Goal: Task Accomplishment & Management: Complete application form

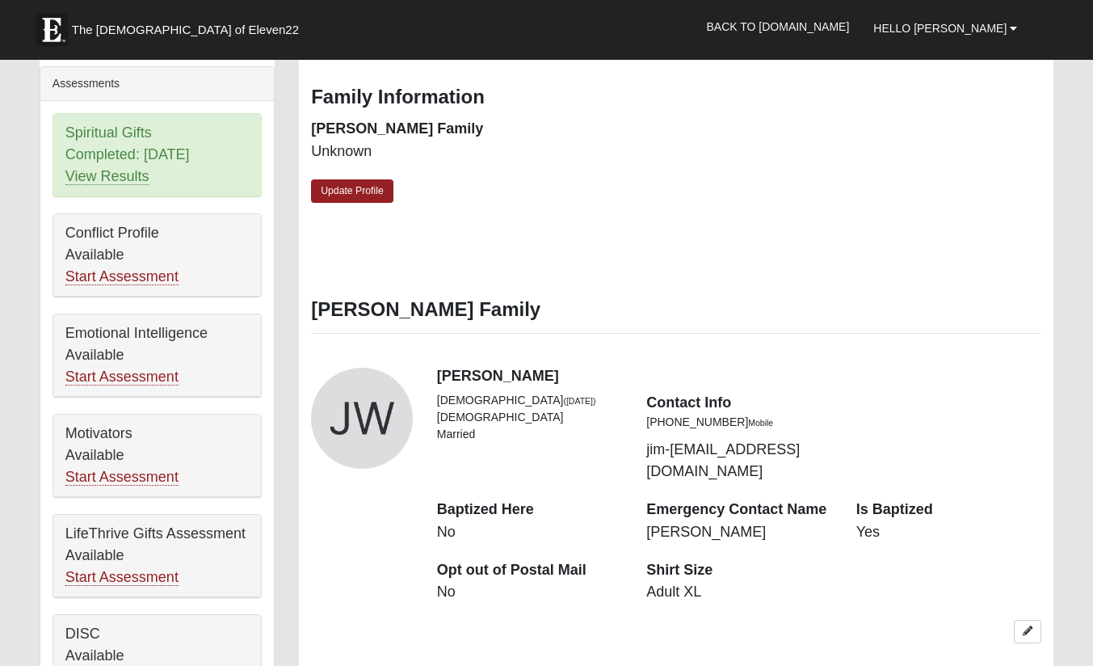
scroll to position [566, 0]
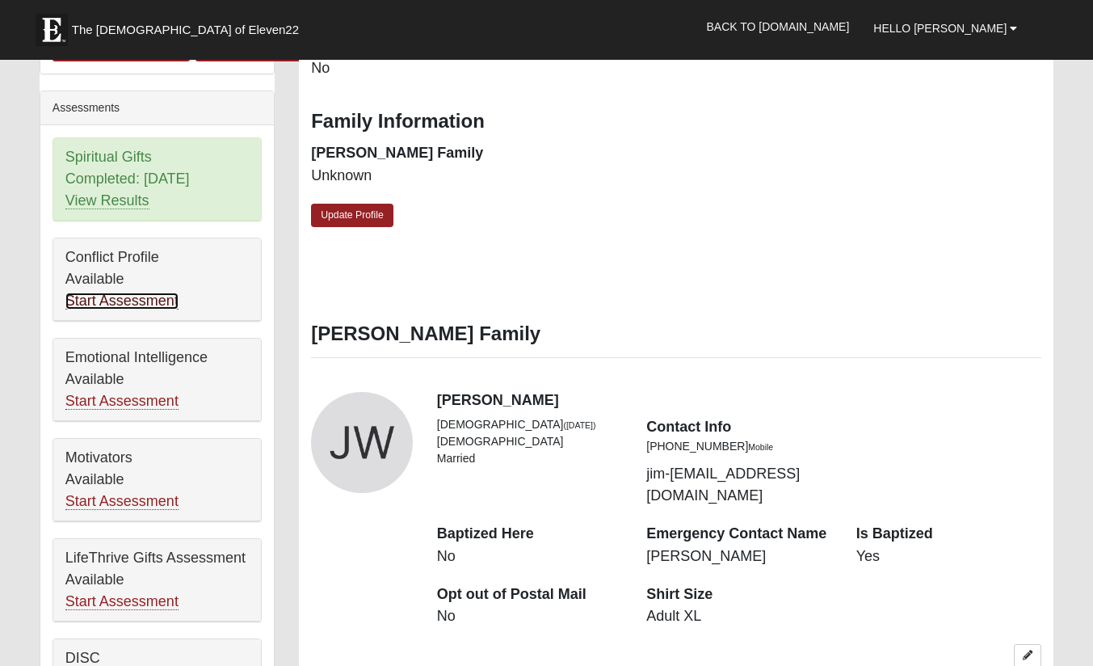
click at [111, 301] on link "Start Assessment" at bounding box center [121, 300] width 113 height 17
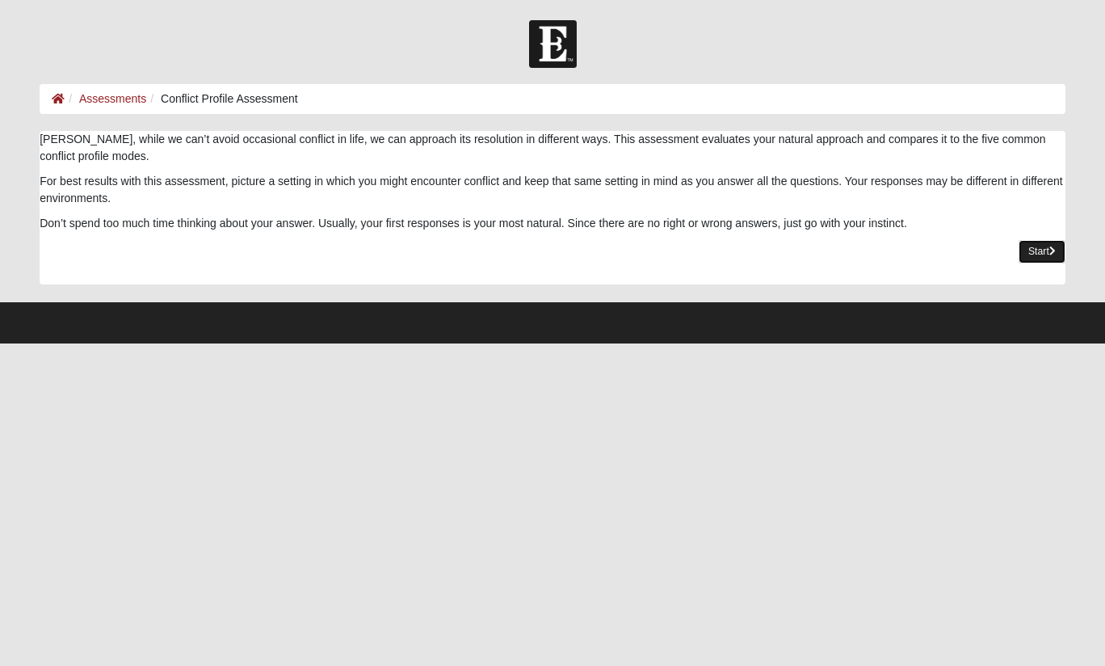
click at [1043, 250] on link "Start" at bounding box center [1042, 251] width 47 height 23
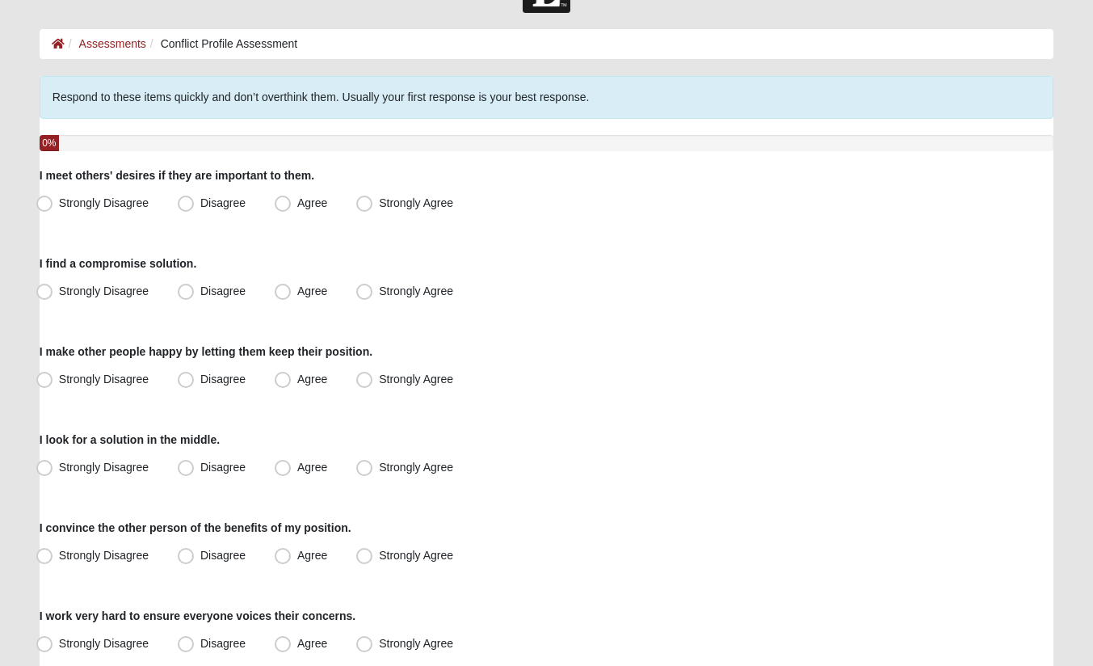
scroll to position [81, 0]
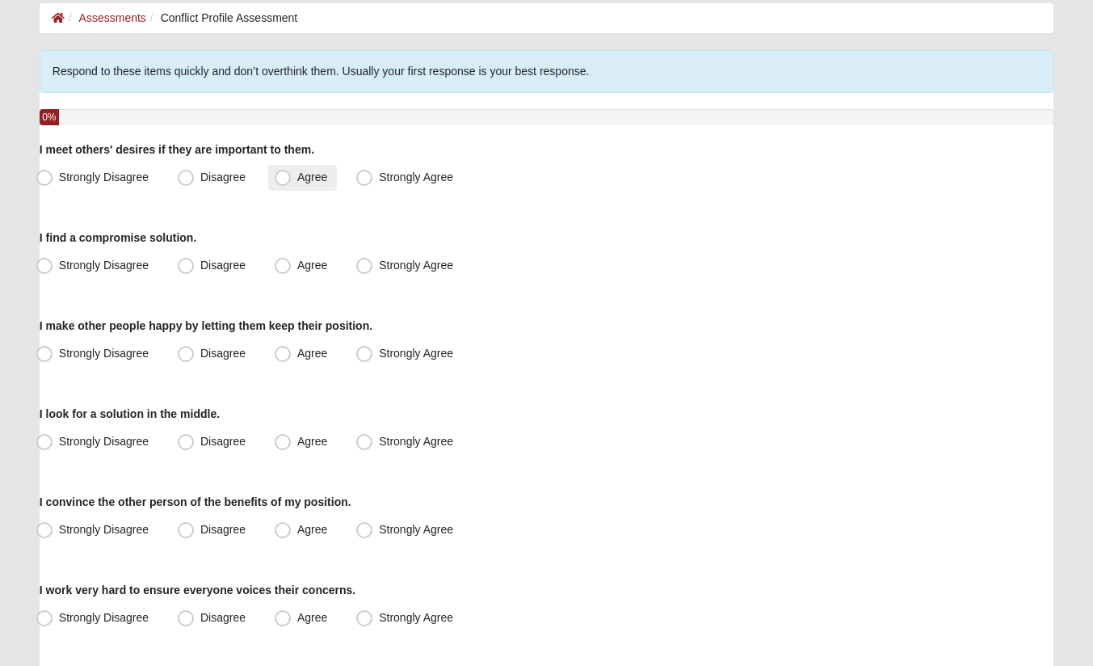
click at [297, 174] on span "Agree" at bounding box center [312, 176] width 30 height 13
click at [285, 174] on input "Agree" at bounding box center [286, 177] width 11 height 11
radio input "true"
click at [297, 267] on span "Agree" at bounding box center [312, 265] width 30 height 13
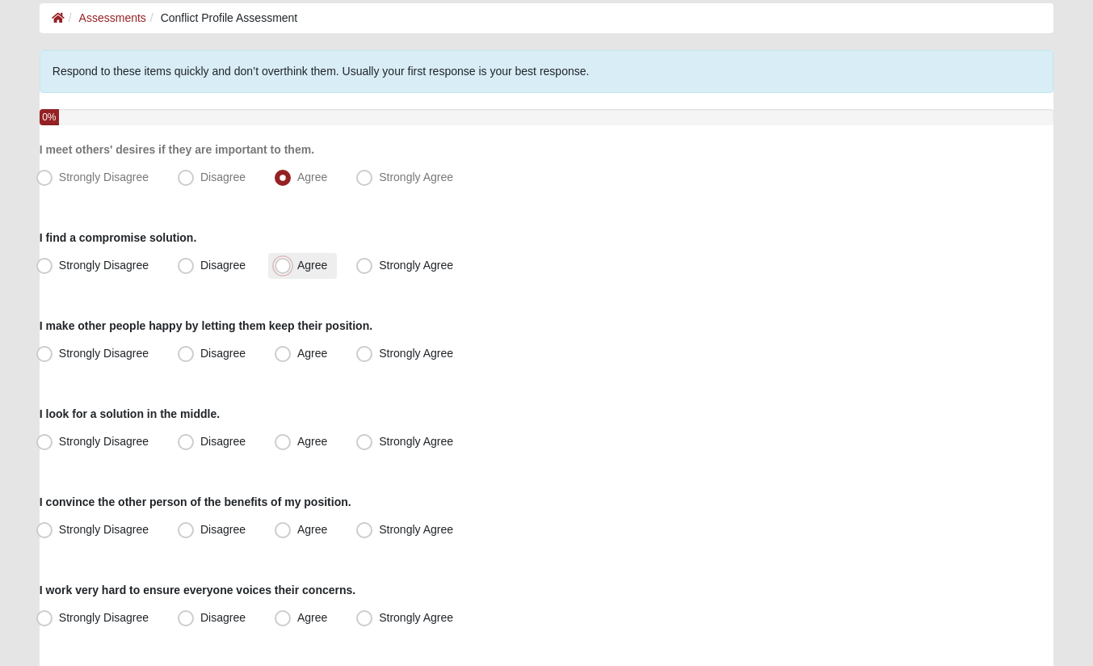
click at [284, 267] on input "Agree" at bounding box center [286, 265] width 11 height 11
radio input "true"
click at [200, 353] on span "Disagree" at bounding box center [222, 353] width 45 height 13
click at [188, 353] on input "Disagree" at bounding box center [189, 353] width 11 height 11
radio input "true"
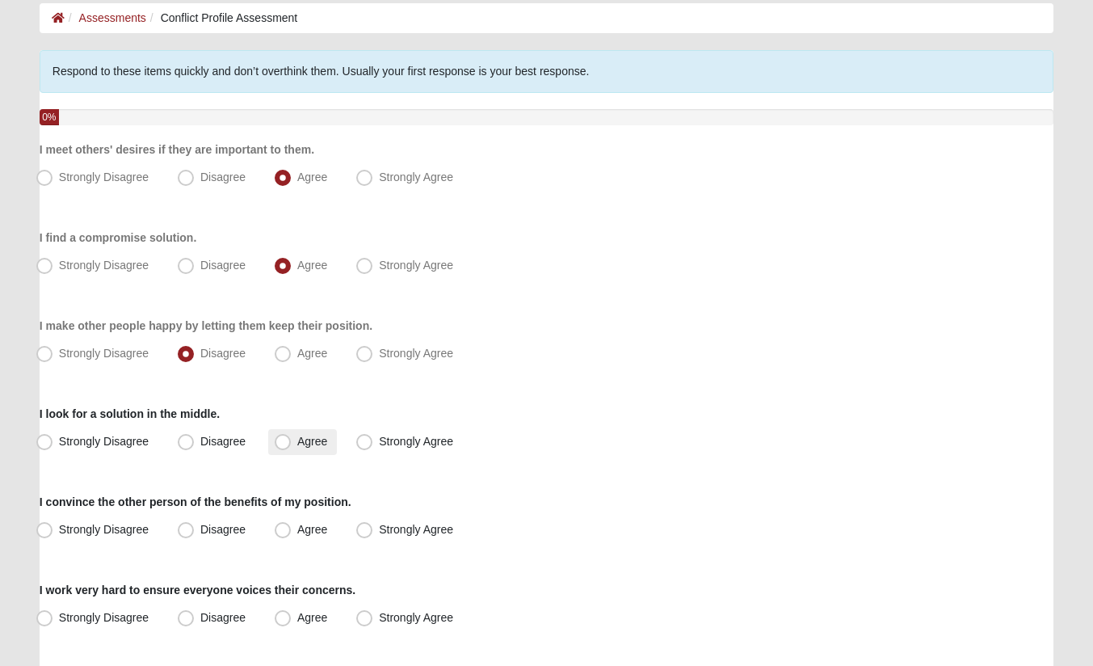
click at [297, 439] on span "Agree" at bounding box center [312, 441] width 30 height 13
click at [283, 439] on input "Agree" at bounding box center [286, 441] width 11 height 11
radio input "true"
click at [297, 529] on span "Agree" at bounding box center [312, 529] width 30 height 13
click at [283, 529] on input "Agree" at bounding box center [286, 529] width 11 height 11
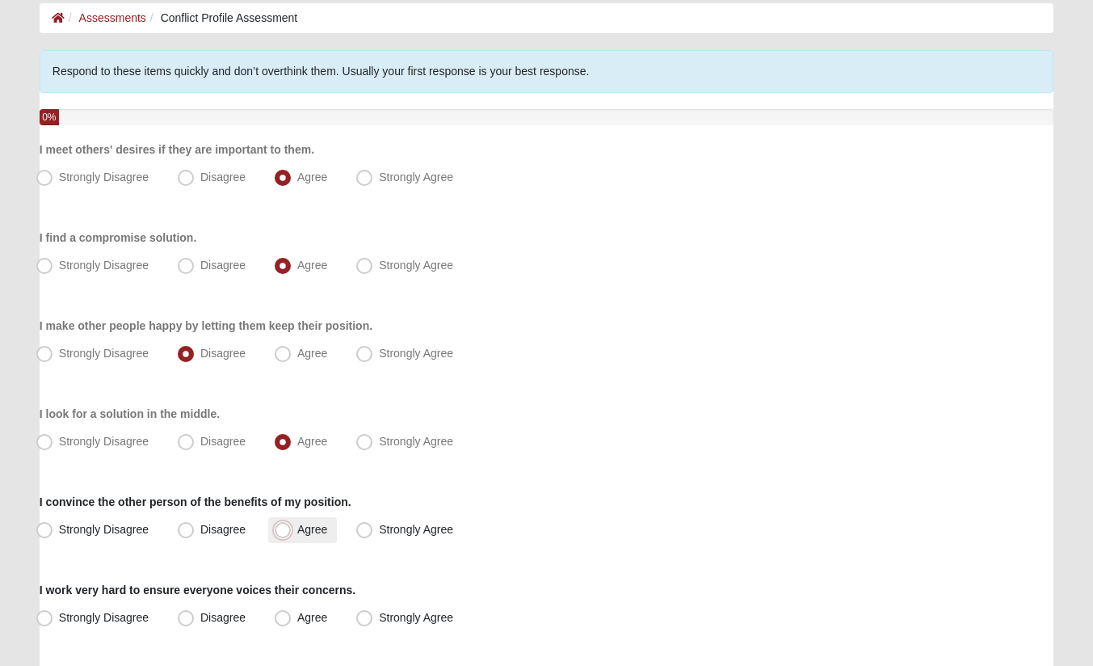
radio input "true"
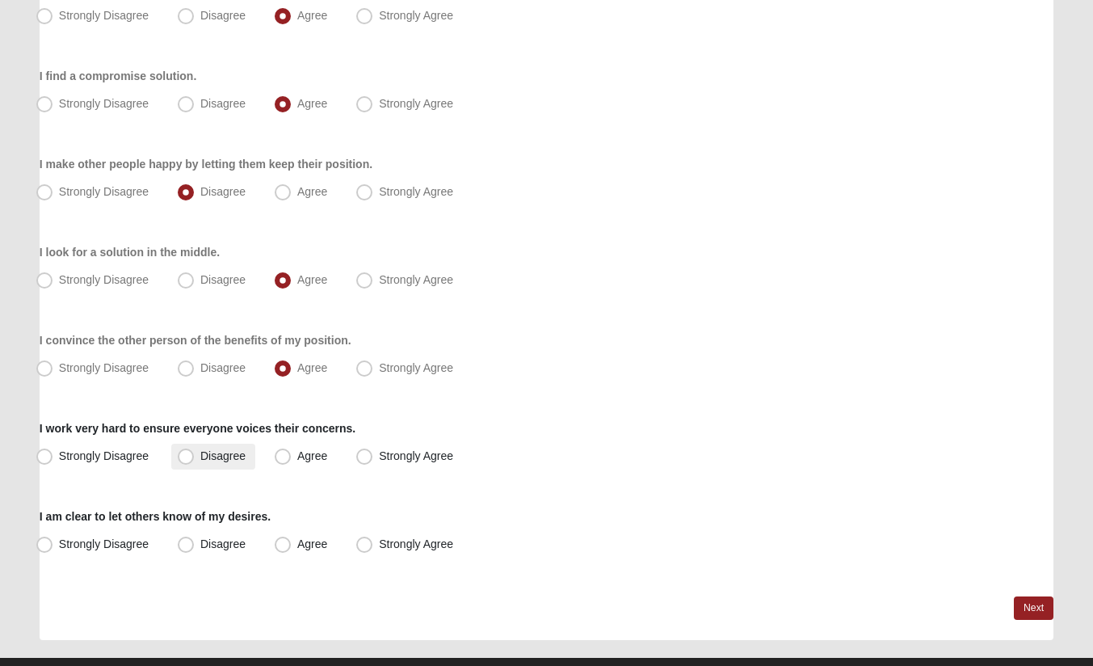
click at [200, 455] on span "Disagree" at bounding box center [222, 455] width 45 height 13
click at [186, 455] on input "Disagree" at bounding box center [189, 456] width 11 height 11
radio input "true"
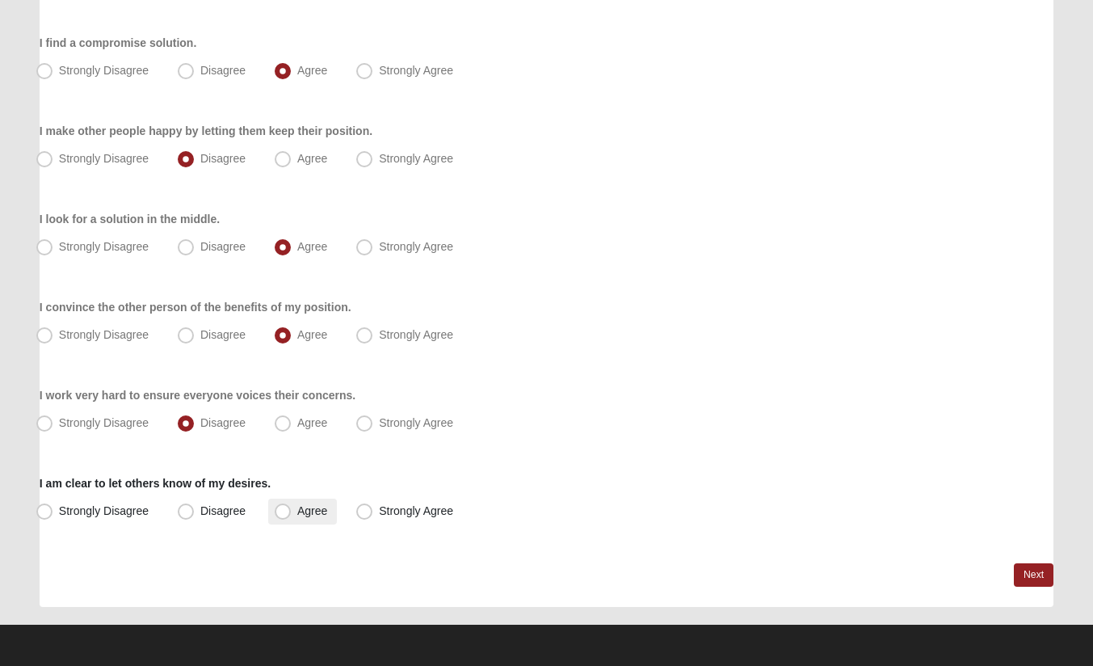
click at [297, 509] on span "Agree" at bounding box center [312, 510] width 30 height 13
click at [281, 509] on input "Agree" at bounding box center [286, 511] width 11 height 11
radio input "true"
click at [1028, 570] on link "Next" at bounding box center [1034, 574] width 40 height 23
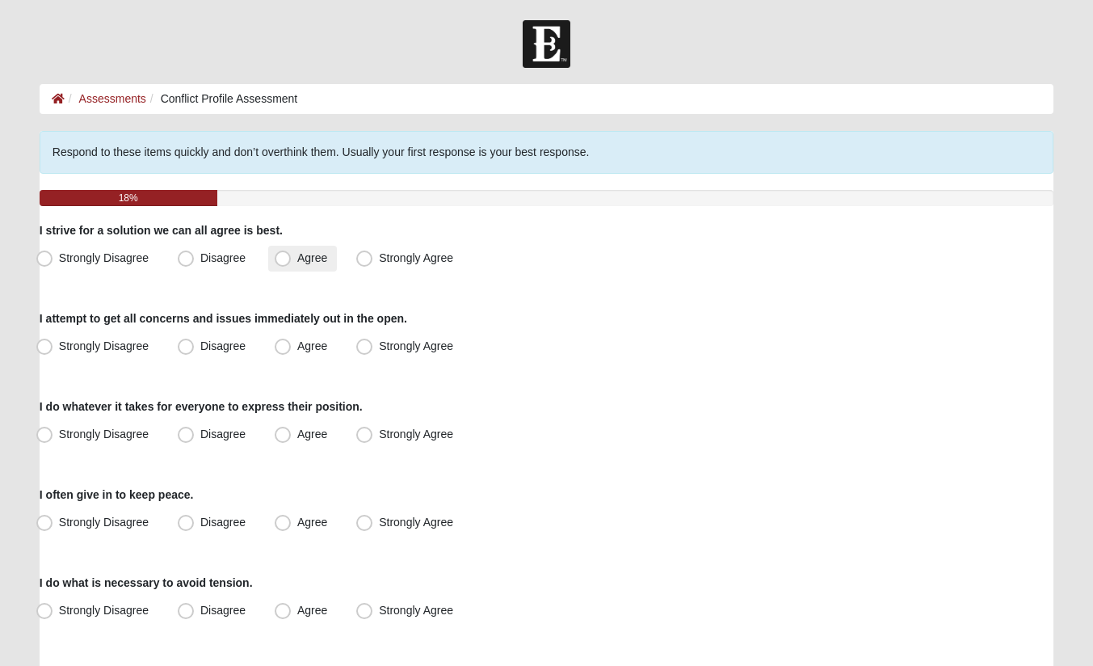
click at [297, 258] on span "Agree" at bounding box center [312, 257] width 30 height 13
click at [283, 258] on input "Agree" at bounding box center [286, 258] width 11 height 11
radio input "true"
click at [200, 349] on span "Disagree" at bounding box center [222, 345] width 45 height 13
click at [187, 349] on input "Disagree" at bounding box center [189, 346] width 11 height 11
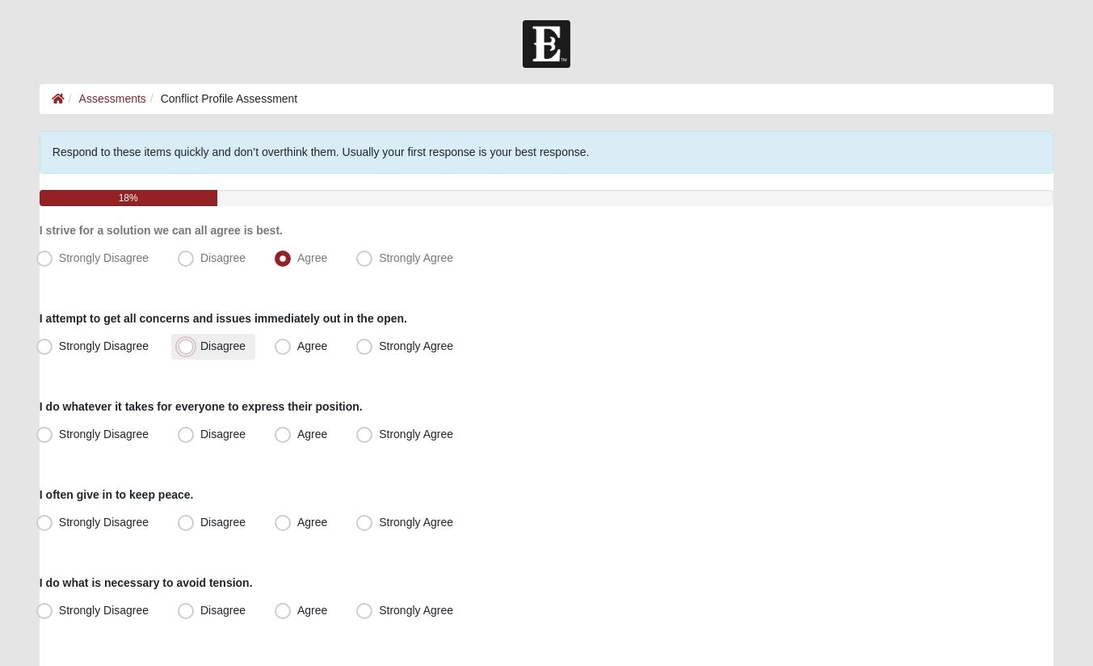
radio input "true"
click at [200, 433] on span "Disagree" at bounding box center [222, 433] width 45 height 13
click at [190, 433] on input "Disagree" at bounding box center [189, 434] width 11 height 11
radio input "true"
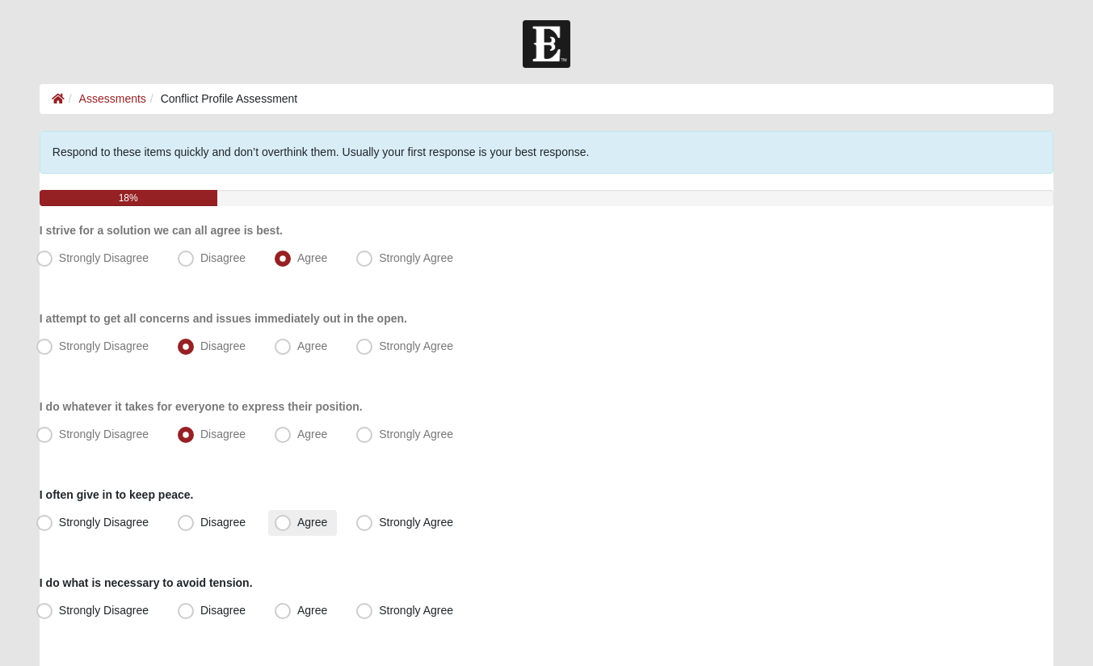
click at [297, 519] on span "Agree" at bounding box center [312, 521] width 30 height 13
click at [284, 519] on input "Agree" at bounding box center [286, 522] width 11 height 11
radio input "true"
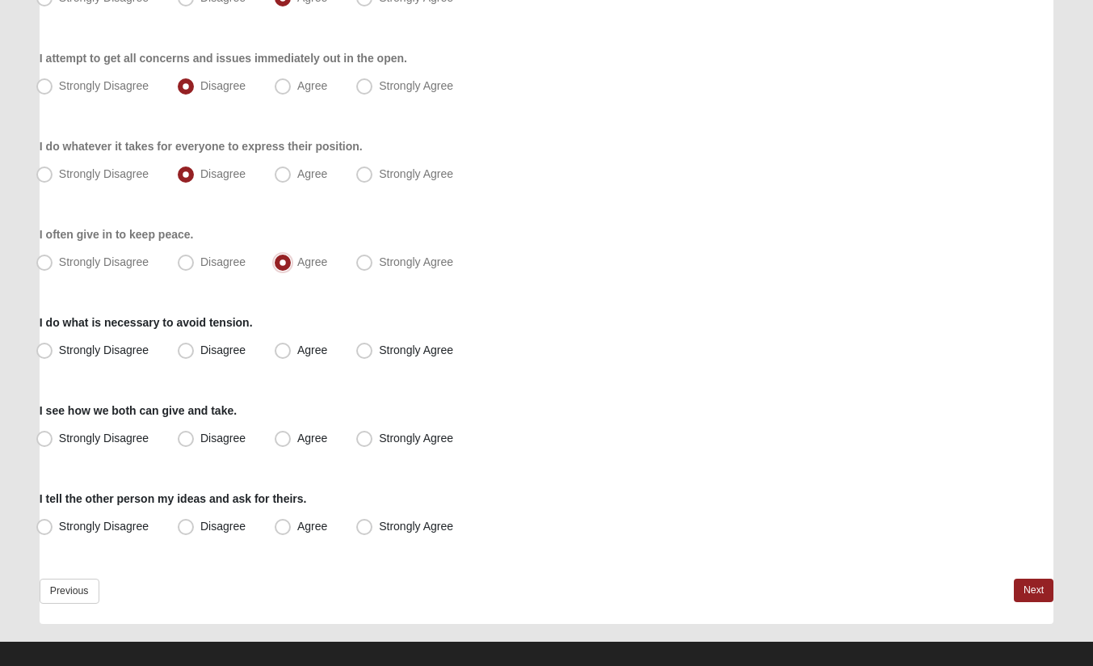
scroll to position [277, 0]
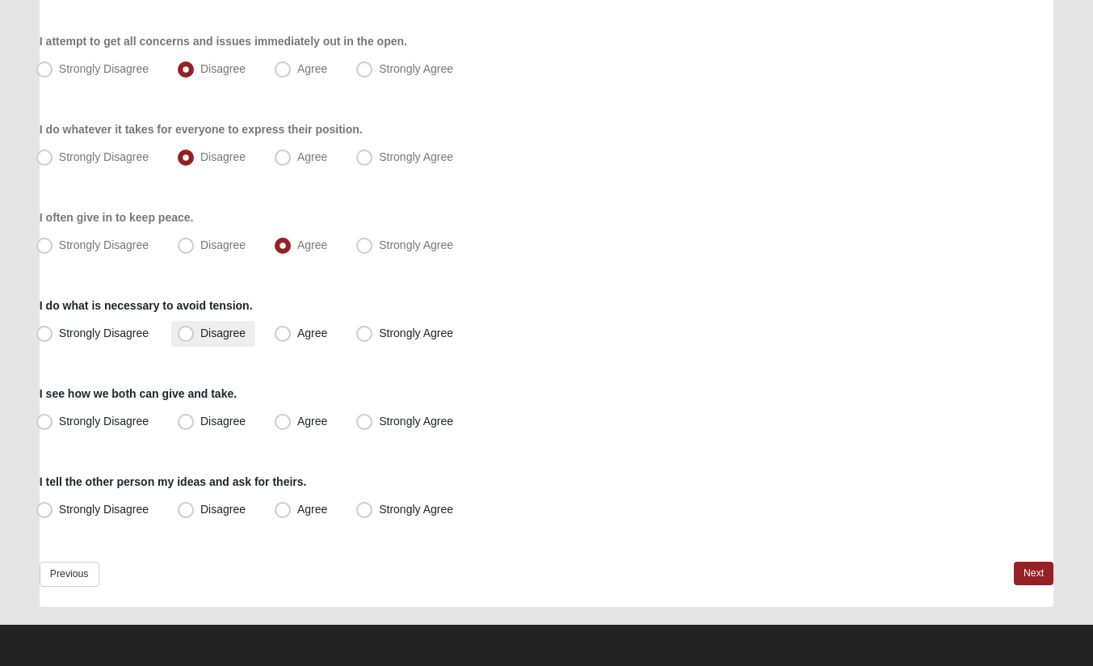
click at [200, 332] on span "Disagree" at bounding box center [222, 332] width 45 height 13
click at [186, 332] on input "Disagree" at bounding box center [189, 333] width 11 height 11
radio input "true"
click at [297, 418] on span "Agree" at bounding box center [312, 420] width 30 height 13
click at [281, 418] on input "Agree" at bounding box center [286, 421] width 11 height 11
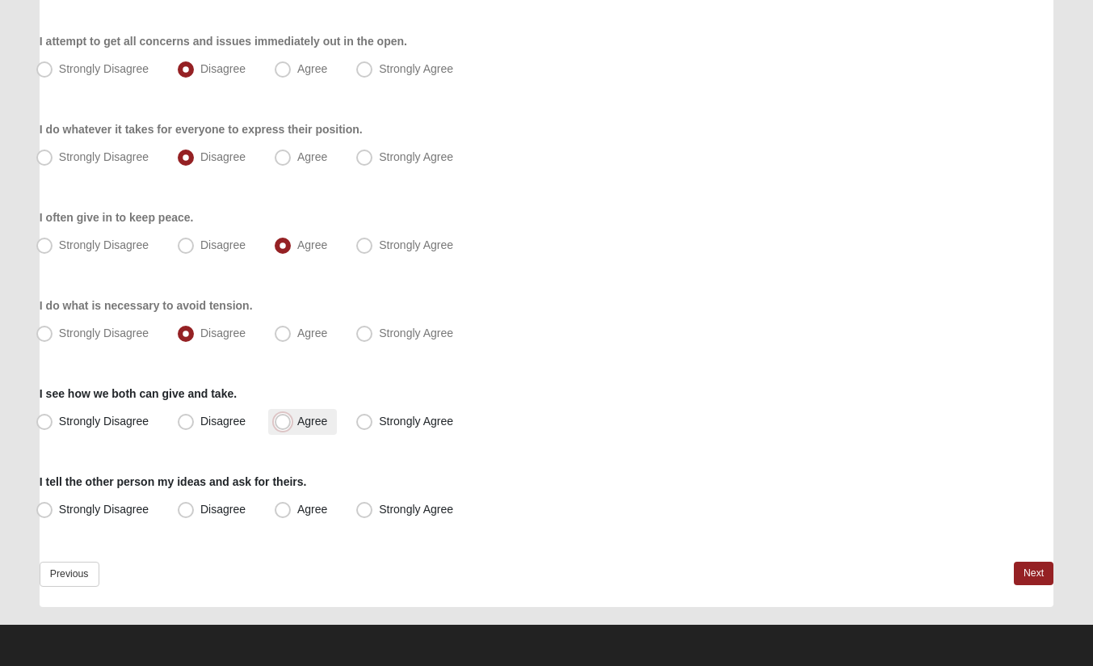
radio input "true"
click at [200, 508] on span "Disagree" at bounding box center [222, 509] width 45 height 13
click at [187, 508] on input "Disagree" at bounding box center [189, 509] width 11 height 11
radio input "true"
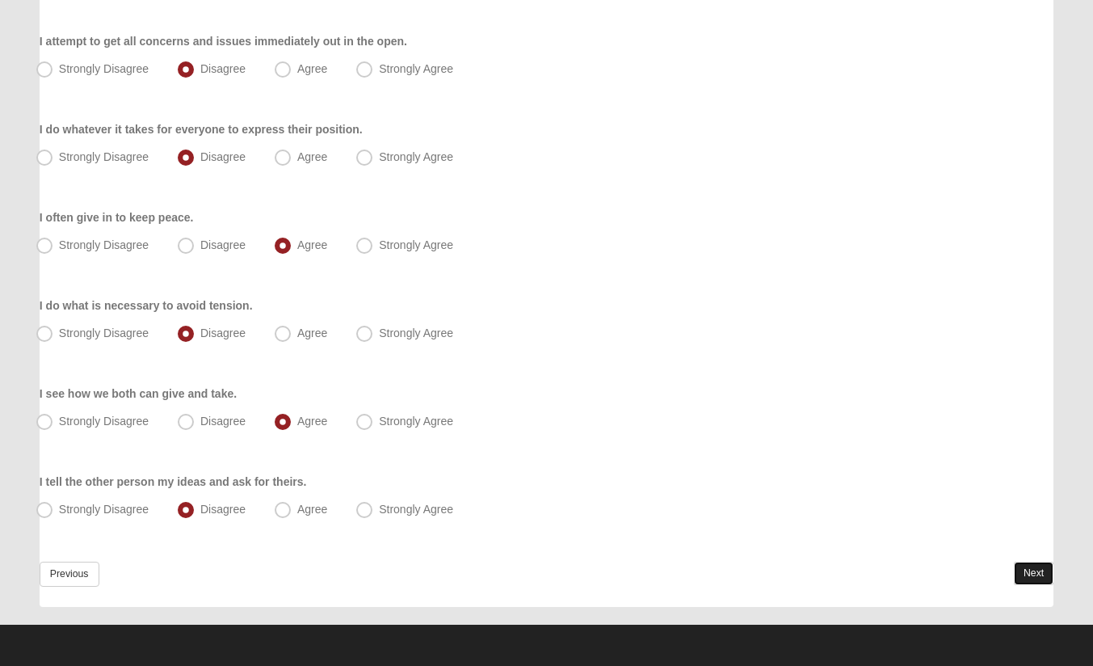
click at [1028, 569] on link "Next" at bounding box center [1034, 572] width 40 height 23
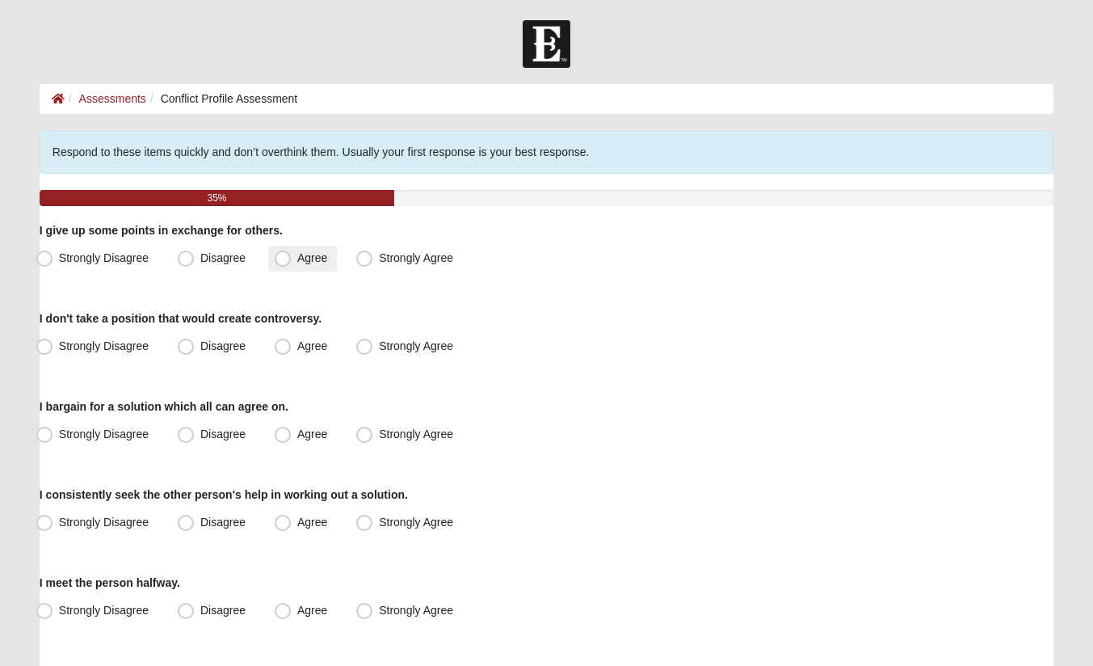
click at [297, 259] on span "Agree" at bounding box center [312, 257] width 30 height 13
click at [283, 259] on input "Agree" at bounding box center [286, 258] width 11 height 11
radio input "true"
click at [200, 342] on span "Disagree" at bounding box center [222, 345] width 45 height 13
click at [187, 342] on input "Disagree" at bounding box center [189, 346] width 11 height 11
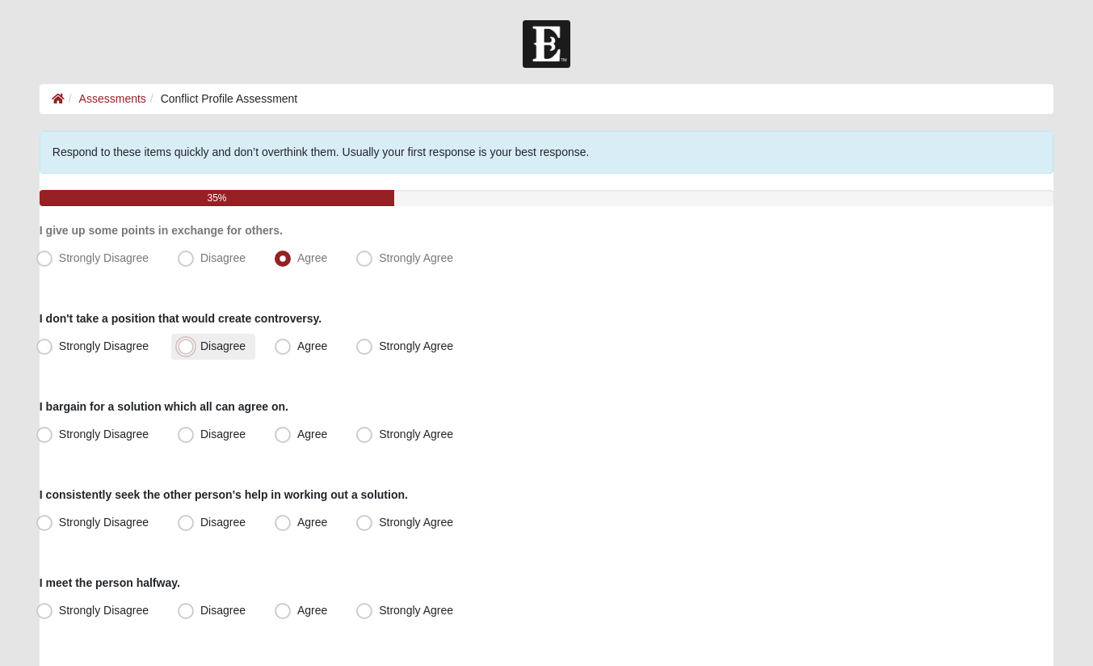
radio input "true"
click at [297, 434] on span "Agree" at bounding box center [312, 433] width 30 height 13
click at [284, 434] on input "Agree" at bounding box center [286, 434] width 11 height 11
radio input "true"
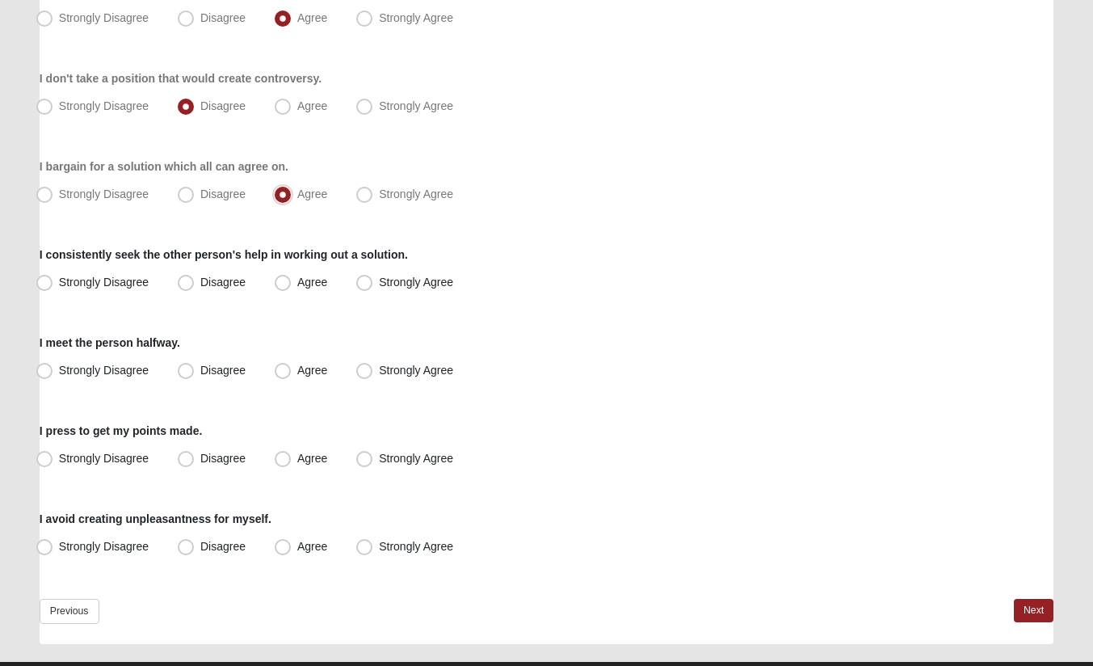
scroll to position [242, 0]
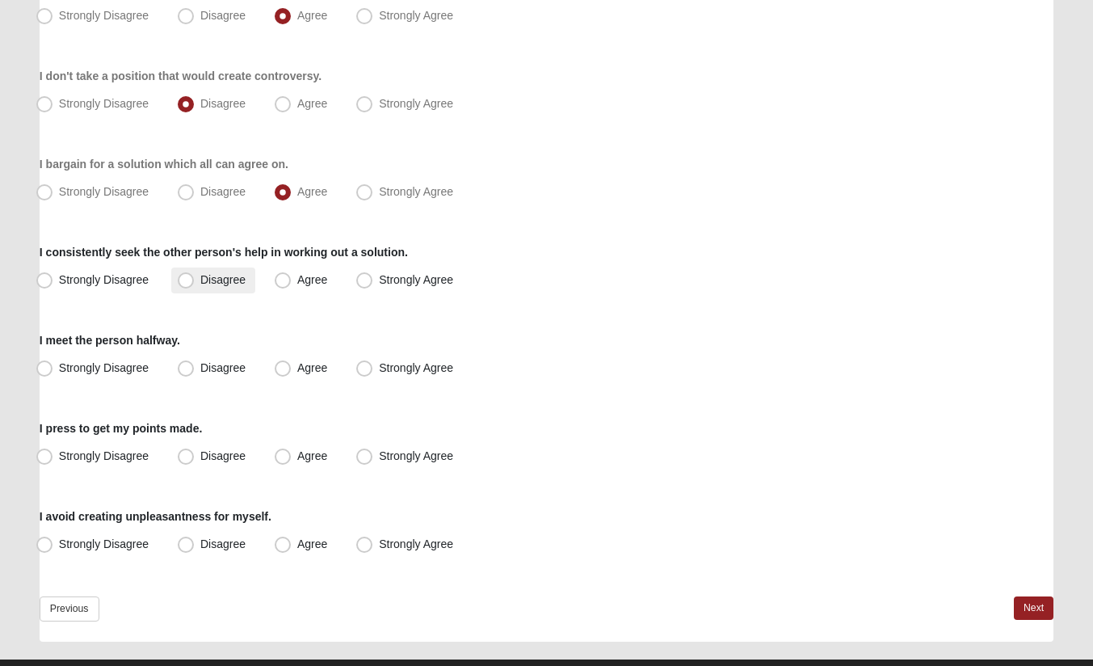
click at [200, 284] on span "Disagree" at bounding box center [222, 279] width 45 height 13
click at [187, 284] on input "Disagree" at bounding box center [189, 280] width 11 height 11
radio input "true"
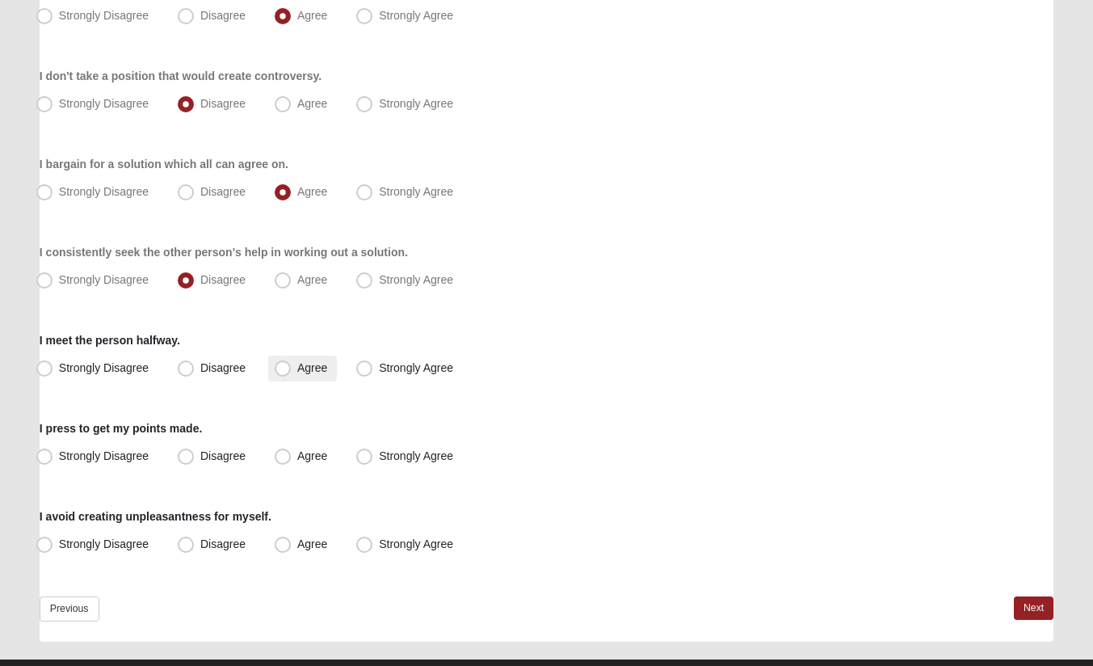
click at [297, 370] on span "Agree" at bounding box center [312, 367] width 30 height 13
click at [284, 370] on input "Agree" at bounding box center [286, 368] width 11 height 11
radio input "true"
click at [379, 456] on span "Strongly Agree" at bounding box center [416, 455] width 74 height 13
click at [368, 456] on input "Strongly Agree" at bounding box center [368, 456] width 11 height 11
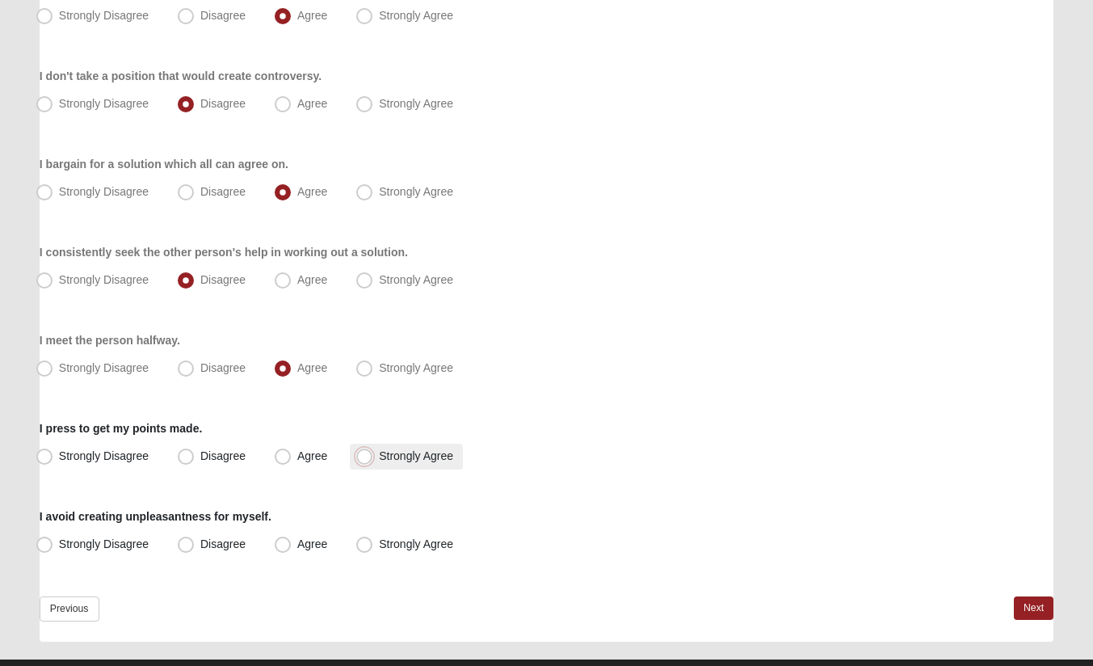
radio input "true"
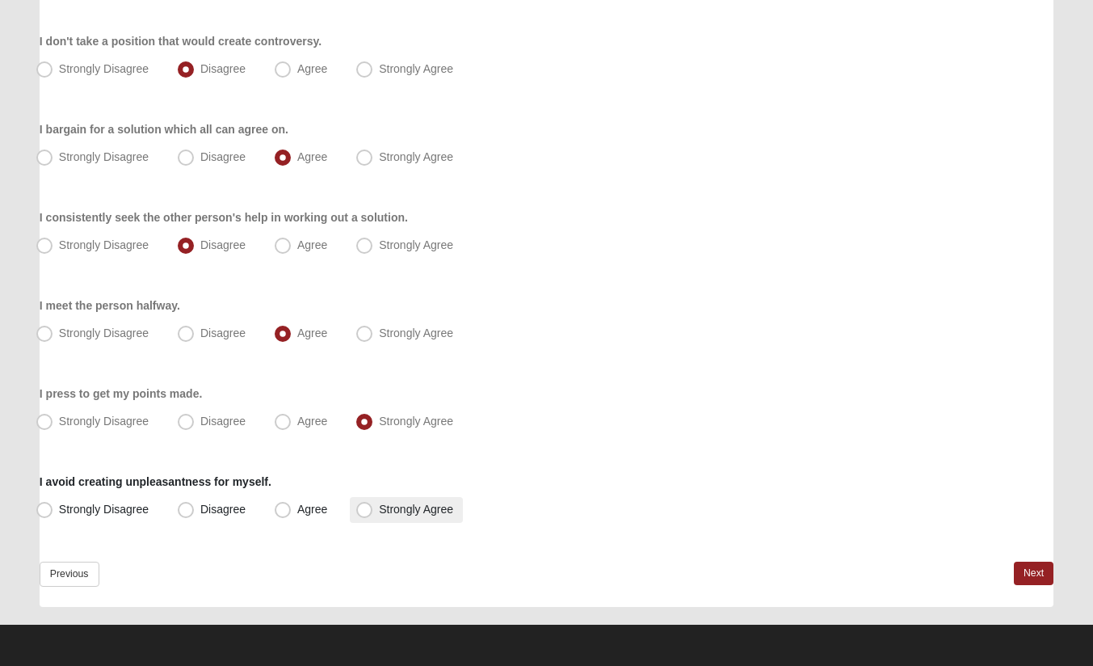
click at [379, 509] on span "Strongly Agree" at bounding box center [416, 509] width 74 height 13
click at [363, 509] on input "Strongly Agree" at bounding box center [368, 509] width 11 height 11
radio input "true"
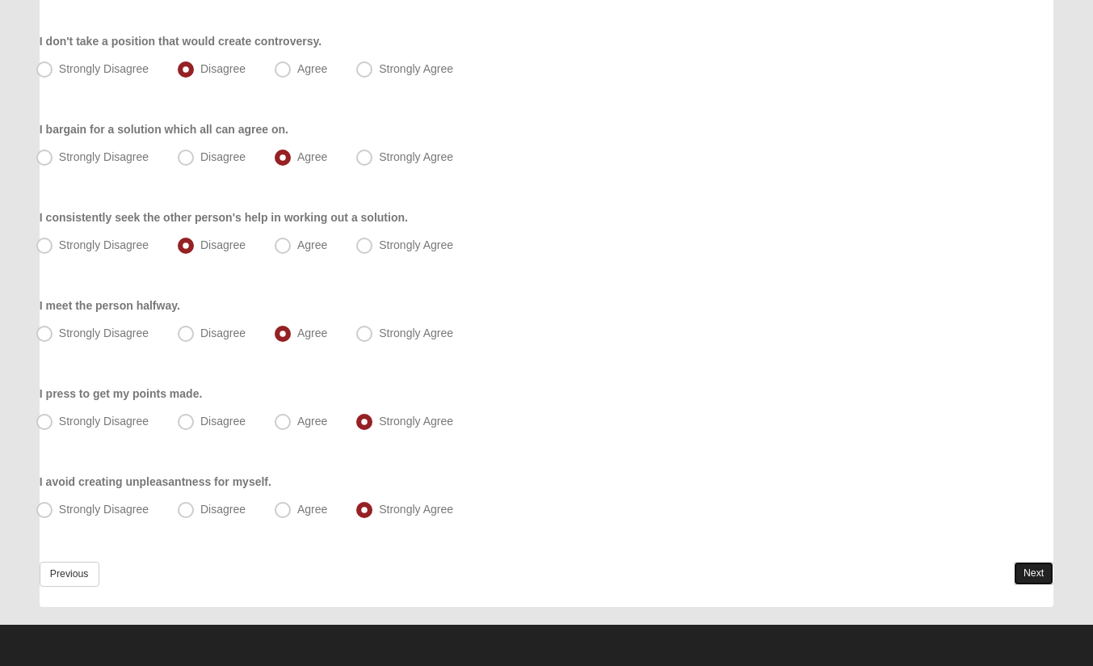
click at [1032, 569] on link "Next" at bounding box center [1034, 572] width 40 height 23
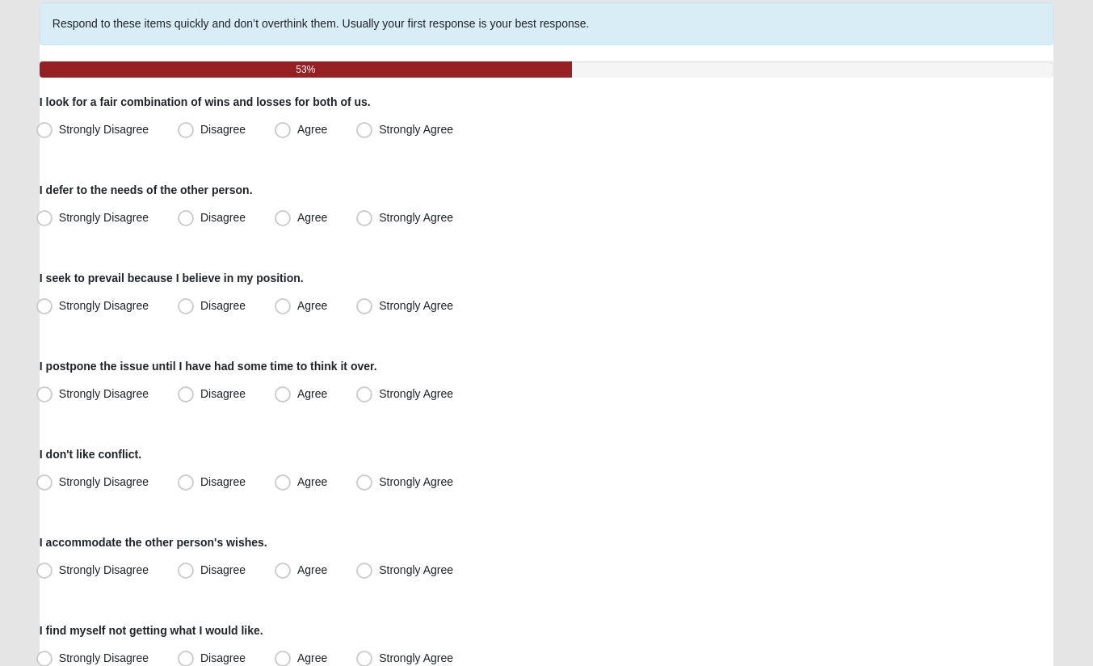
scroll to position [162, 0]
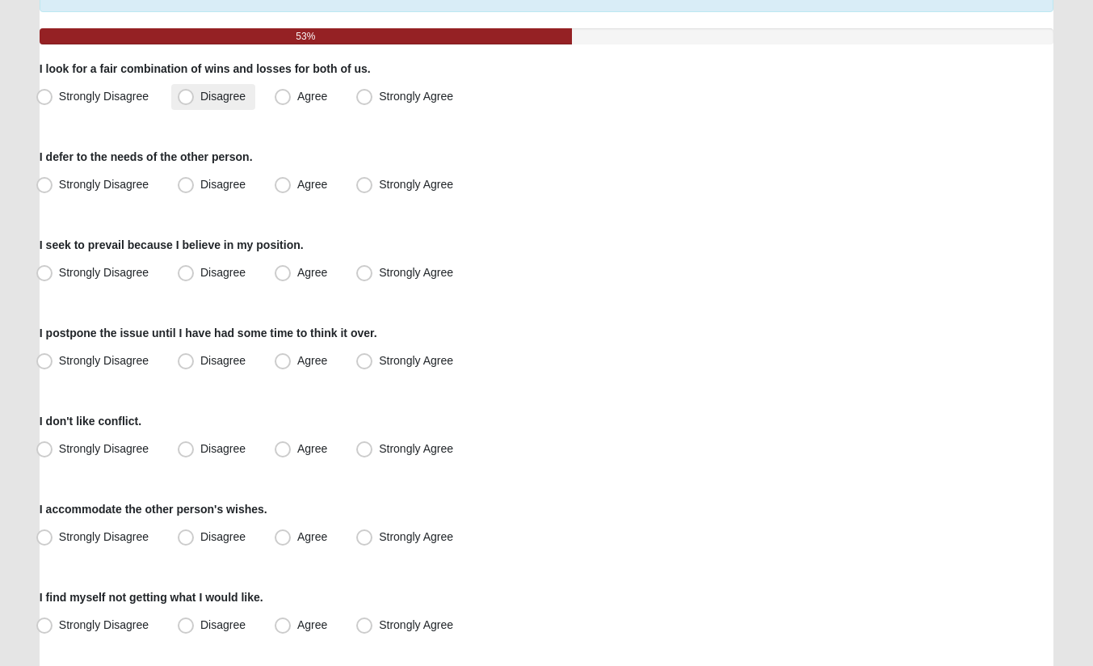
click at [200, 96] on span "Disagree" at bounding box center [222, 96] width 45 height 13
click at [184, 96] on input "Disagree" at bounding box center [189, 96] width 11 height 11
radio input "true"
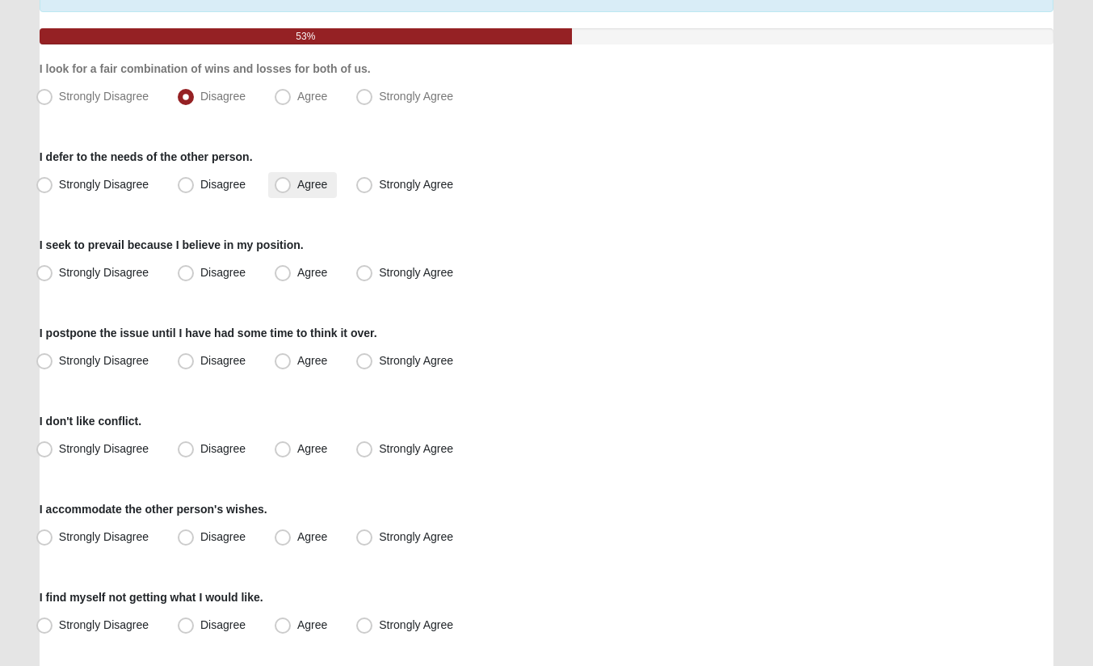
click at [297, 187] on span "Agree" at bounding box center [312, 184] width 30 height 13
click at [281, 187] on input "Agree" at bounding box center [286, 184] width 11 height 11
radio input "true"
click at [297, 270] on span "Agree" at bounding box center [312, 272] width 30 height 13
click at [281, 270] on input "Agree" at bounding box center [286, 272] width 11 height 11
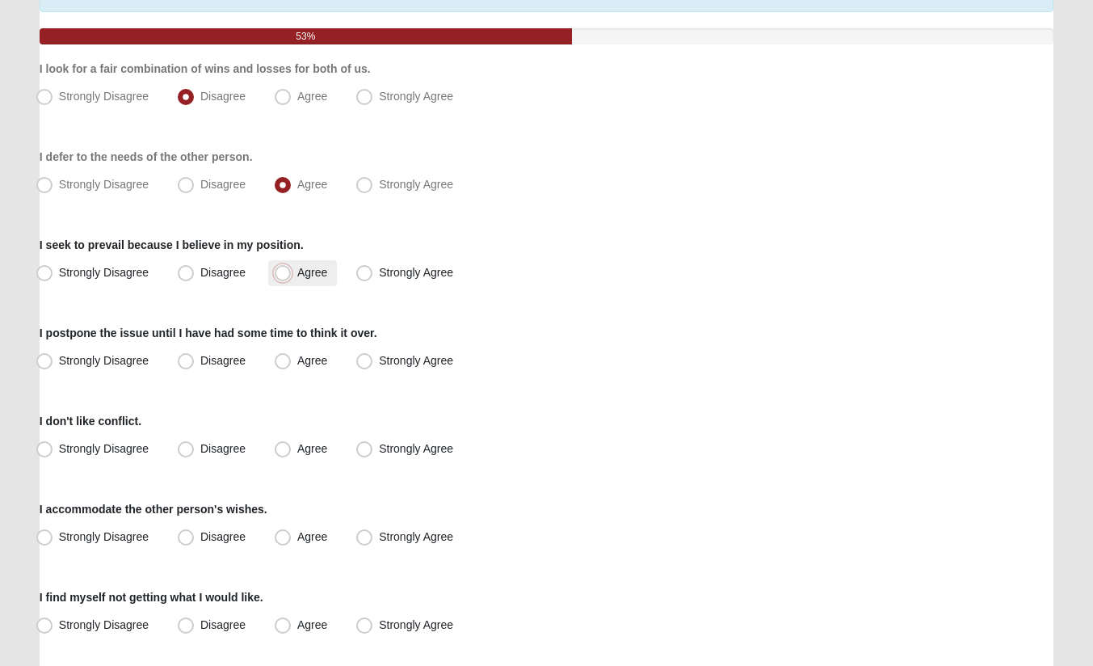
radio input "true"
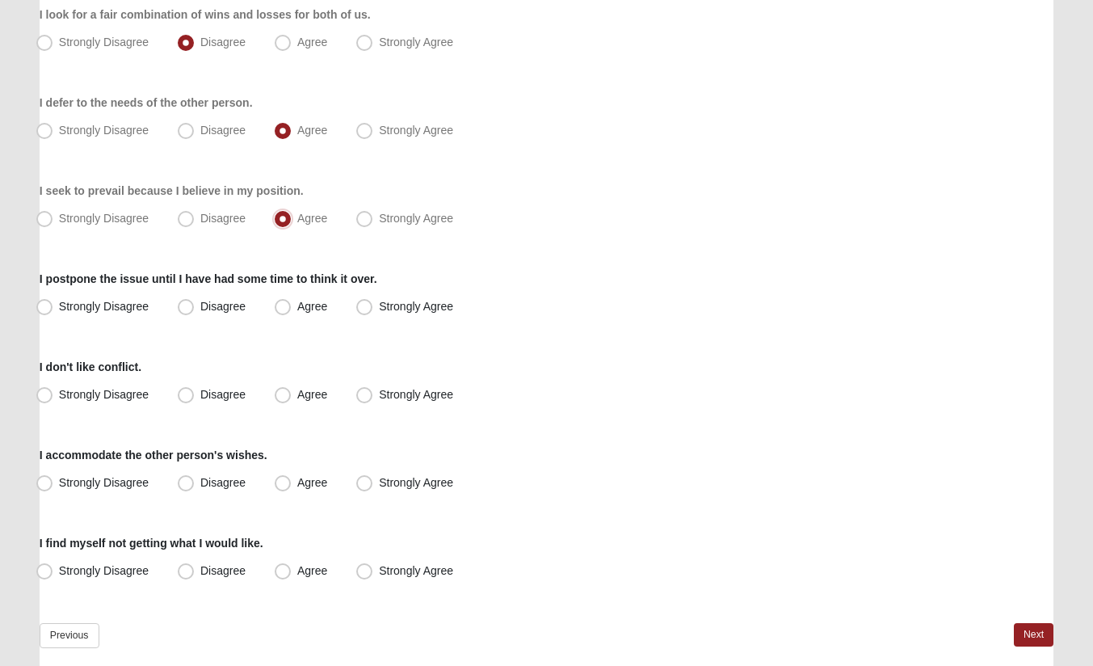
scroll to position [277, 0]
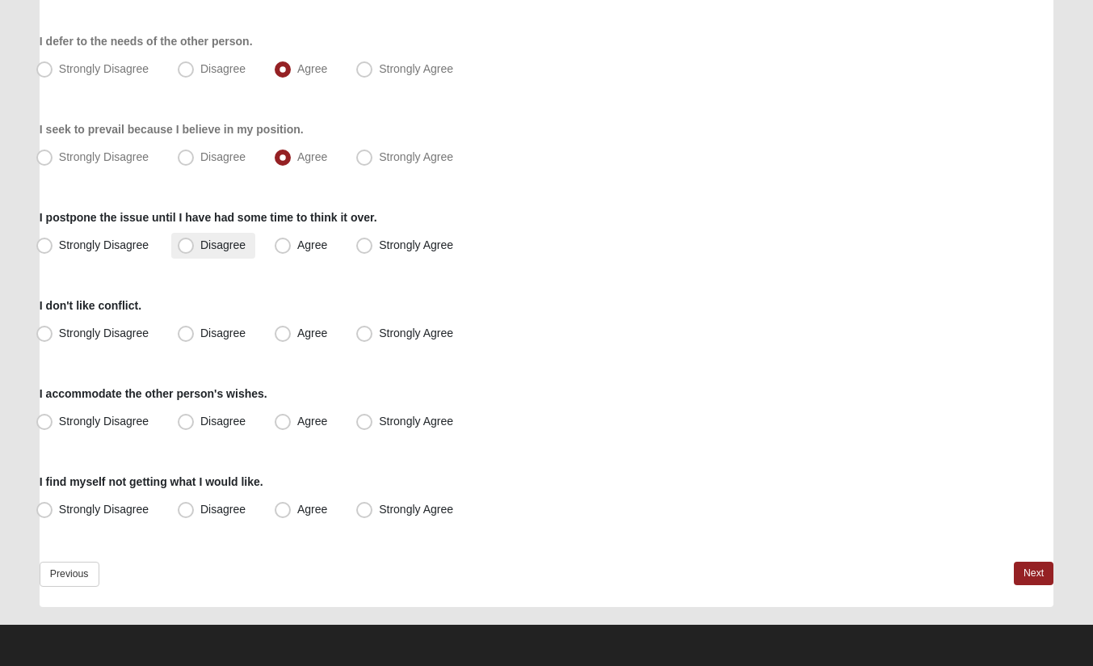
click at [200, 242] on span "Disagree" at bounding box center [222, 244] width 45 height 13
click at [186, 242] on input "Disagree" at bounding box center [189, 245] width 11 height 11
radio input "true"
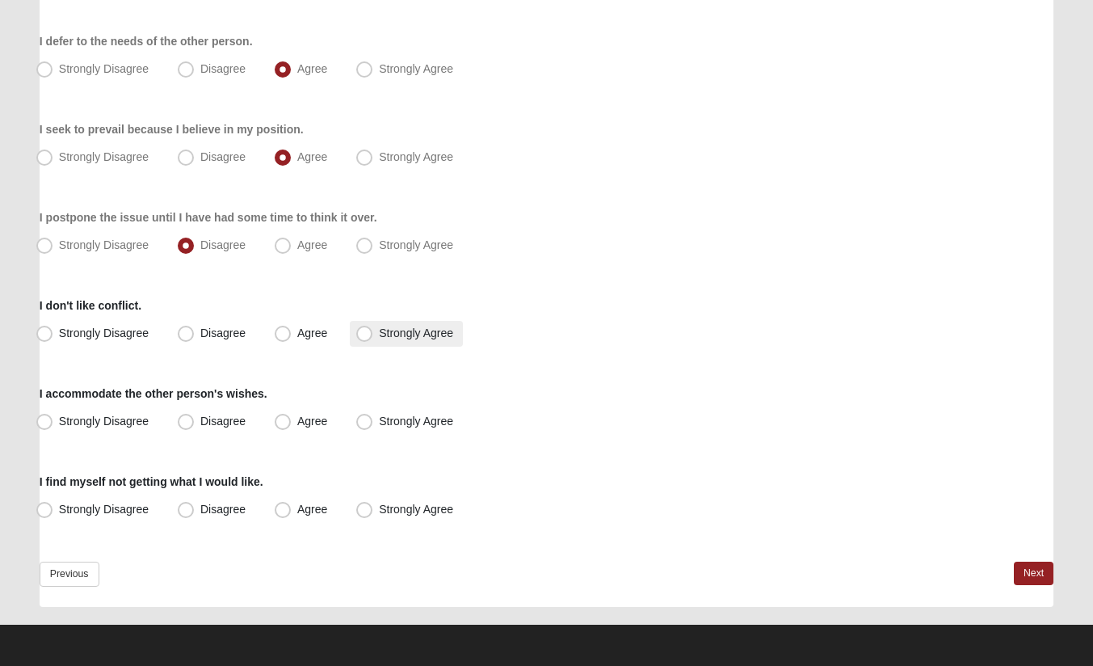
click at [379, 330] on span "Strongly Agree" at bounding box center [416, 332] width 74 height 13
click at [363, 330] on input "Strongly Agree" at bounding box center [368, 333] width 11 height 11
radio input "true"
click at [297, 422] on span "Agree" at bounding box center [312, 420] width 30 height 13
click at [281, 422] on input "Agree" at bounding box center [286, 421] width 11 height 11
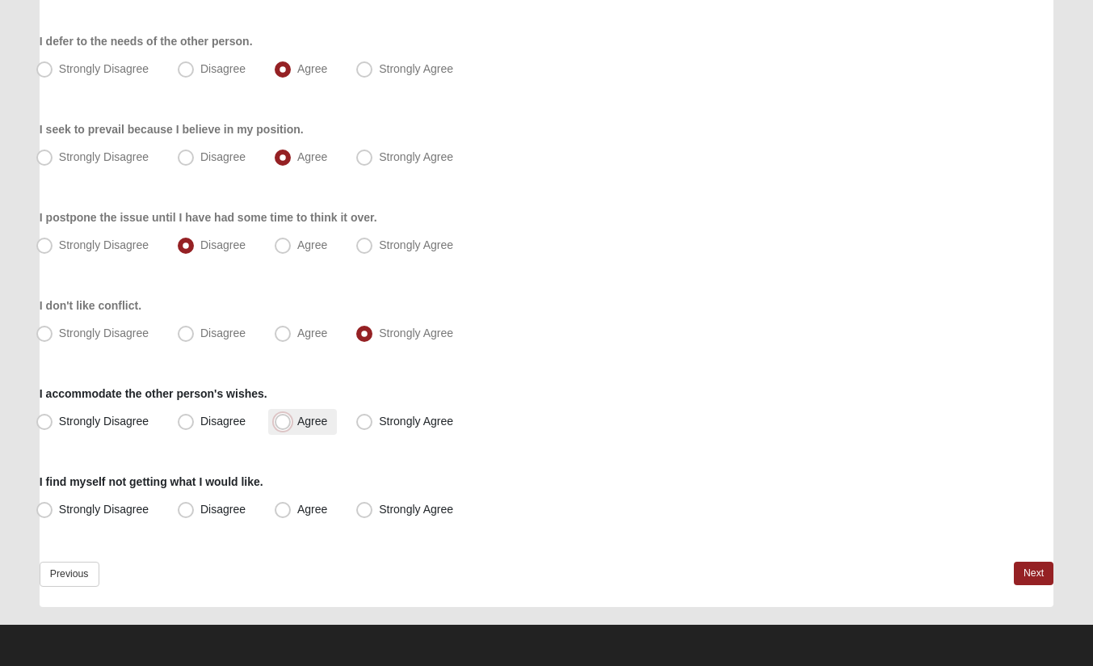
radio input "true"
drag, startPoint x: 182, startPoint y: 511, endPoint x: 198, endPoint y: 502, distance: 18.8
click at [200, 511] on span "Disagree" at bounding box center [222, 509] width 45 height 13
click at [184, 511] on input "Disagree" at bounding box center [189, 509] width 11 height 11
radio input "true"
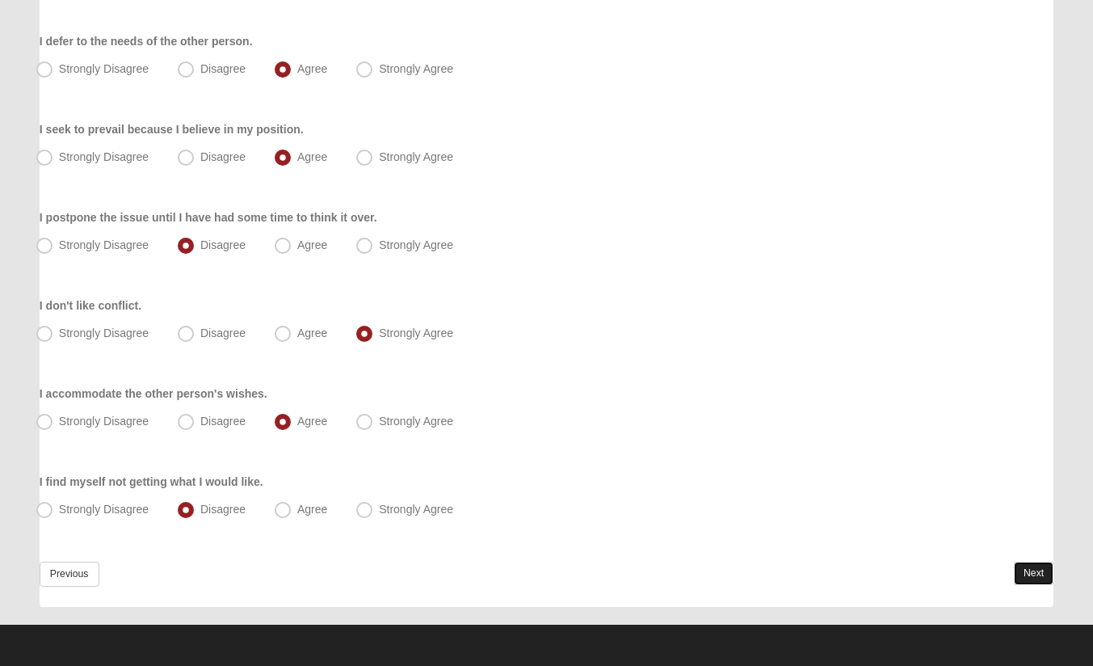
click at [1037, 573] on link "Next" at bounding box center [1034, 572] width 40 height 23
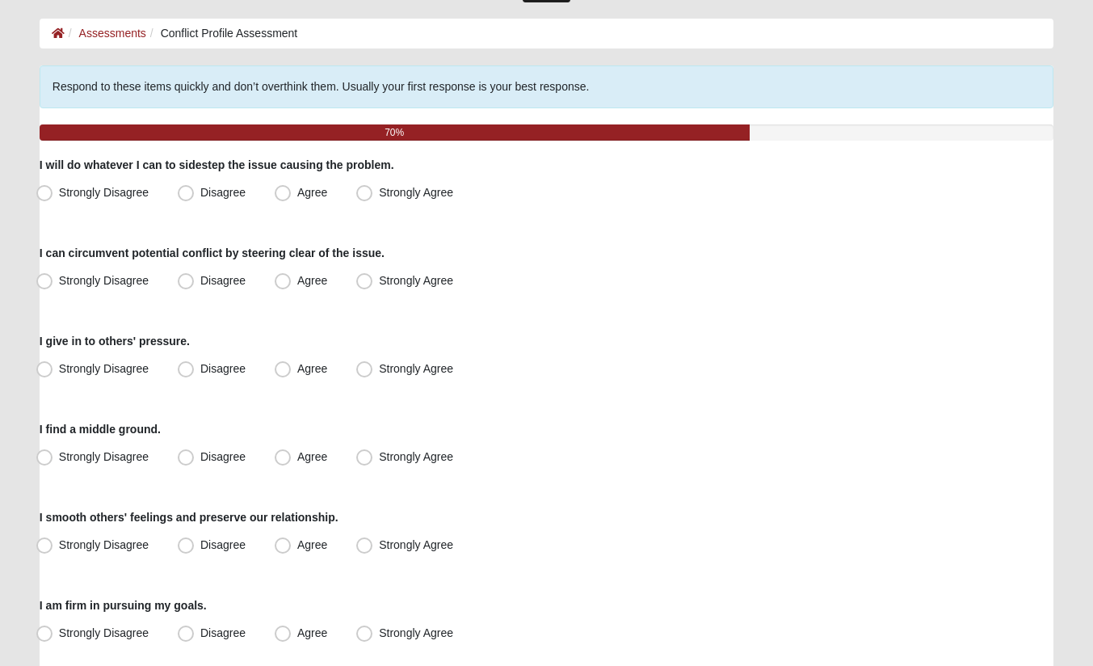
scroll to position [81, 0]
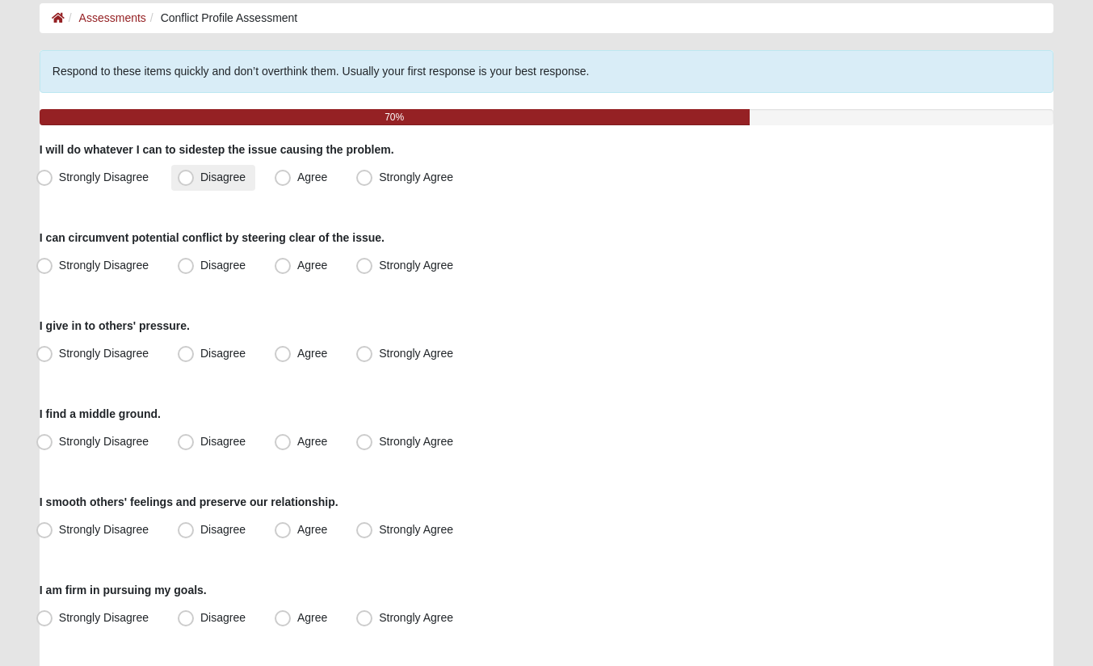
click at [200, 179] on span "Disagree" at bounding box center [222, 176] width 45 height 13
click at [184, 179] on input "Disagree" at bounding box center [189, 177] width 11 height 11
radio input "true"
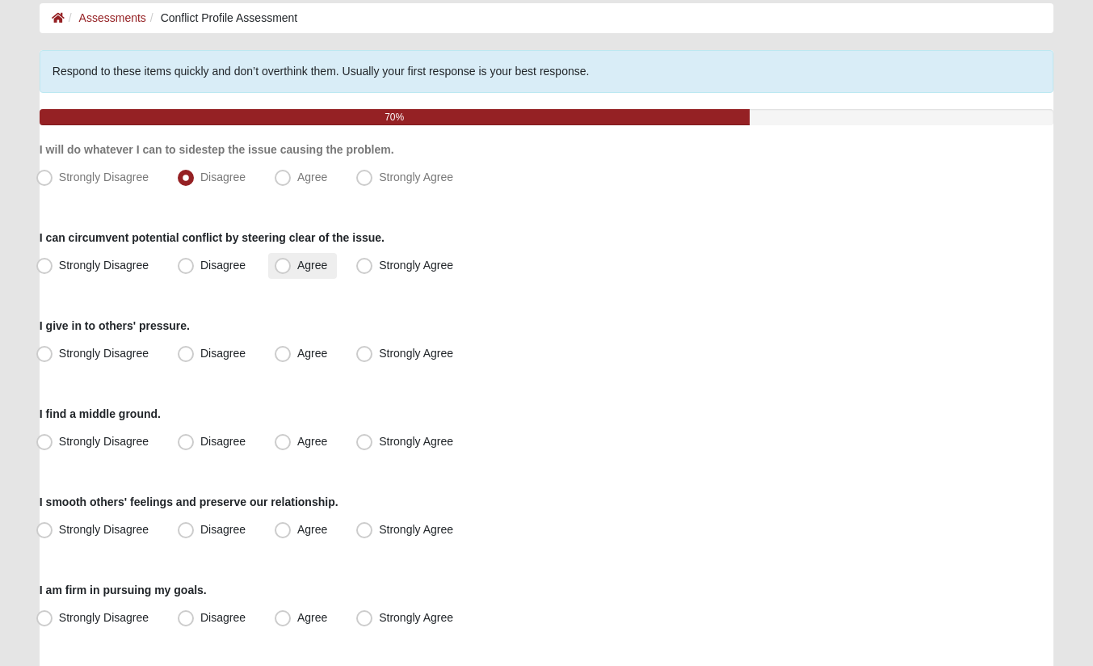
click at [297, 264] on span "Agree" at bounding box center [312, 265] width 30 height 13
click at [281, 264] on input "Agree" at bounding box center [286, 265] width 11 height 11
radio input "true"
click at [200, 352] on span "Disagree" at bounding box center [222, 353] width 45 height 13
click at [185, 352] on input "Disagree" at bounding box center [189, 353] width 11 height 11
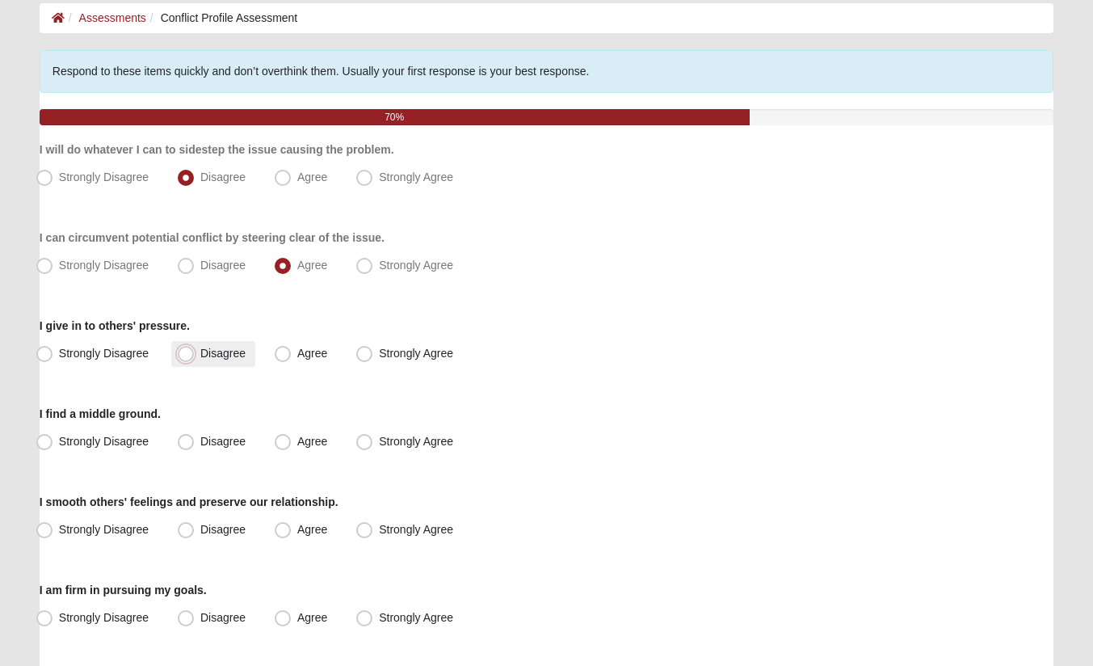
radio input "true"
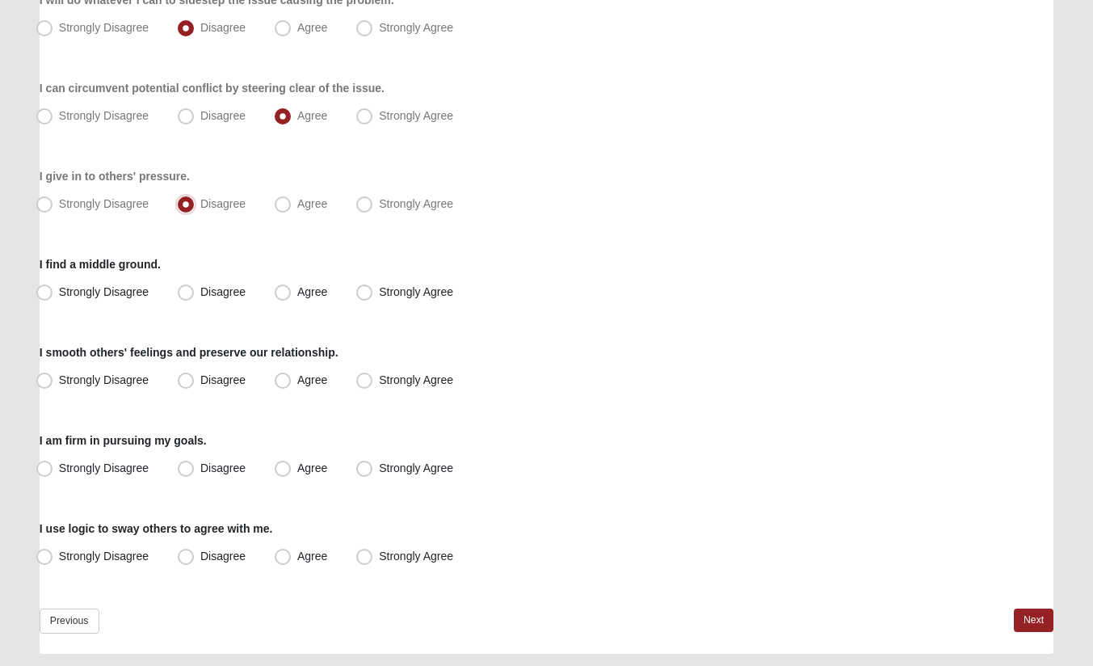
scroll to position [242, 0]
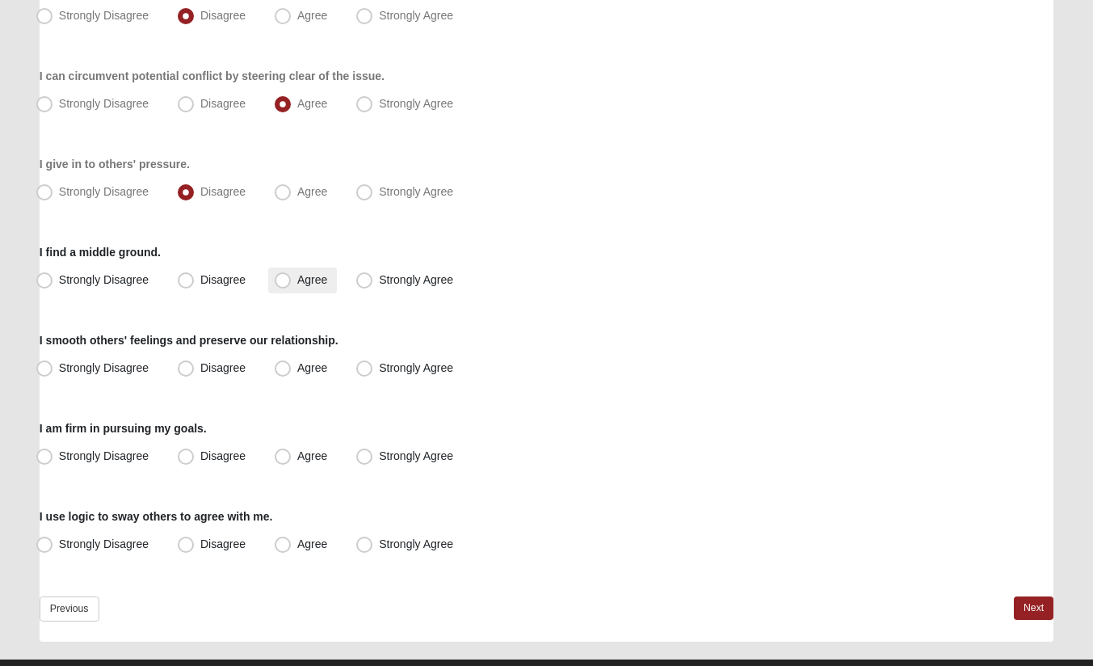
click at [297, 282] on span "Agree" at bounding box center [312, 279] width 30 height 13
click at [282, 282] on input "Agree" at bounding box center [286, 280] width 11 height 11
radio input "true"
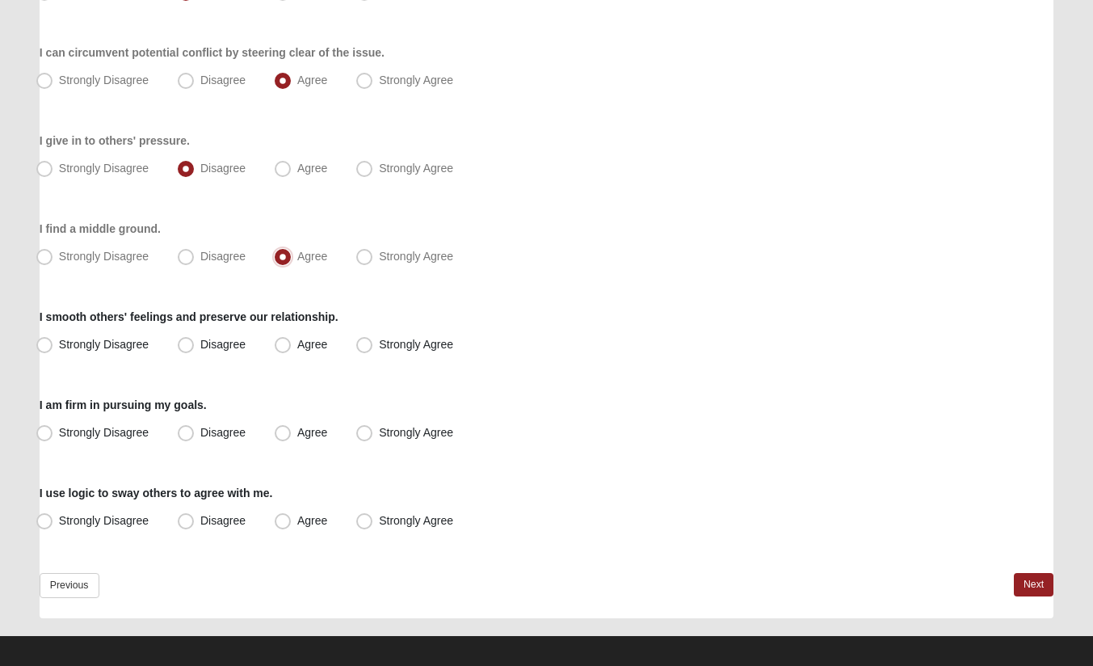
scroll to position [277, 0]
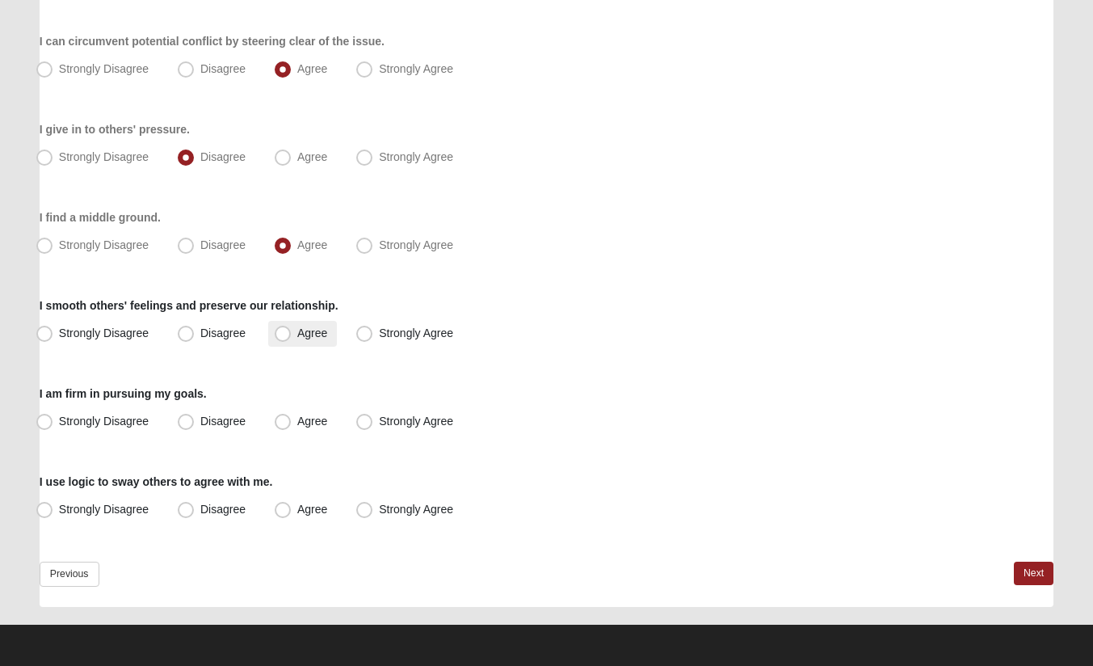
click at [297, 330] on span "Agree" at bounding box center [312, 332] width 30 height 13
click at [284, 330] on input "Agree" at bounding box center [286, 333] width 11 height 11
radio input "true"
click at [297, 420] on span "Agree" at bounding box center [312, 420] width 30 height 13
click at [282, 420] on input "Agree" at bounding box center [286, 421] width 11 height 11
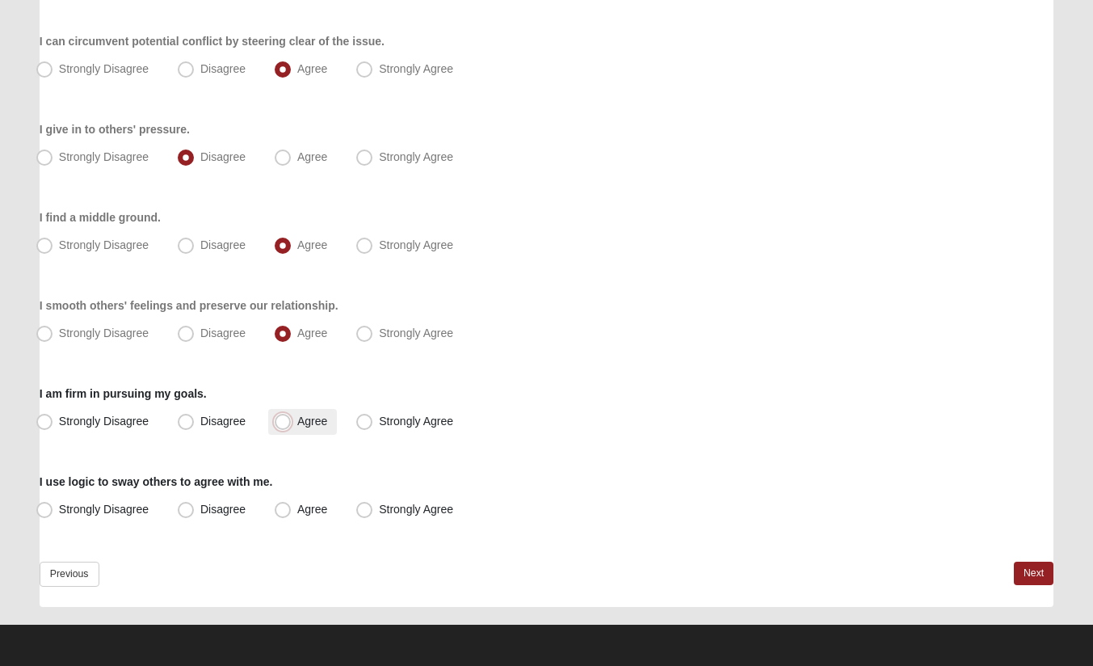
radio input "true"
click at [200, 508] on span "Disagree" at bounding box center [222, 509] width 45 height 13
click at [184, 508] on input "Disagree" at bounding box center [189, 509] width 11 height 11
radio input "true"
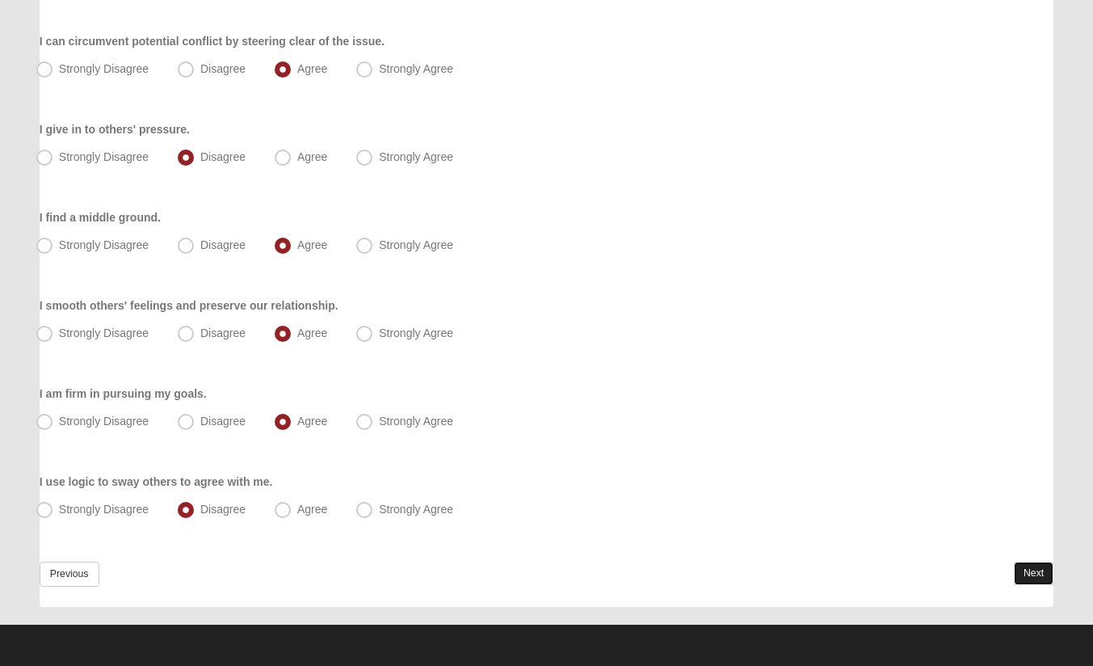
click at [1036, 570] on link "Next" at bounding box center [1034, 572] width 40 height 23
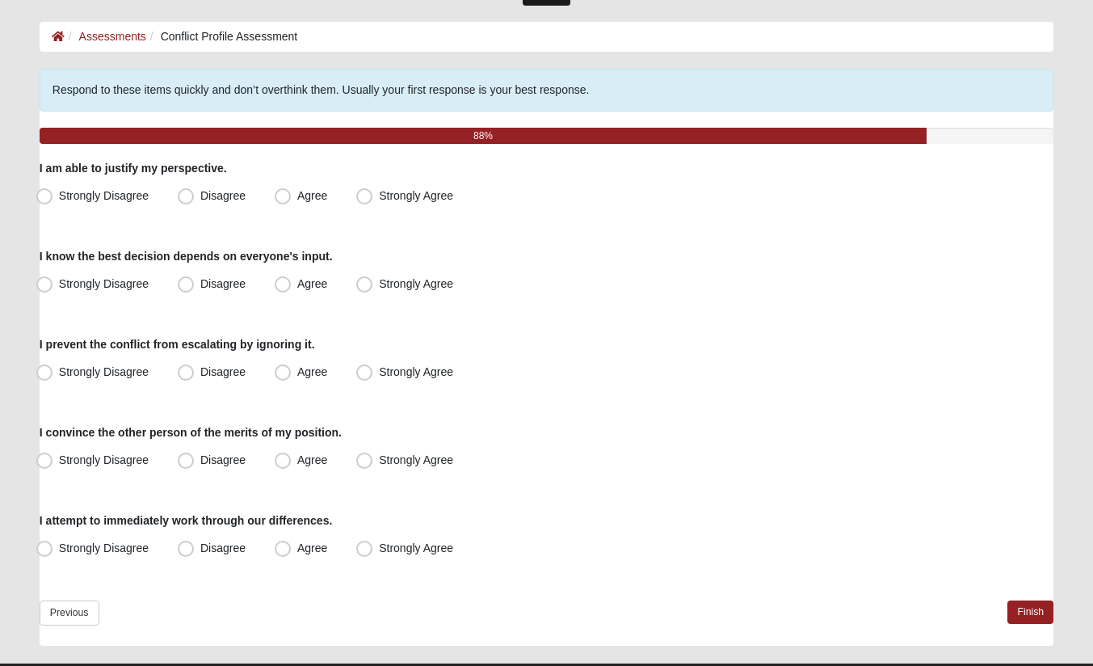
scroll to position [81, 0]
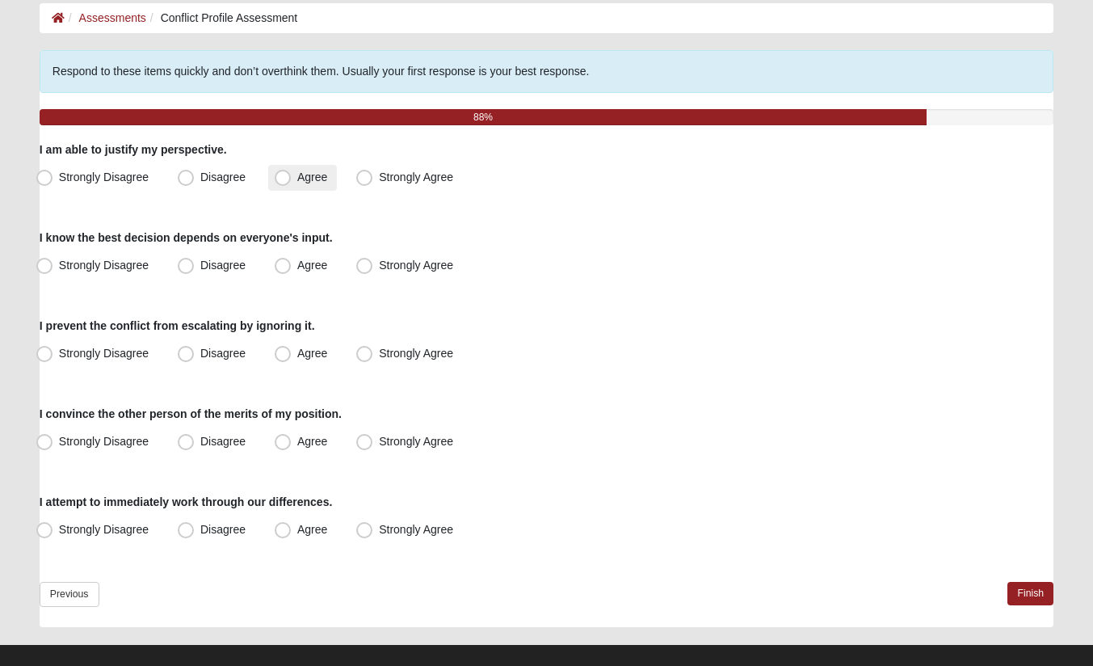
click at [297, 177] on span "Agree" at bounding box center [312, 176] width 30 height 13
click at [284, 177] on input "Agree" at bounding box center [286, 177] width 11 height 11
radio input "true"
click at [200, 264] on span "Disagree" at bounding box center [222, 265] width 45 height 13
click at [187, 264] on input "Disagree" at bounding box center [189, 265] width 11 height 11
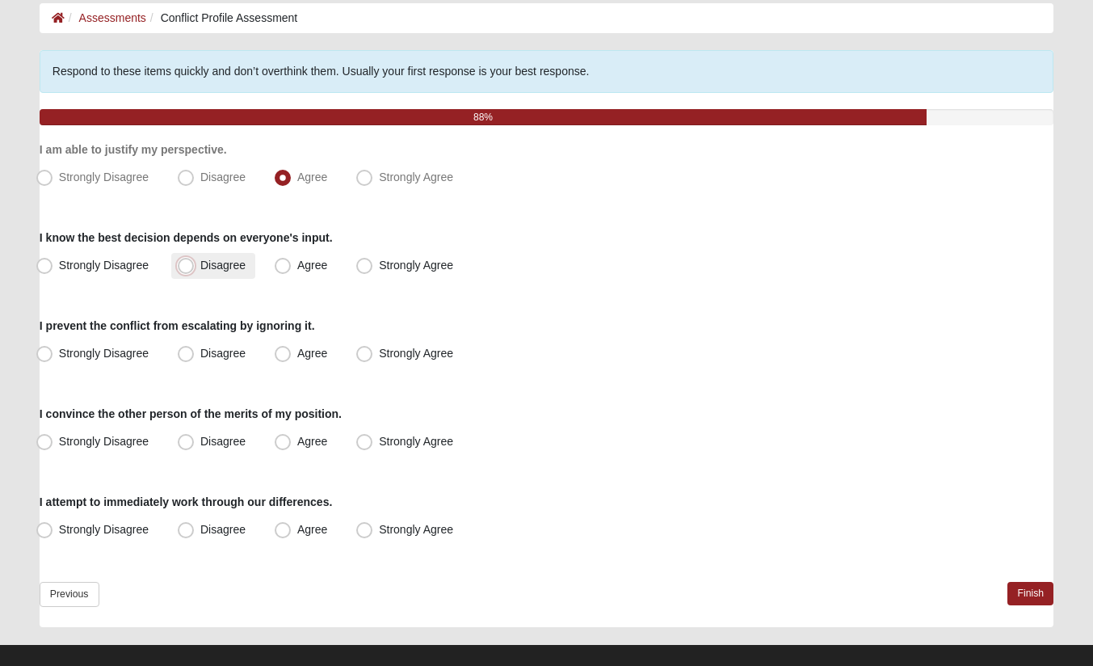
radio input "true"
click at [200, 351] on span "Disagree" at bounding box center [222, 353] width 45 height 13
click at [184, 351] on input "Disagree" at bounding box center [189, 353] width 11 height 11
radio input "true"
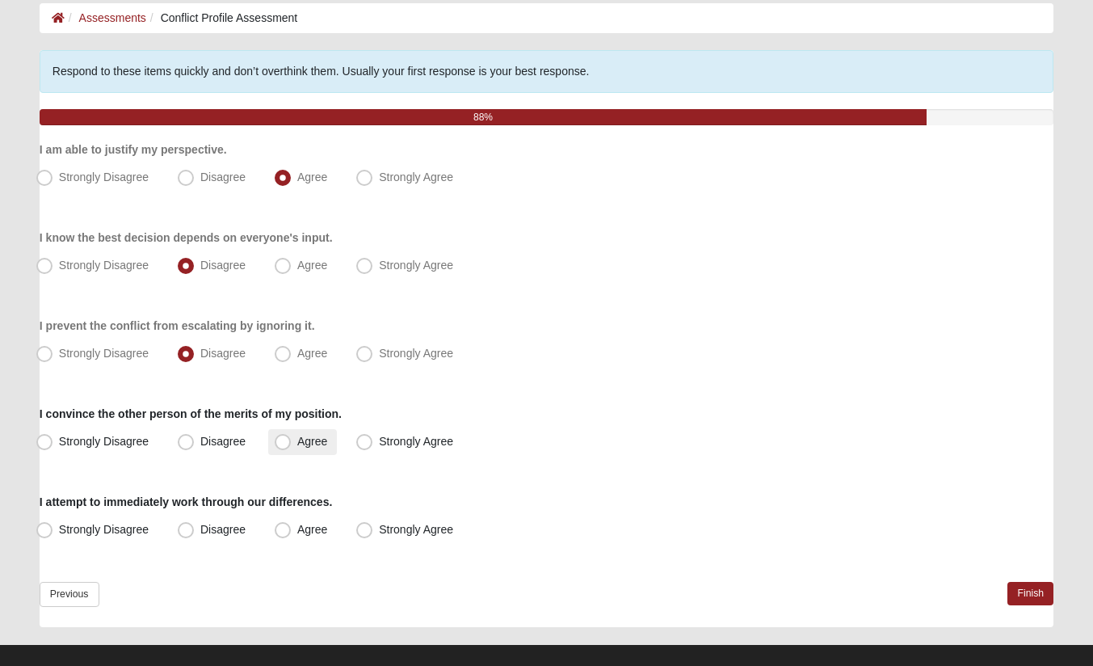
click at [297, 442] on span "Agree" at bounding box center [312, 441] width 30 height 13
click at [285, 442] on input "Agree" at bounding box center [286, 441] width 11 height 11
radio input "true"
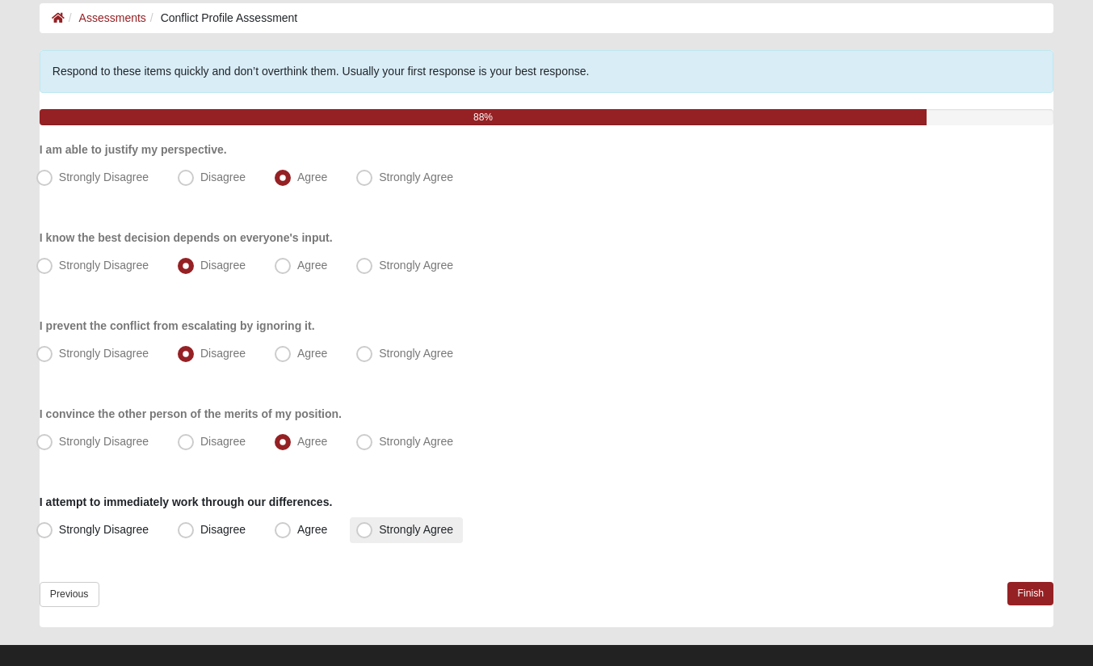
click at [379, 530] on span "Strongly Agree" at bounding box center [416, 529] width 74 height 13
click at [363, 530] on input "Strongly Agree" at bounding box center [368, 529] width 11 height 11
radio input "true"
click at [1024, 591] on link "Finish" at bounding box center [1030, 593] width 46 height 23
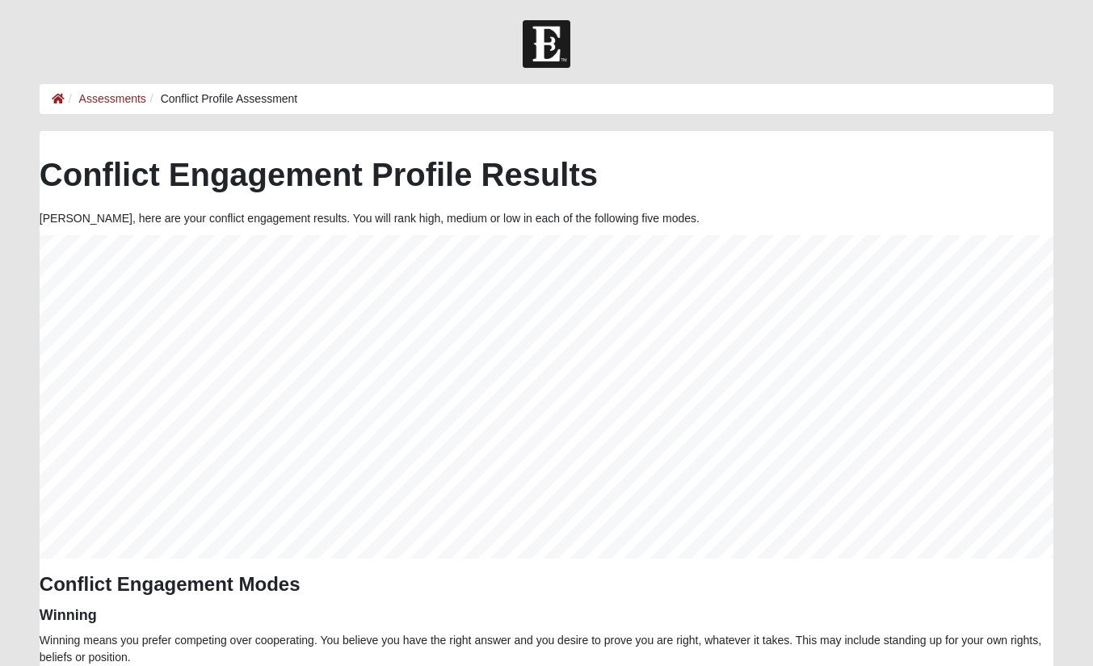
scroll to position [323, 1014]
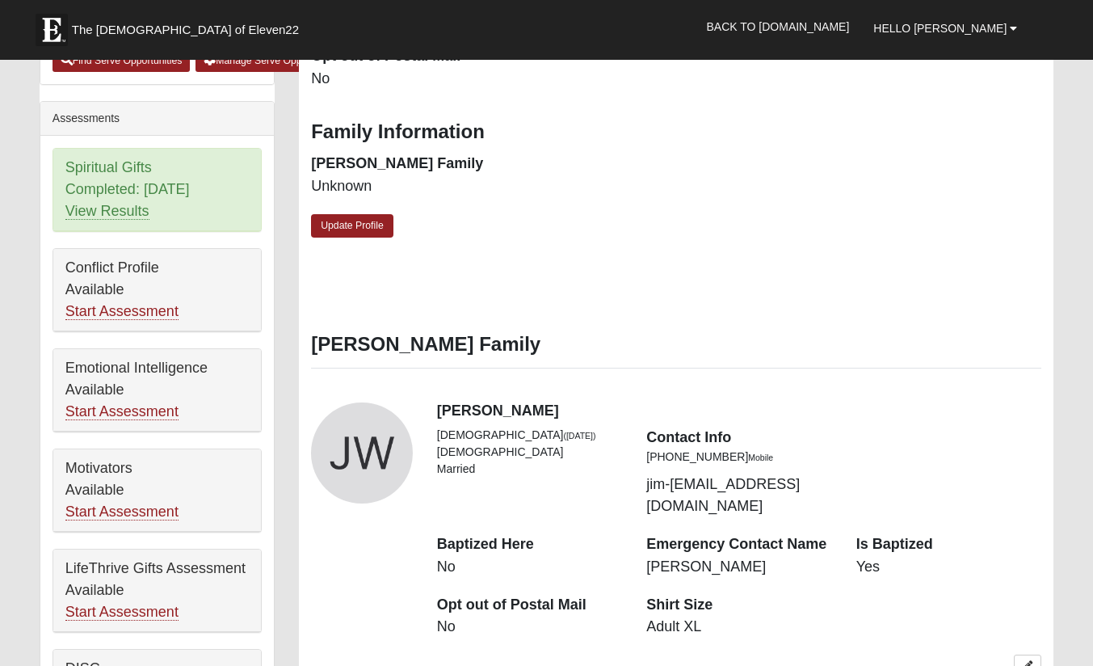
scroll to position [555, 0]
click at [177, 276] on div "Conflict Profile Available Start Assessment" at bounding box center [157, 290] width 208 height 82
click at [149, 318] on link "Start Assessment" at bounding box center [121, 311] width 113 height 17
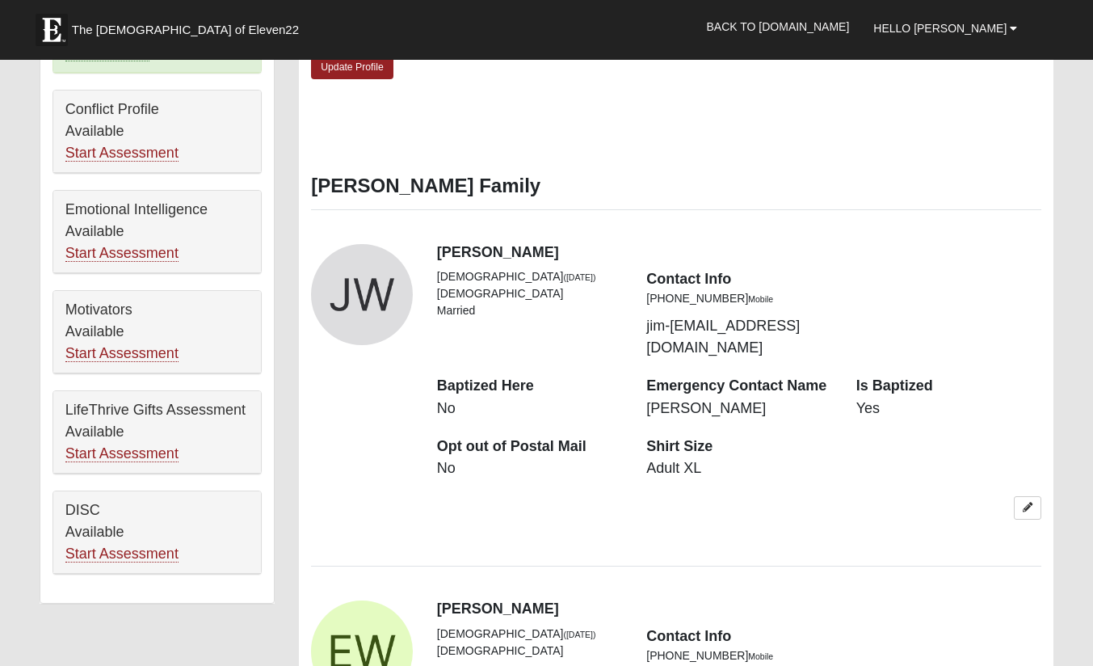
scroll to position [717, 0]
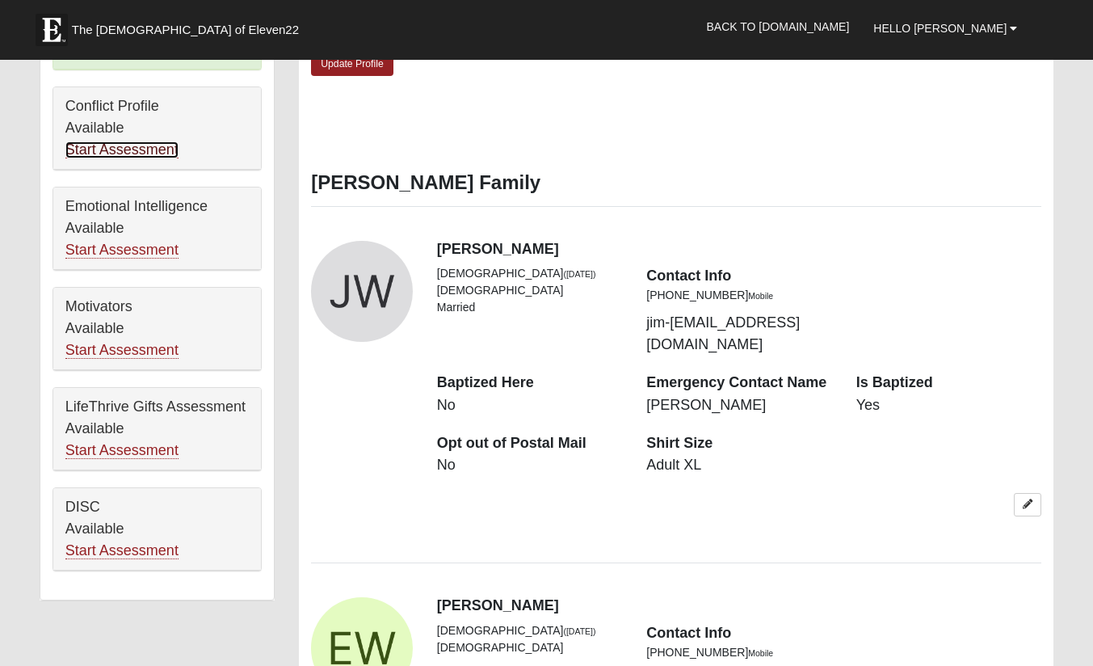
click at [153, 148] on link "Start Assessment" at bounding box center [121, 149] width 113 height 17
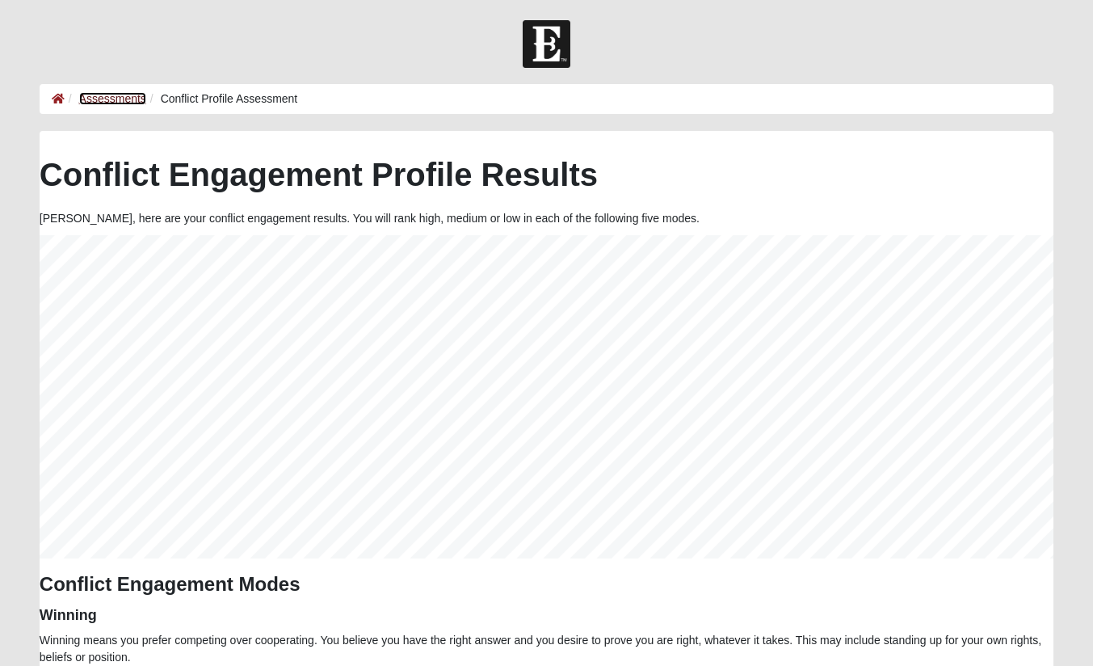
click at [99, 97] on link "Assessments" at bounding box center [112, 98] width 67 height 13
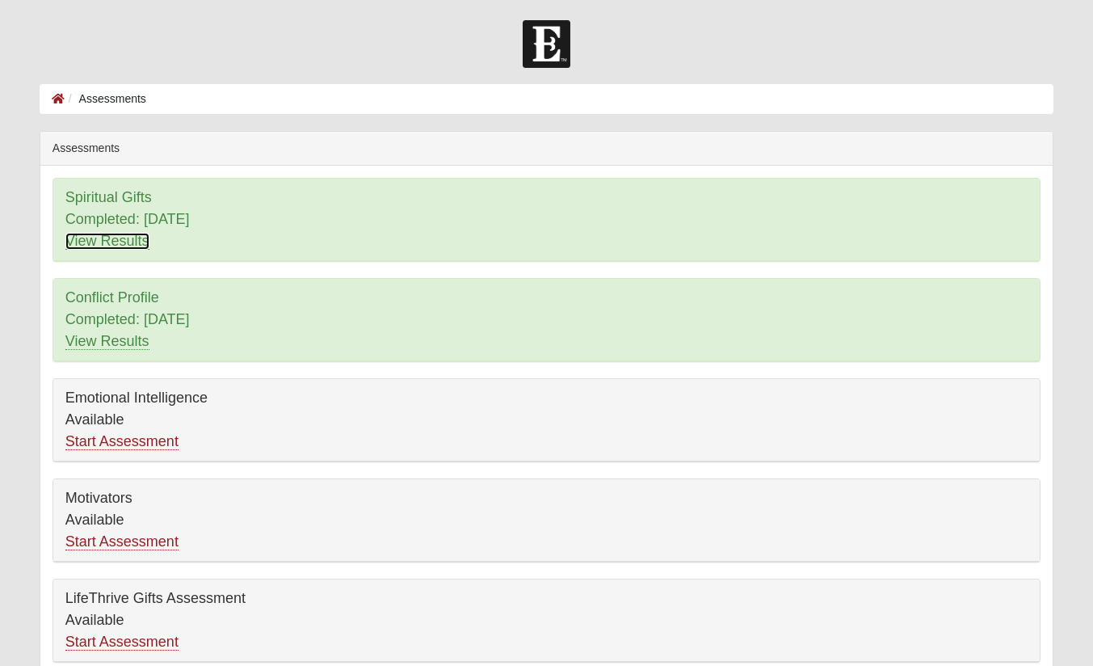
click at [139, 242] on link "View Results" at bounding box center [107, 241] width 84 height 17
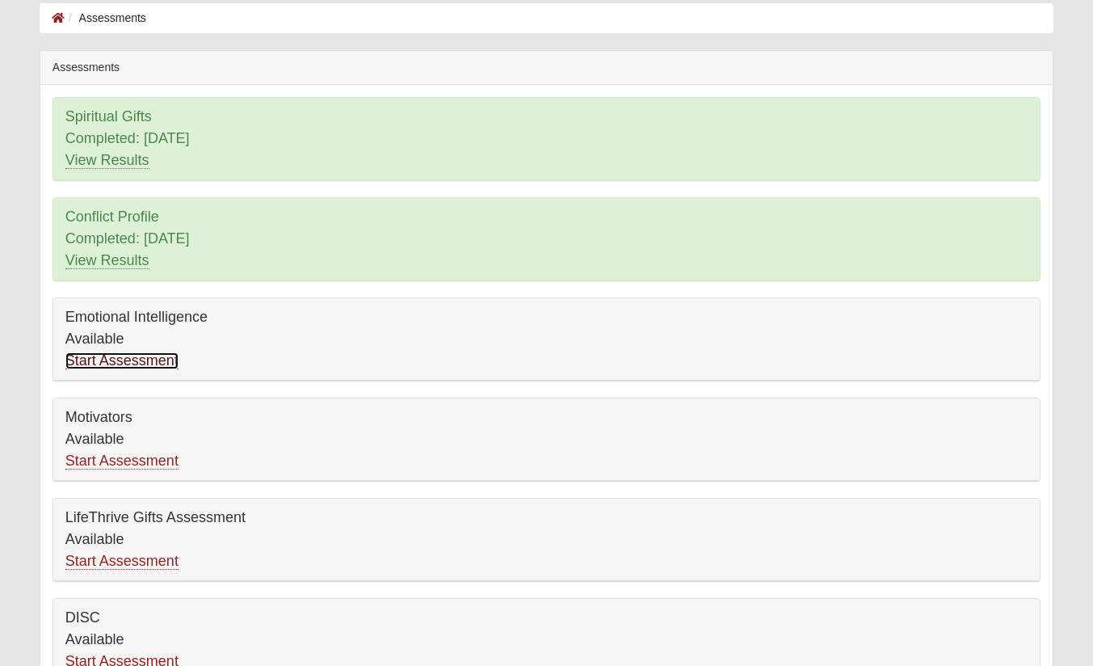
click at [124, 360] on link "Start Assessment" at bounding box center [121, 360] width 113 height 17
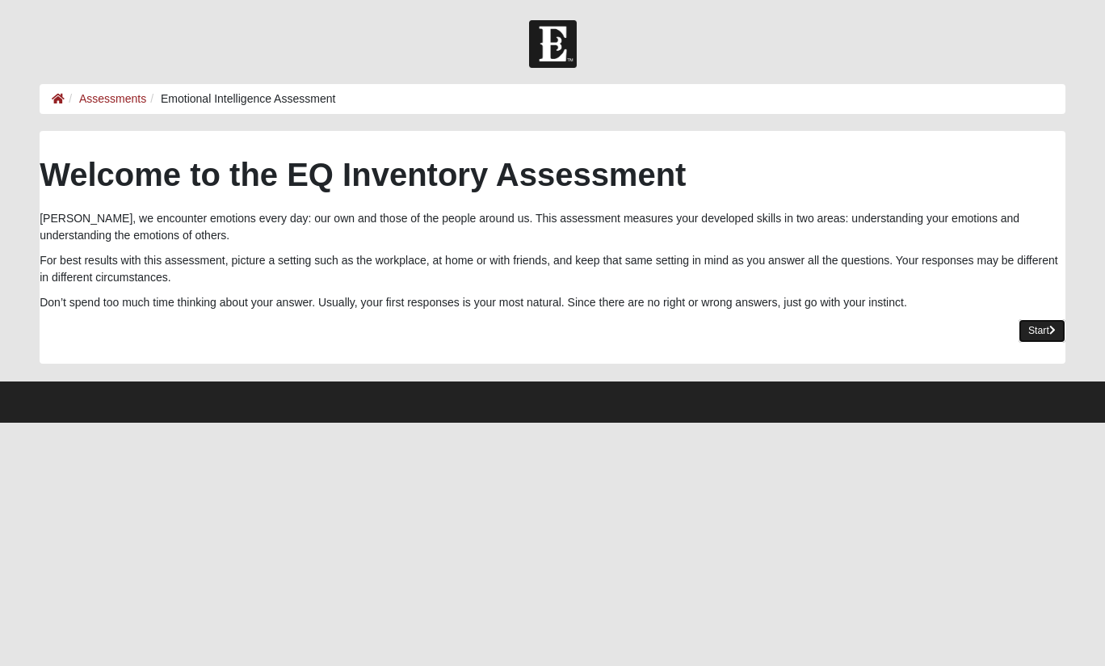
click at [1036, 329] on link "Start" at bounding box center [1042, 330] width 47 height 23
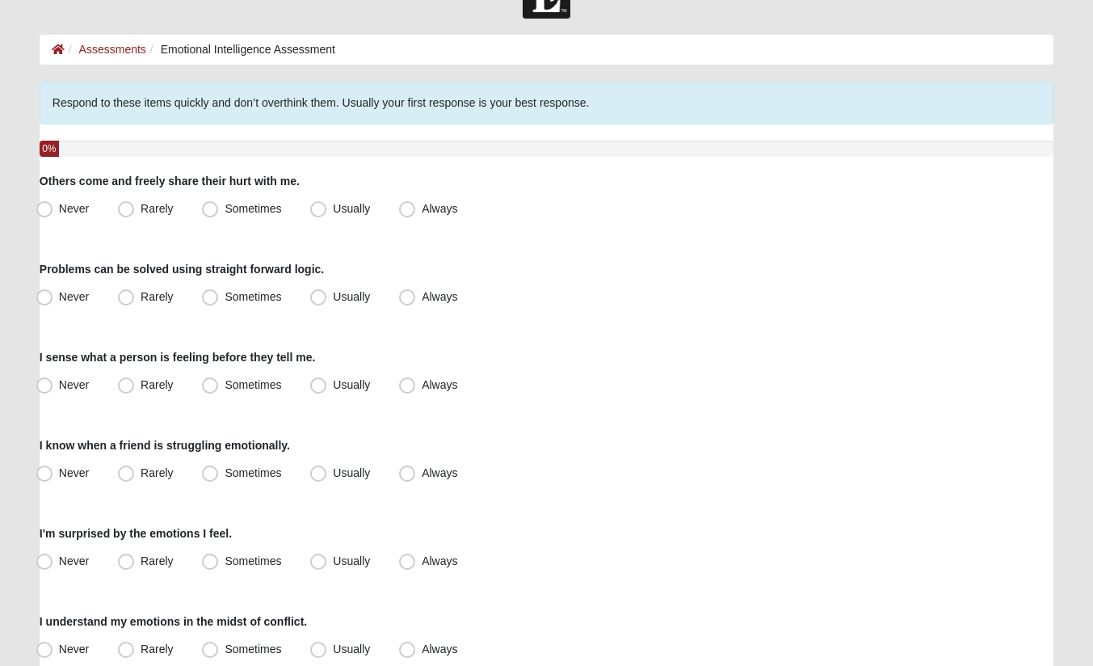
scroll to position [81, 0]
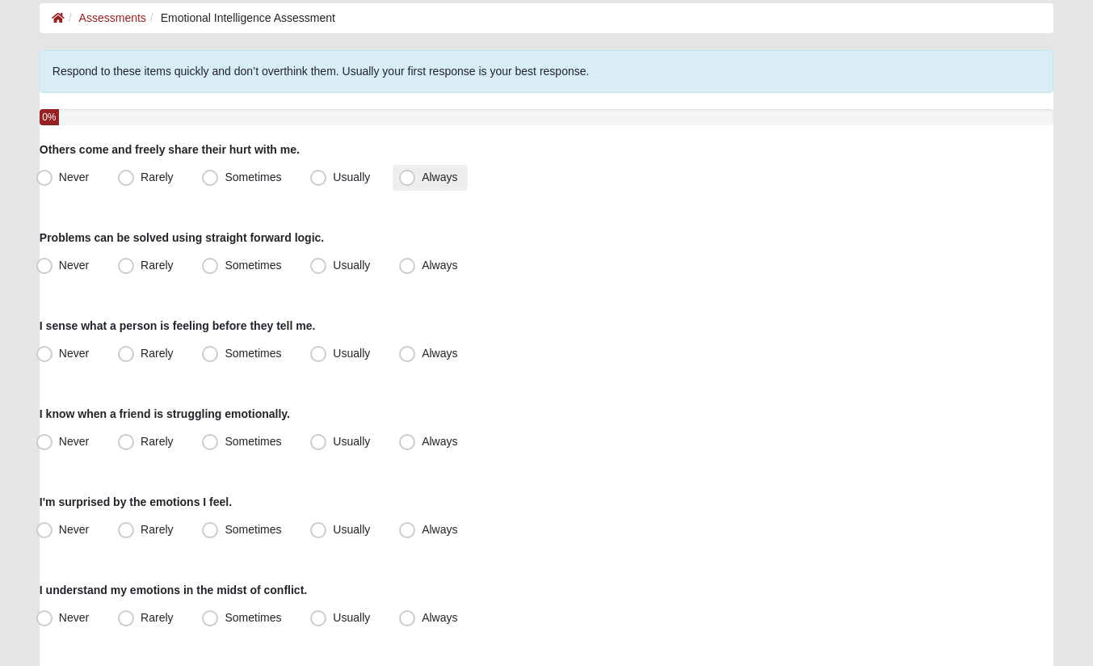
click at [422, 176] on span "Always" at bounding box center [440, 176] width 36 height 13
click at [410, 176] on input "Always" at bounding box center [411, 177] width 11 height 11
radio input "true"
click at [333, 265] on span "Usually" at bounding box center [351, 265] width 37 height 13
click at [317, 265] on input "Usually" at bounding box center [322, 265] width 11 height 11
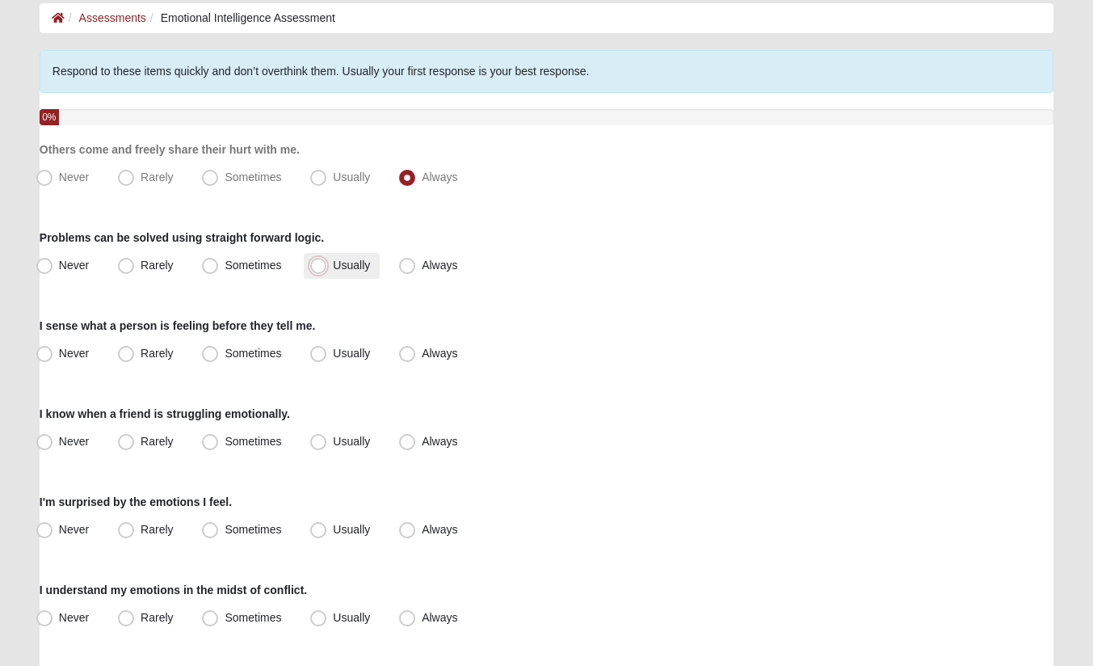
radio input "true"
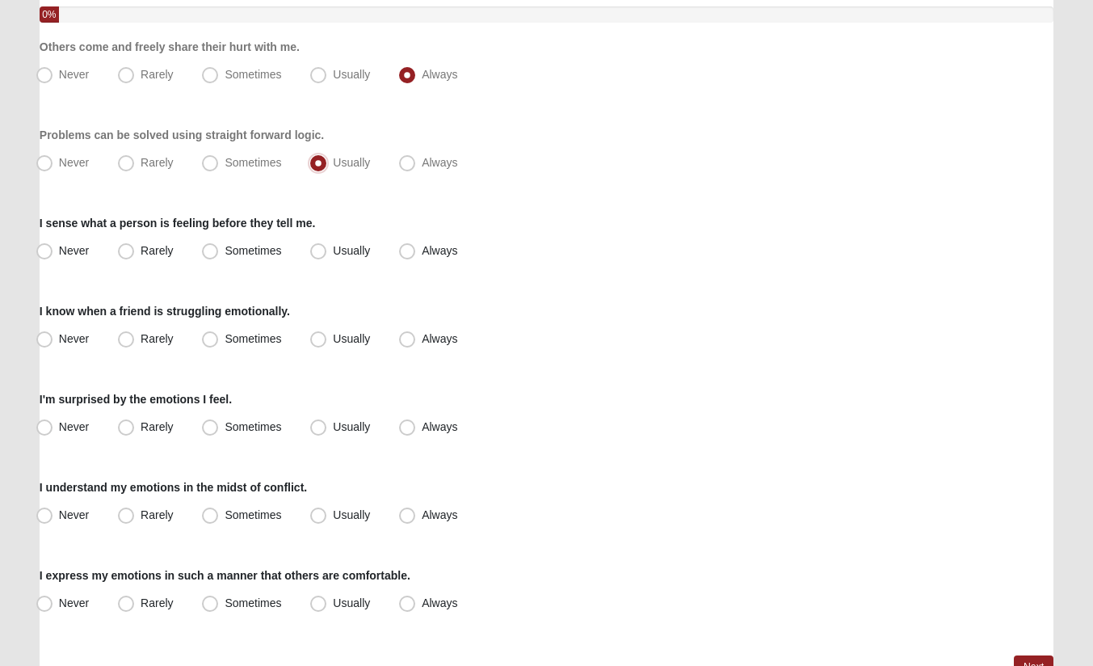
scroll to position [242, 0]
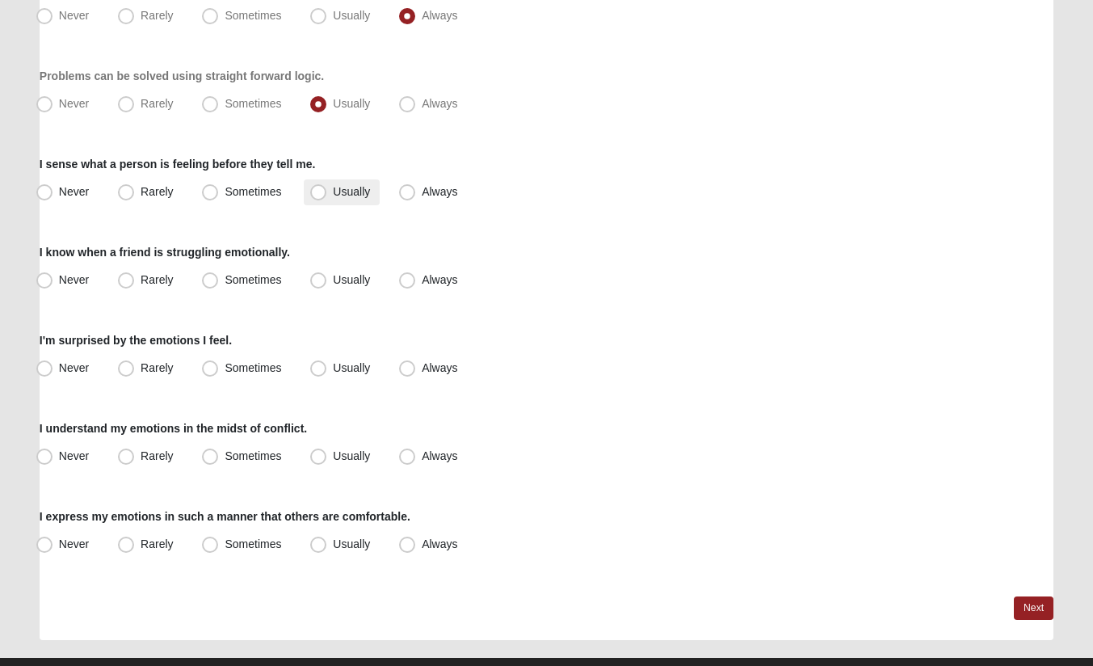
click at [333, 191] on span "Usually" at bounding box center [351, 191] width 37 height 13
click at [317, 191] on input "Usually" at bounding box center [322, 192] width 11 height 11
radio input "true"
click at [422, 280] on span "Always" at bounding box center [440, 279] width 36 height 13
click at [406, 280] on input "Always" at bounding box center [411, 280] width 11 height 11
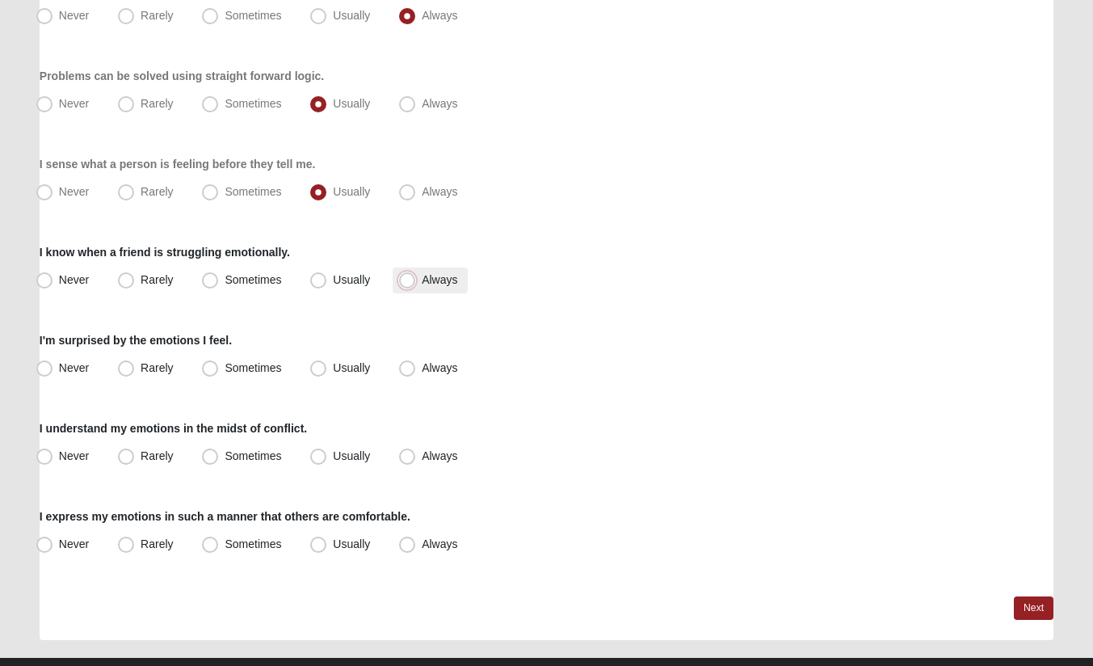
radio input "true"
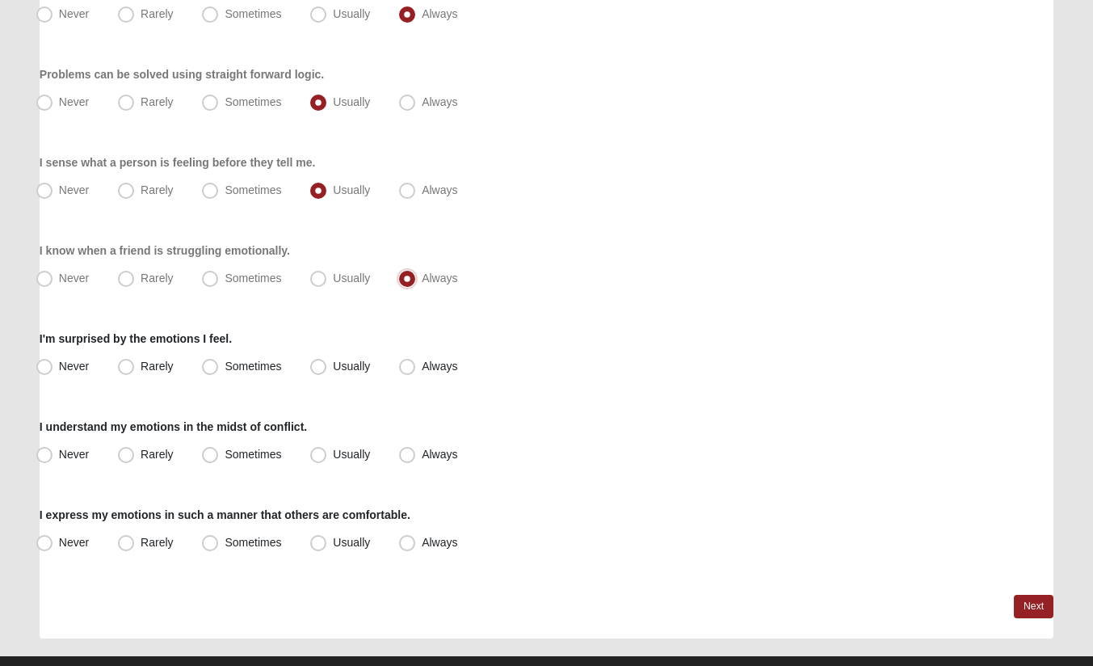
scroll to position [275, 0]
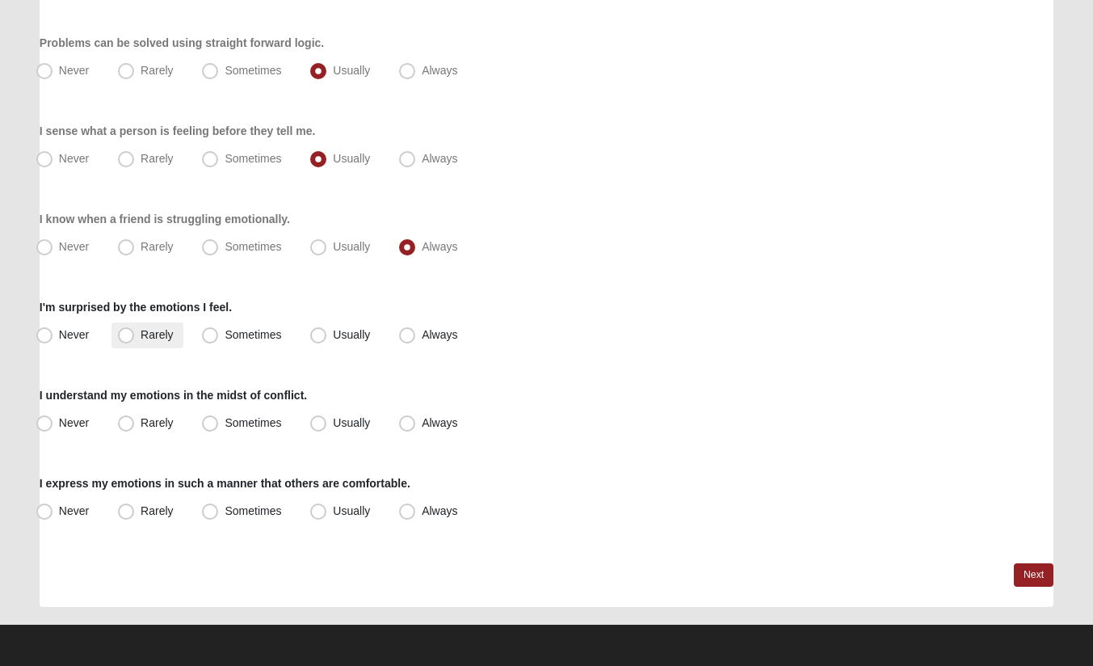
click at [141, 336] on span "Rarely" at bounding box center [157, 334] width 32 height 13
click at [127, 336] on input "Rarely" at bounding box center [129, 335] width 11 height 11
radio input "true"
click at [225, 423] on span "Sometimes" at bounding box center [253, 422] width 57 height 13
click at [208, 423] on input "Sometimes" at bounding box center [213, 423] width 11 height 11
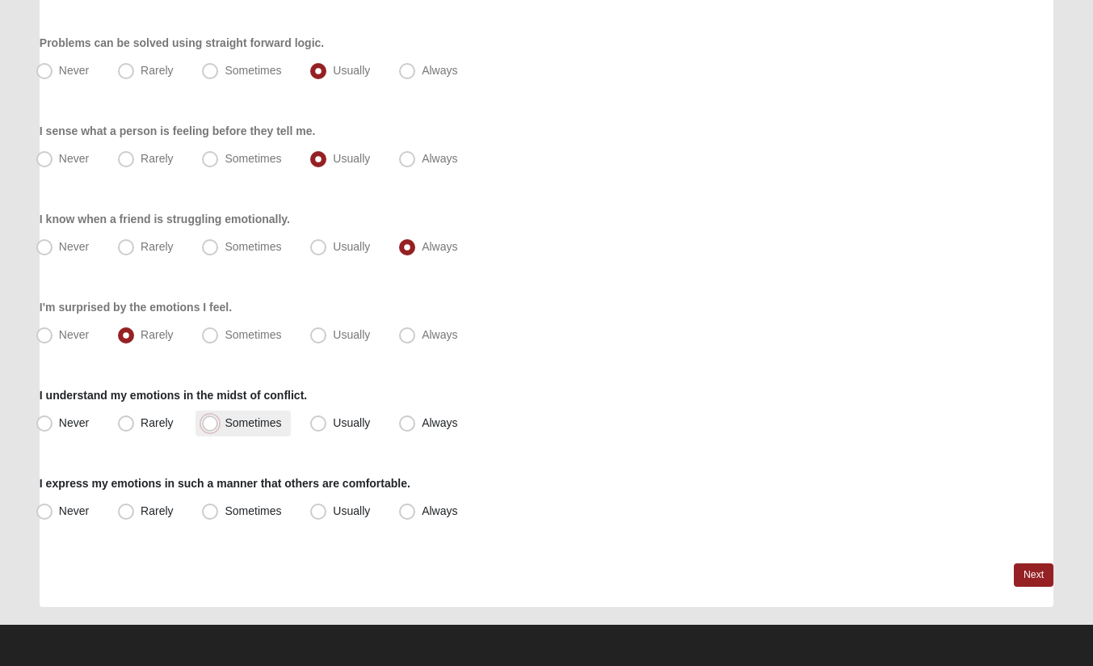
radio input "true"
click at [333, 514] on span "Usually" at bounding box center [351, 510] width 37 height 13
click at [318, 514] on input "Usually" at bounding box center [322, 511] width 11 height 11
radio input "true"
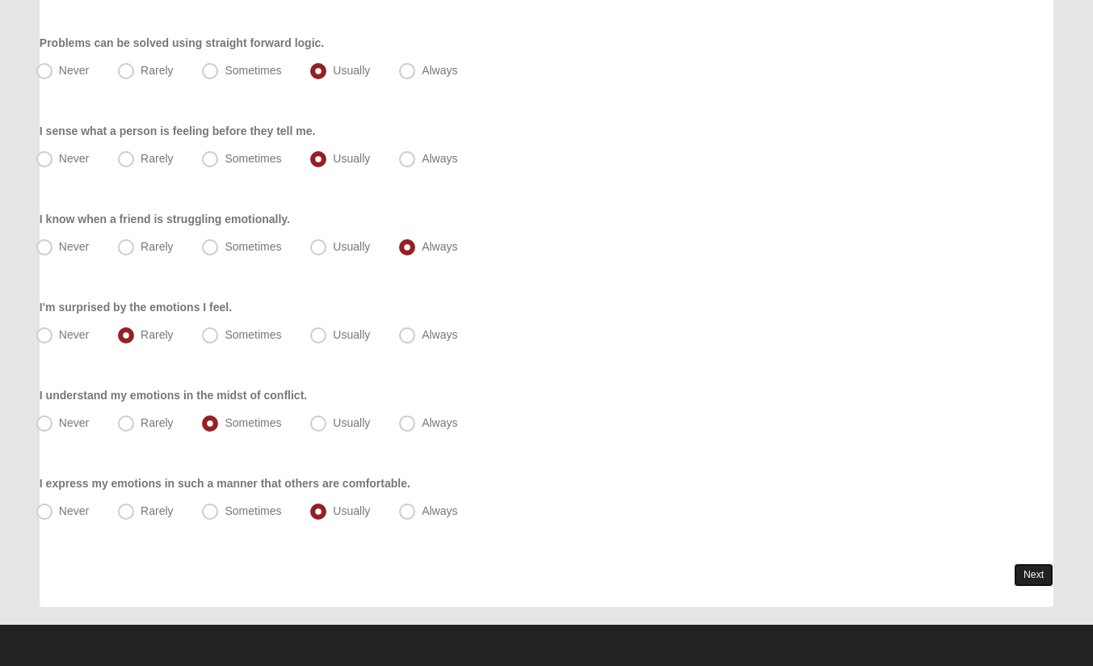
click at [1030, 573] on link "Next" at bounding box center [1034, 574] width 40 height 23
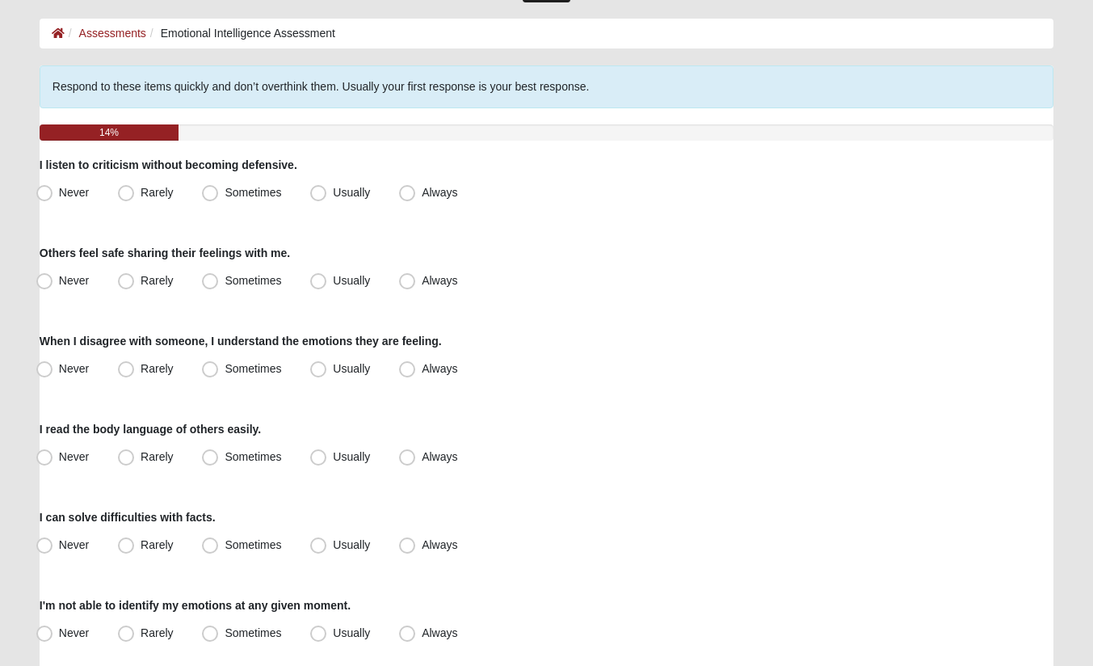
scroll to position [81, 0]
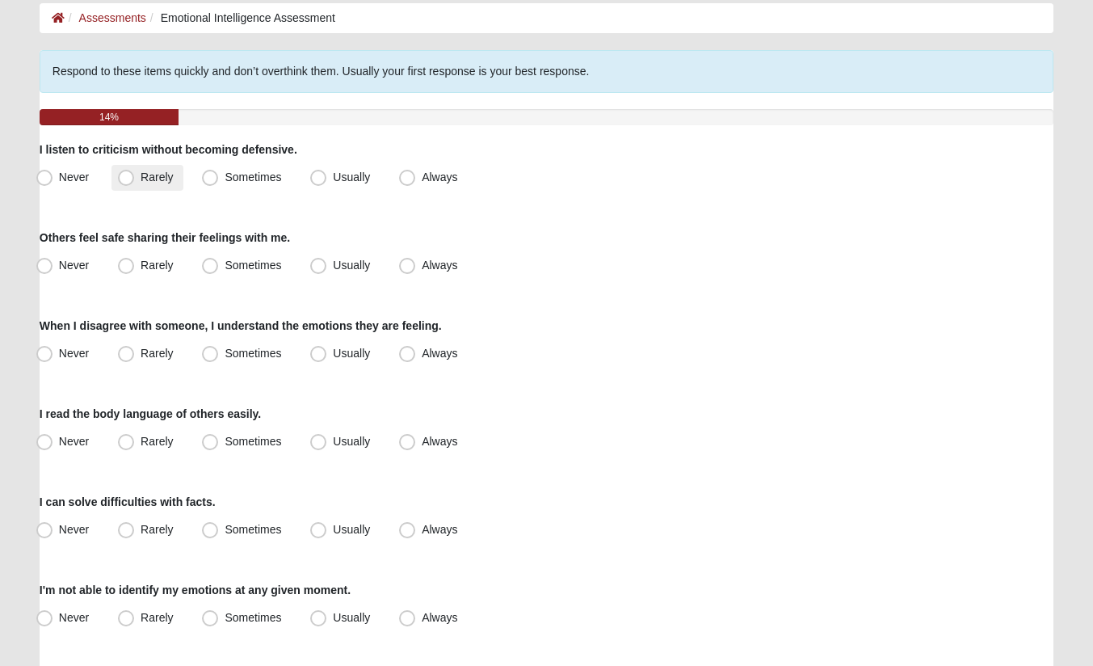
click at [141, 174] on span "Rarely" at bounding box center [157, 176] width 32 height 13
click at [127, 174] on input "Rarely" at bounding box center [129, 177] width 11 height 11
radio input "true"
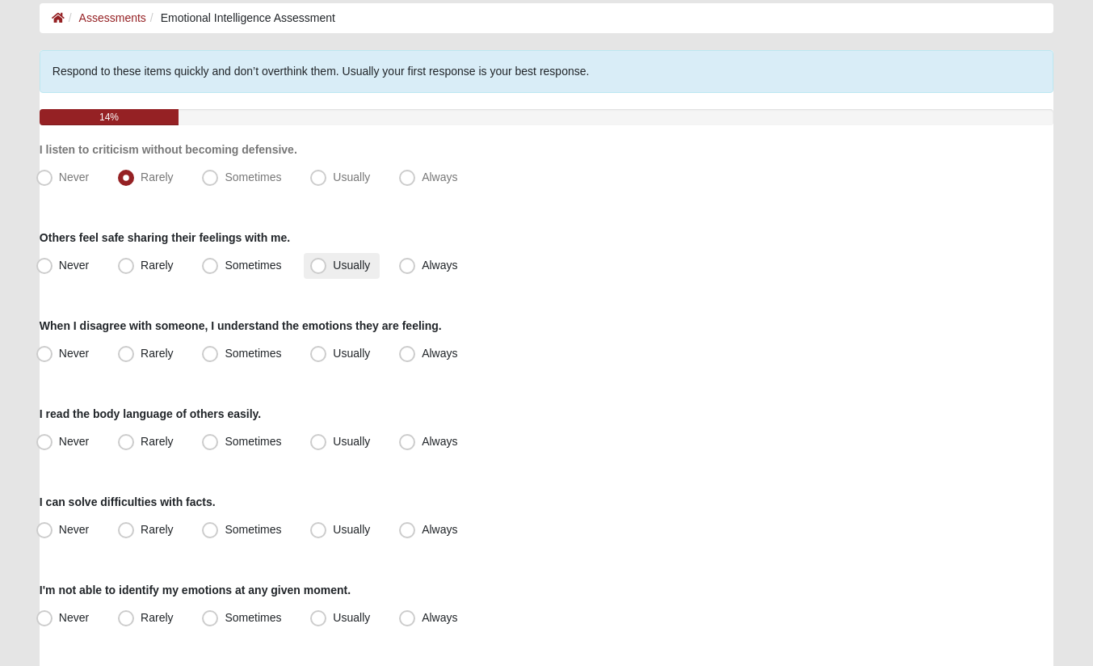
click at [333, 263] on span "Usually" at bounding box center [351, 265] width 37 height 13
click at [319, 263] on input "Usually" at bounding box center [322, 265] width 11 height 11
radio input "true"
click at [225, 351] on span "Sometimes" at bounding box center [253, 353] width 57 height 13
click at [213, 351] on input "Sometimes" at bounding box center [213, 353] width 11 height 11
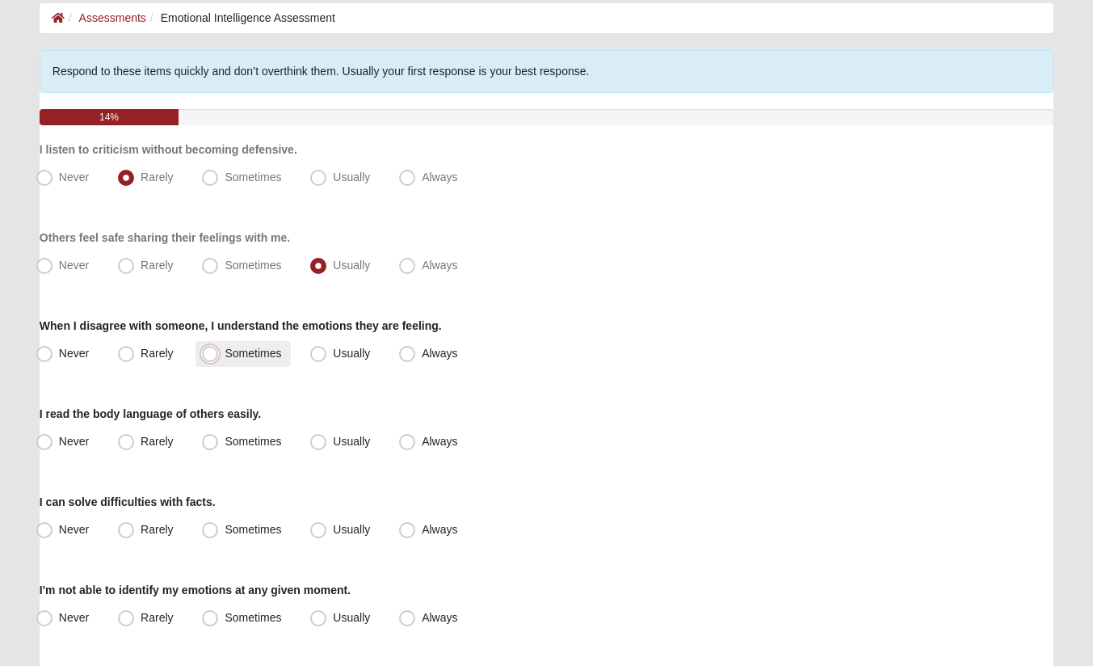
radio input "true"
click at [422, 440] on span "Always" at bounding box center [440, 441] width 36 height 13
click at [407, 440] on input "Always" at bounding box center [411, 441] width 11 height 11
radio input "true"
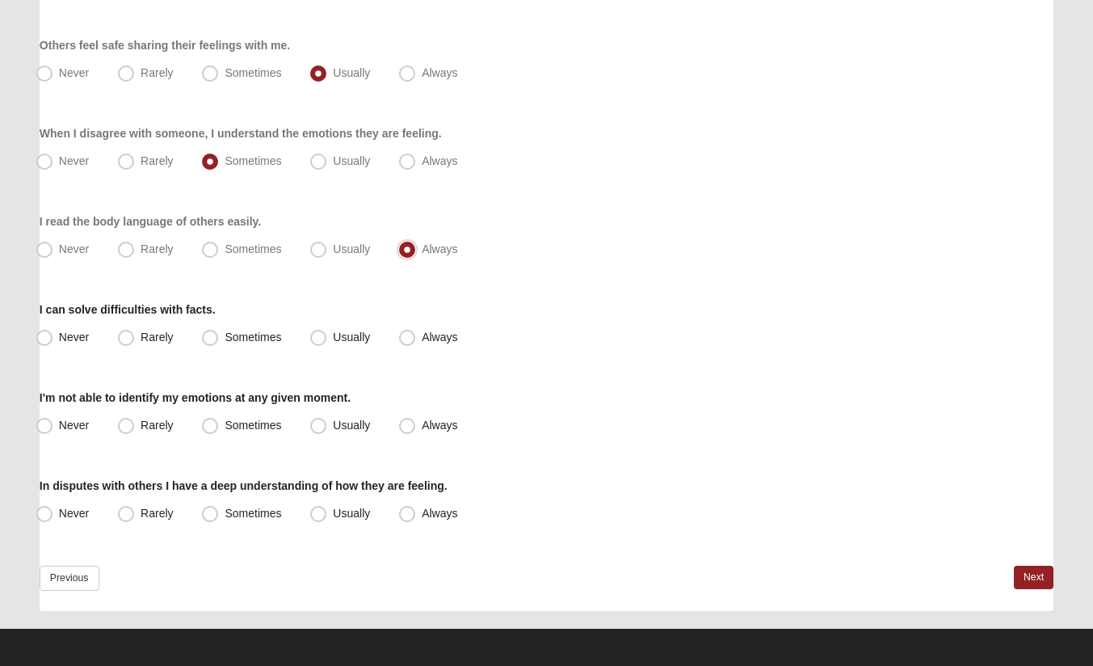
scroll to position [277, 0]
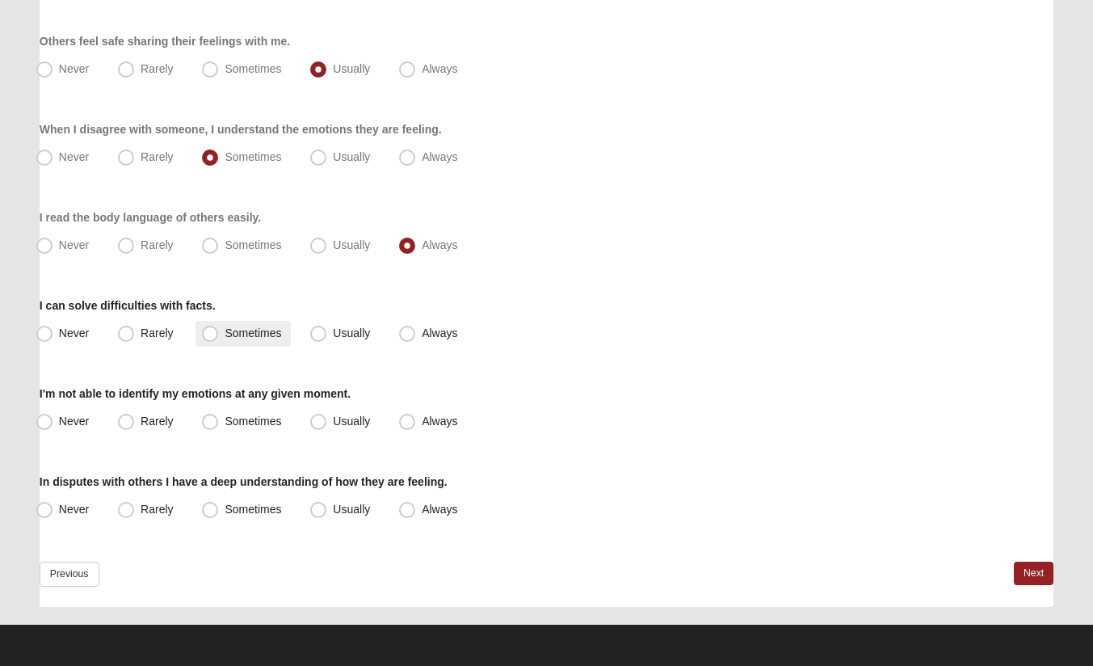
click at [225, 332] on span "Sometimes" at bounding box center [253, 332] width 57 height 13
click at [212, 332] on input "Sometimes" at bounding box center [213, 333] width 11 height 11
radio input "true"
click at [141, 418] on span "Rarely" at bounding box center [157, 420] width 32 height 13
click at [129, 418] on input "Rarely" at bounding box center [129, 421] width 11 height 11
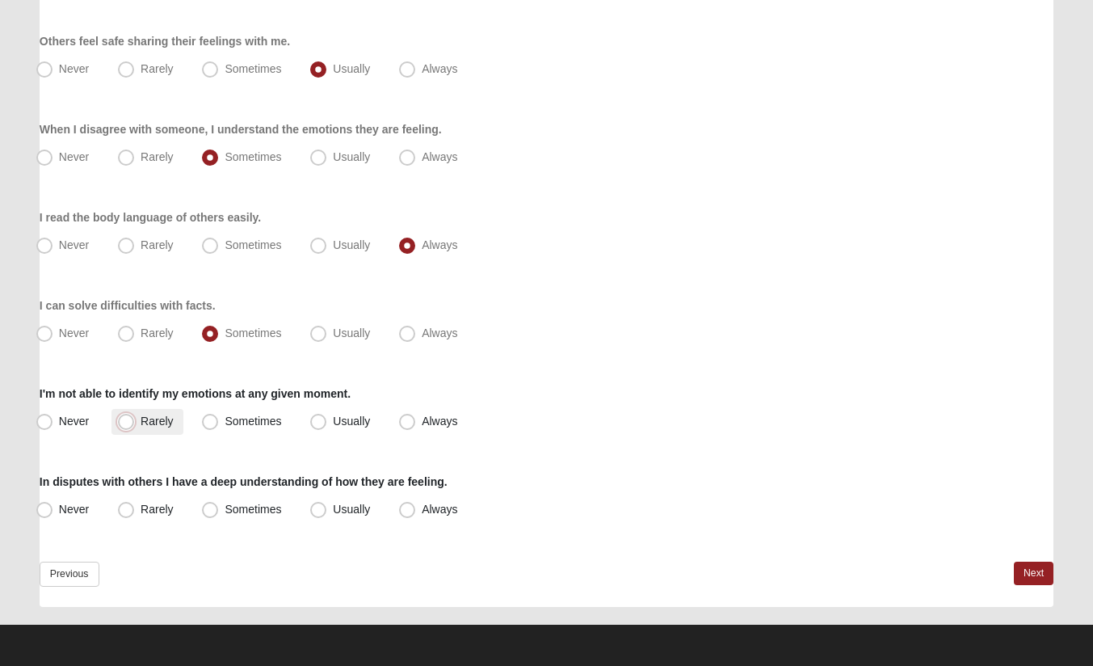
radio input "true"
click at [225, 510] on span "Sometimes" at bounding box center [253, 509] width 57 height 13
click at [211, 510] on input "Sometimes" at bounding box center [213, 509] width 11 height 11
radio input "true"
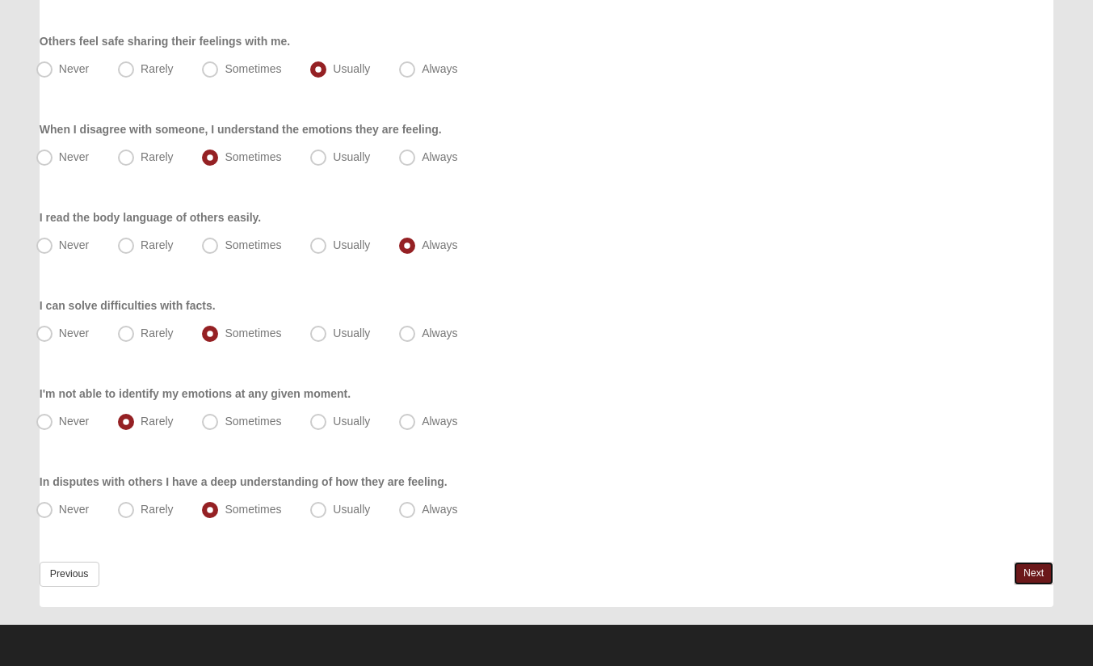
click at [1031, 574] on link "Next" at bounding box center [1034, 572] width 40 height 23
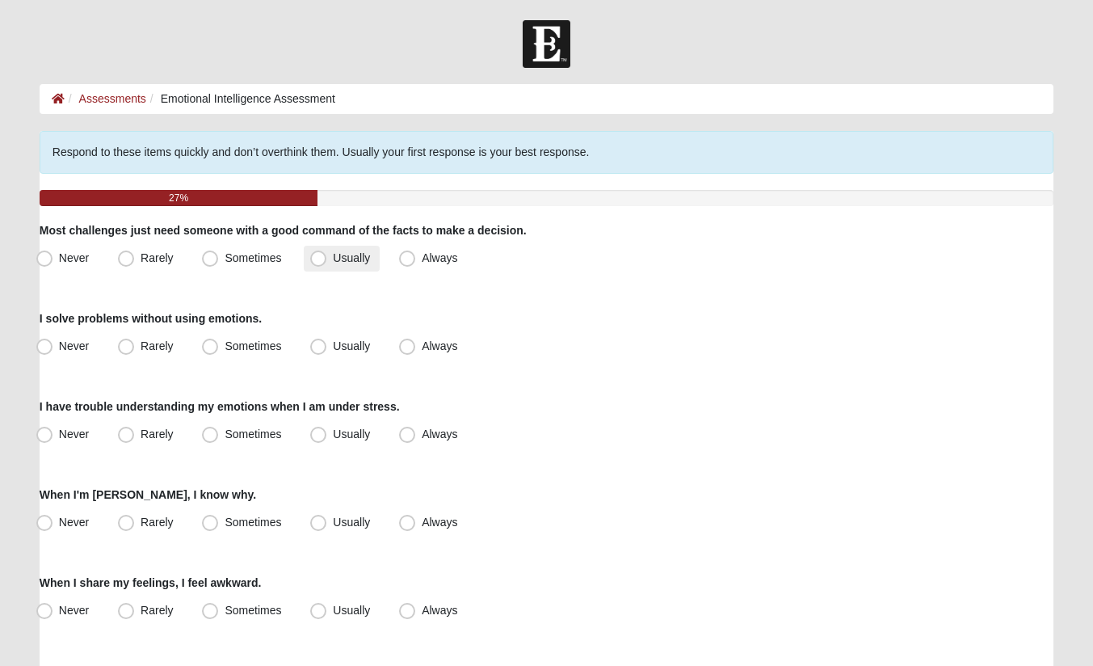
click at [333, 261] on span "Usually" at bounding box center [351, 257] width 37 height 13
click at [318, 261] on input "Usually" at bounding box center [322, 258] width 11 height 11
radio input "true"
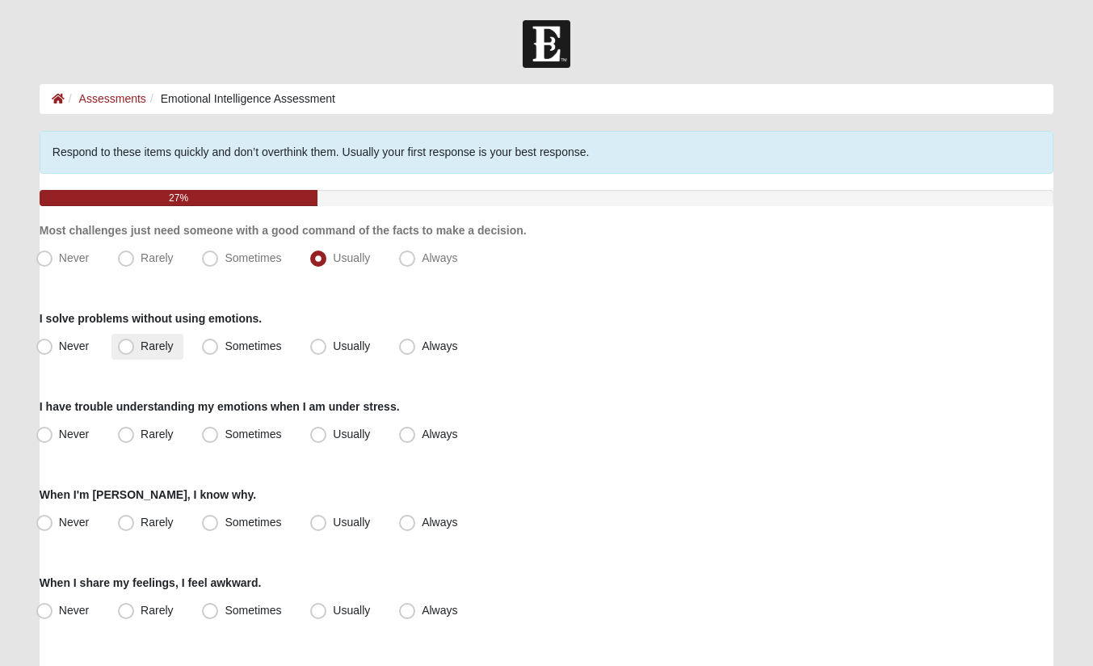
click at [141, 348] on span "Rarely" at bounding box center [157, 345] width 32 height 13
click at [124, 348] on input "Rarely" at bounding box center [129, 346] width 11 height 11
radio input "true"
click at [141, 431] on span "Rarely" at bounding box center [157, 433] width 32 height 13
click at [131, 431] on input "Rarely" at bounding box center [129, 434] width 11 height 11
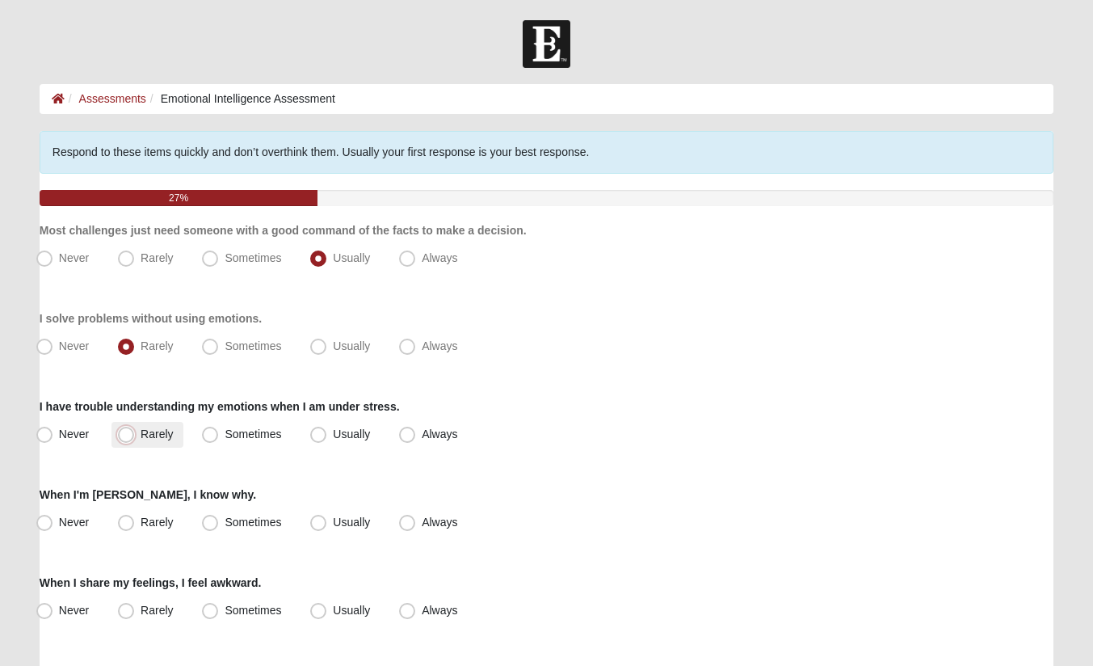
radio input "true"
click at [225, 520] on span "Sometimes" at bounding box center [253, 521] width 57 height 13
click at [209, 520] on input "Sometimes" at bounding box center [213, 522] width 11 height 11
radio input "true"
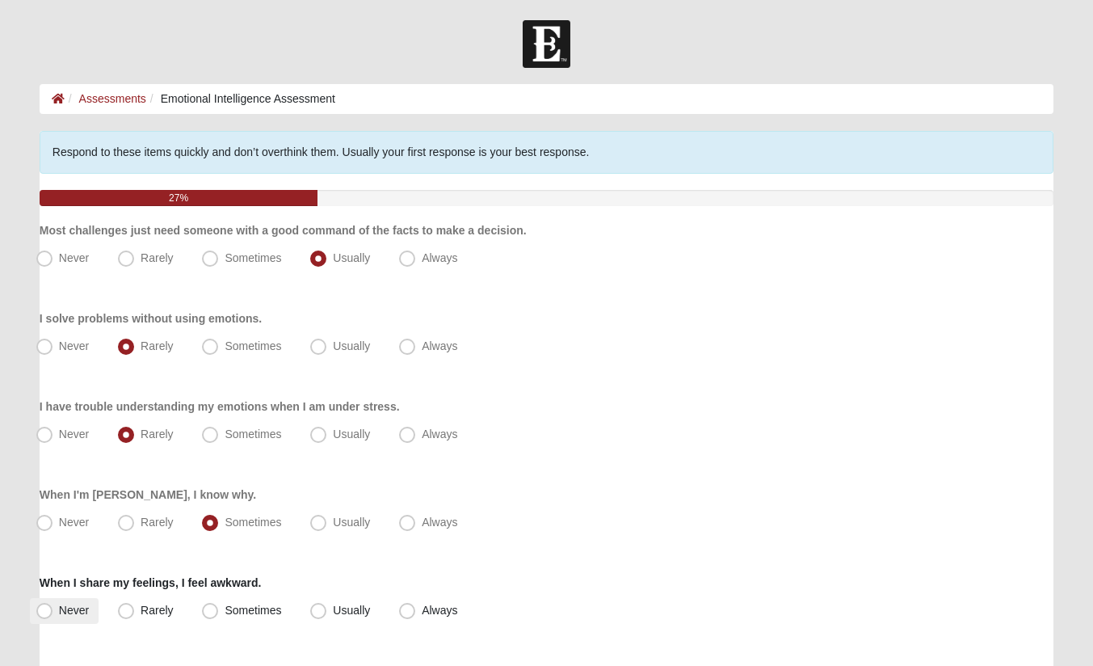
click at [59, 612] on span "Never" at bounding box center [74, 609] width 30 height 13
click at [46, 612] on input "Never" at bounding box center [48, 610] width 11 height 11
radio input "true"
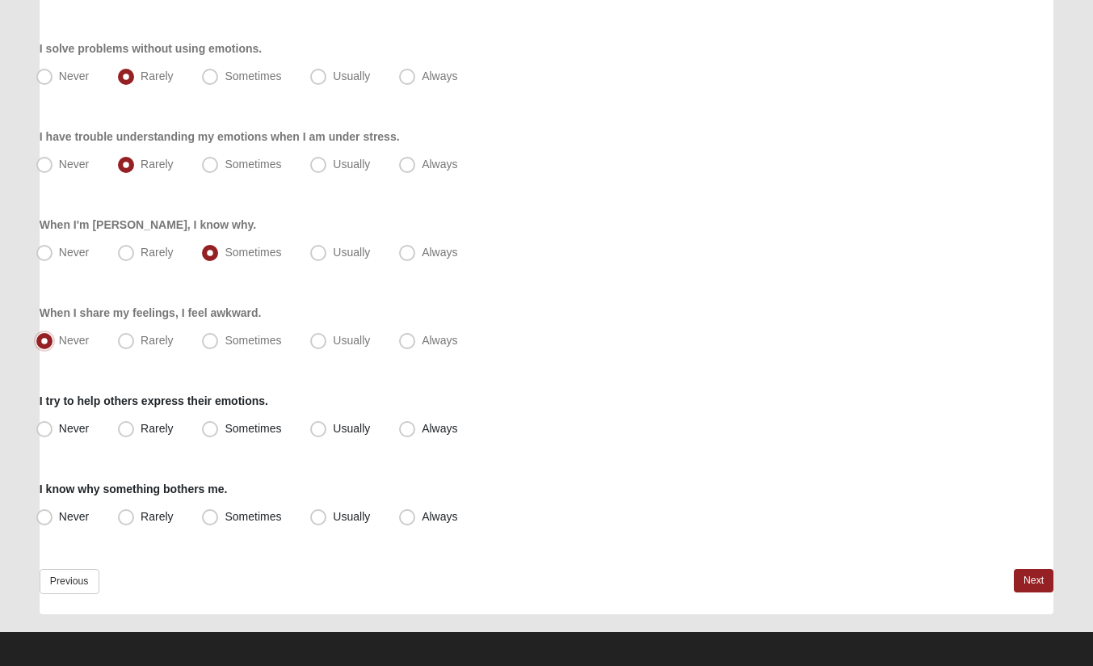
scroll to position [277, 0]
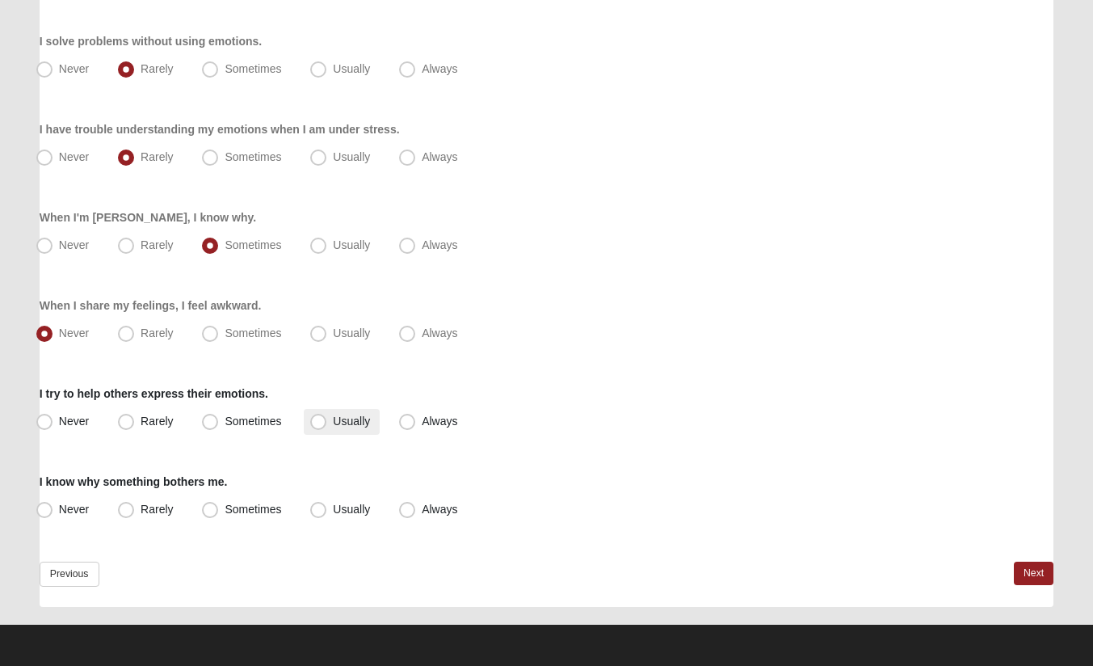
click at [333, 420] on span "Usually" at bounding box center [351, 420] width 37 height 13
click at [317, 420] on input "Usually" at bounding box center [322, 421] width 11 height 11
radio input "true"
click at [333, 507] on span "Usually" at bounding box center [351, 509] width 37 height 13
click at [319, 507] on input "Usually" at bounding box center [322, 509] width 11 height 11
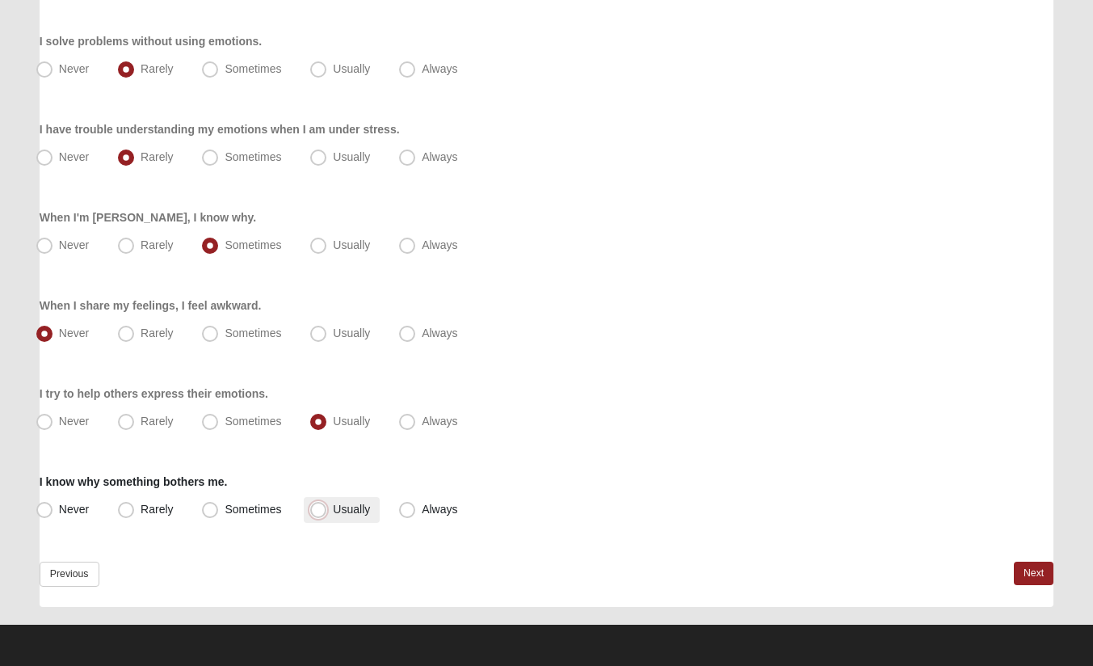
radio input "true"
click at [333, 509] on span "Usually" at bounding box center [351, 509] width 37 height 13
click at [317, 509] on input "Usually" at bounding box center [322, 509] width 11 height 11
click at [1029, 570] on link "Next" at bounding box center [1034, 572] width 40 height 23
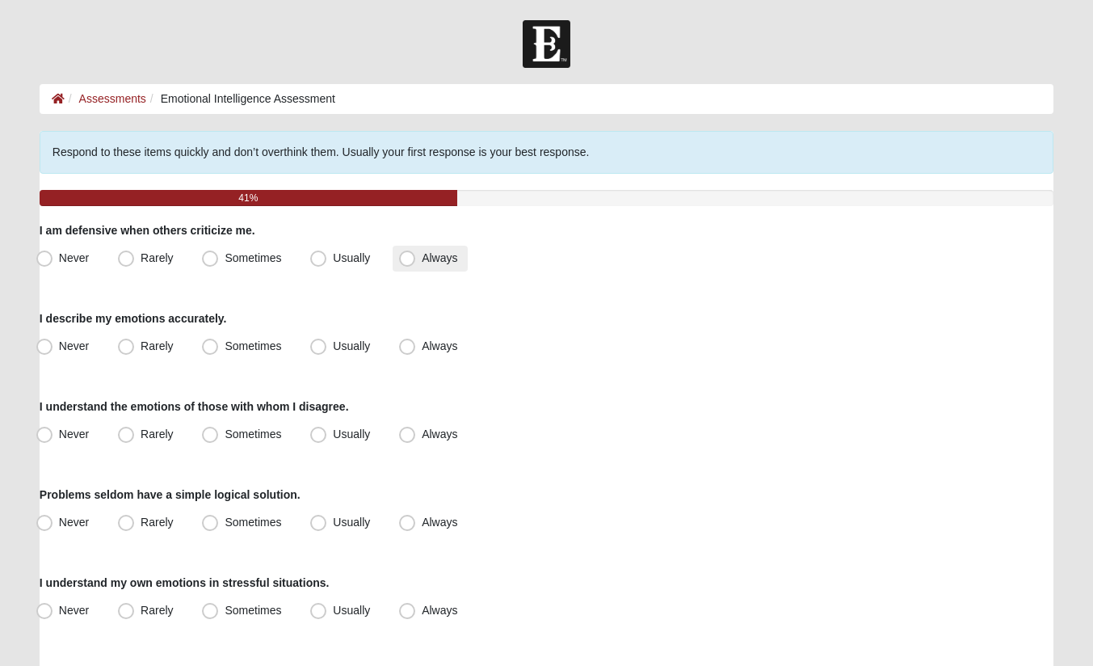
click at [422, 257] on span "Always" at bounding box center [440, 257] width 36 height 13
click at [406, 257] on input "Always" at bounding box center [411, 258] width 11 height 11
radio input "true"
click at [225, 346] on span "Sometimes" at bounding box center [253, 345] width 57 height 13
click at [212, 346] on input "Sometimes" at bounding box center [213, 346] width 11 height 11
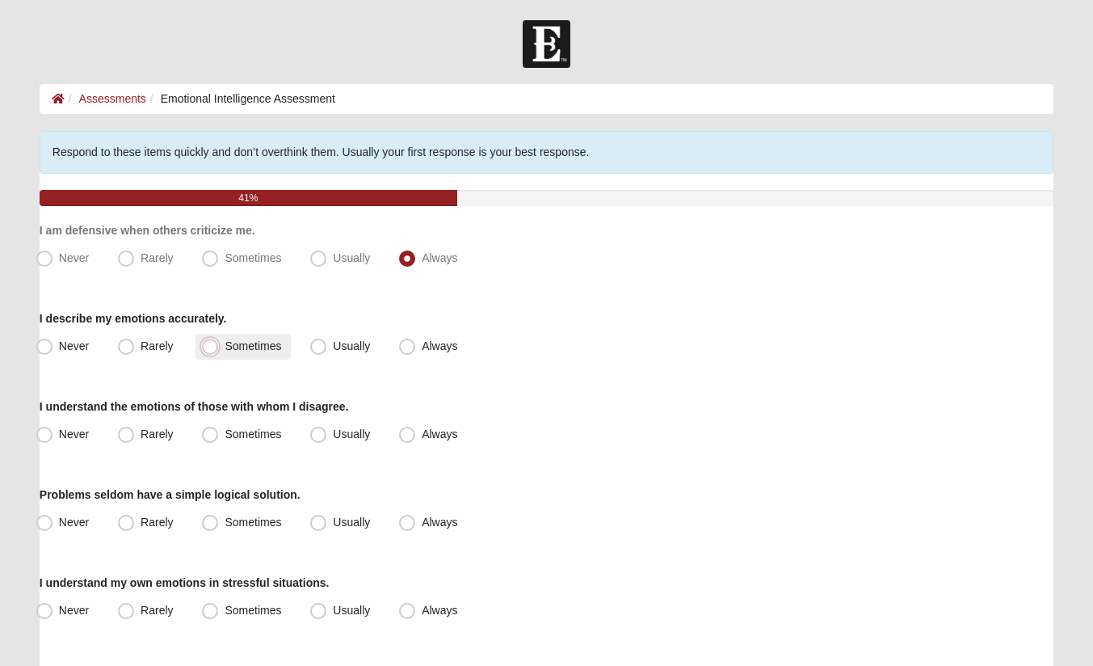
radio input "true"
click at [225, 434] on span "Sometimes" at bounding box center [253, 433] width 57 height 13
click at [212, 434] on input "Sometimes" at bounding box center [213, 434] width 11 height 11
radio input "true"
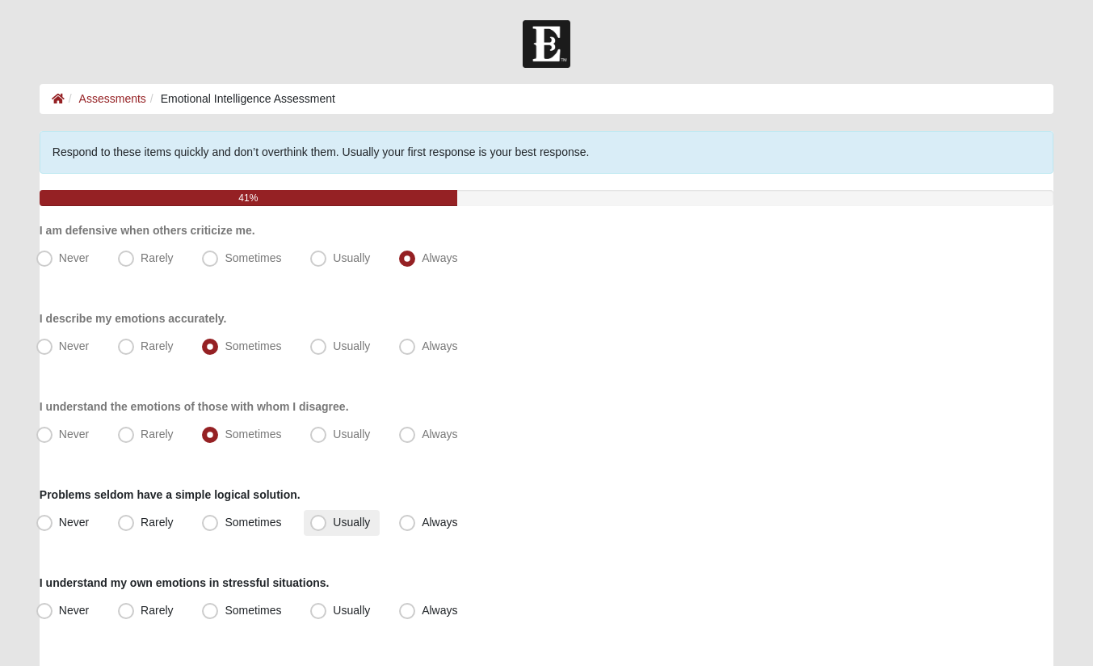
click at [333, 523] on span "Usually" at bounding box center [351, 521] width 37 height 13
click at [317, 523] on input "Usually" at bounding box center [322, 522] width 11 height 11
radio input "true"
click at [225, 609] on span "Sometimes" at bounding box center [253, 609] width 57 height 13
click at [212, 609] on input "Sometimes" at bounding box center [213, 610] width 11 height 11
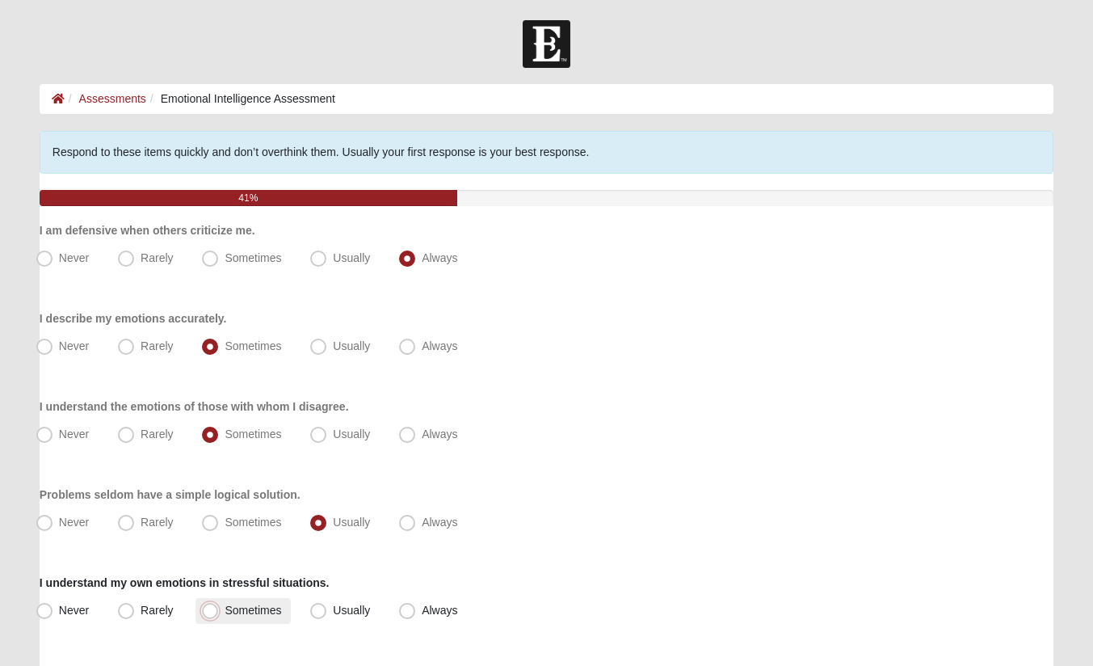
radio input "true"
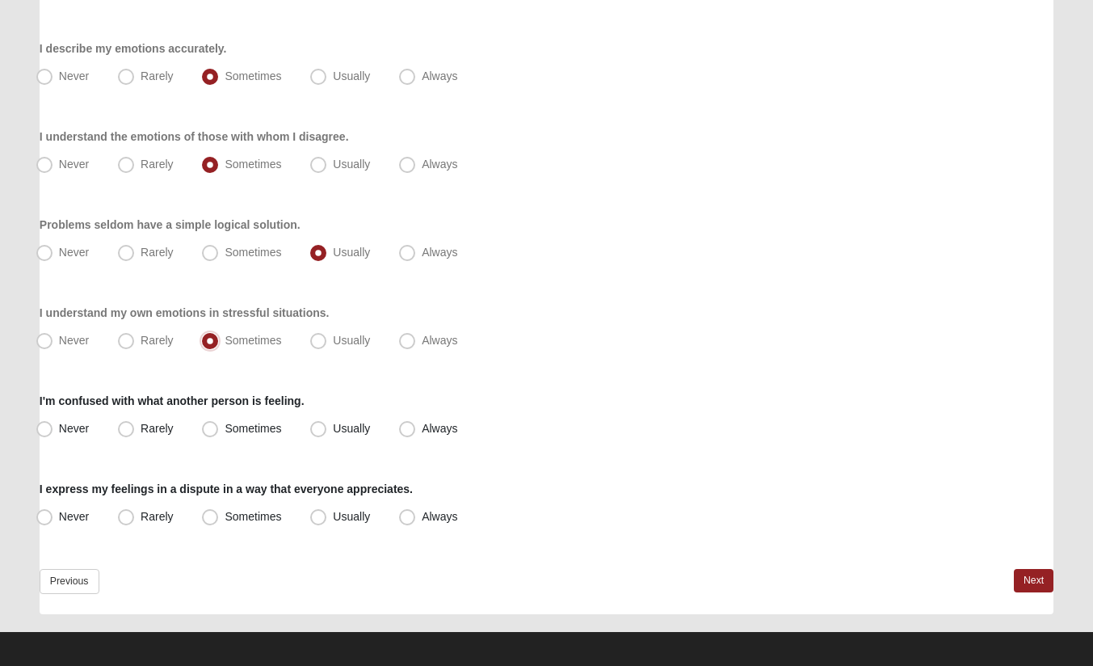
scroll to position [277, 0]
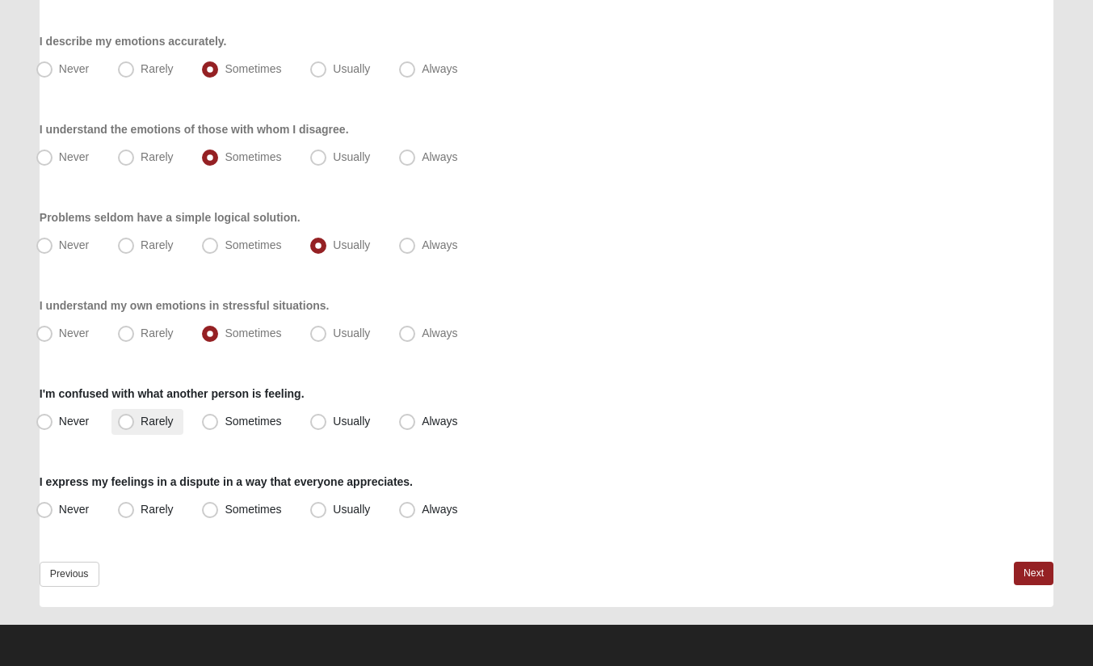
click at [141, 418] on span "Rarely" at bounding box center [157, 420] width 32 height 13
click at [125, 418] on input "Rarely" at bounding box center [129, 421] width 11 height 11
radio input "true"
click at [141, 507] on span "Rarely" at bounding box center [157, 509] width 32 height 13
click at [127, 507] on input "Rarely" at bounding box center [129, 509] width 11 height 11
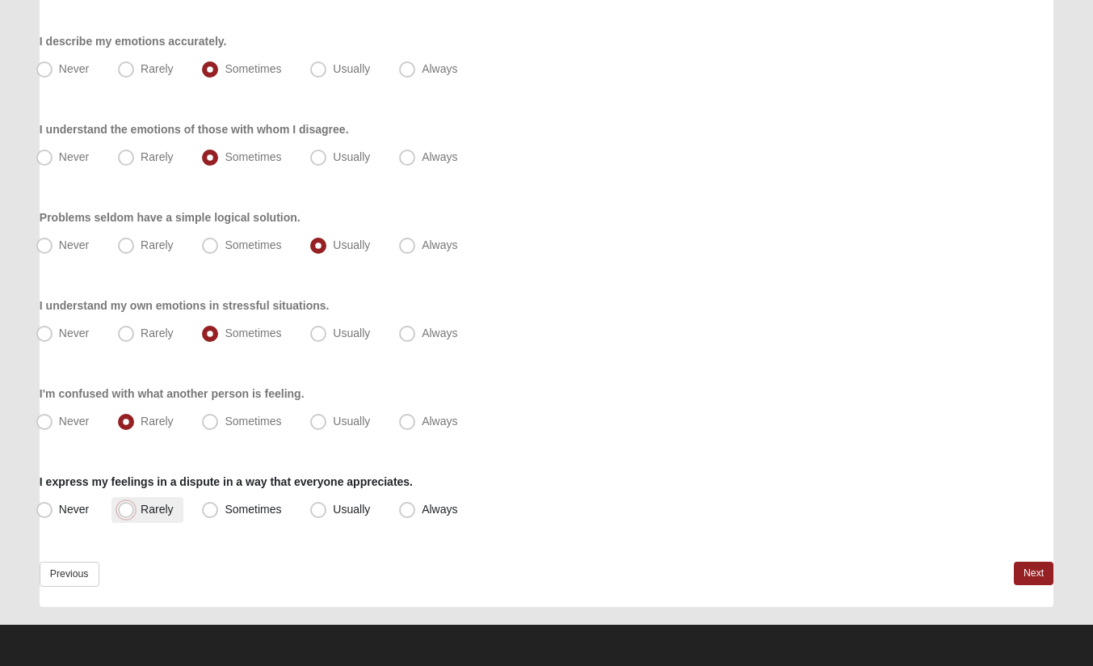
radio input "true"
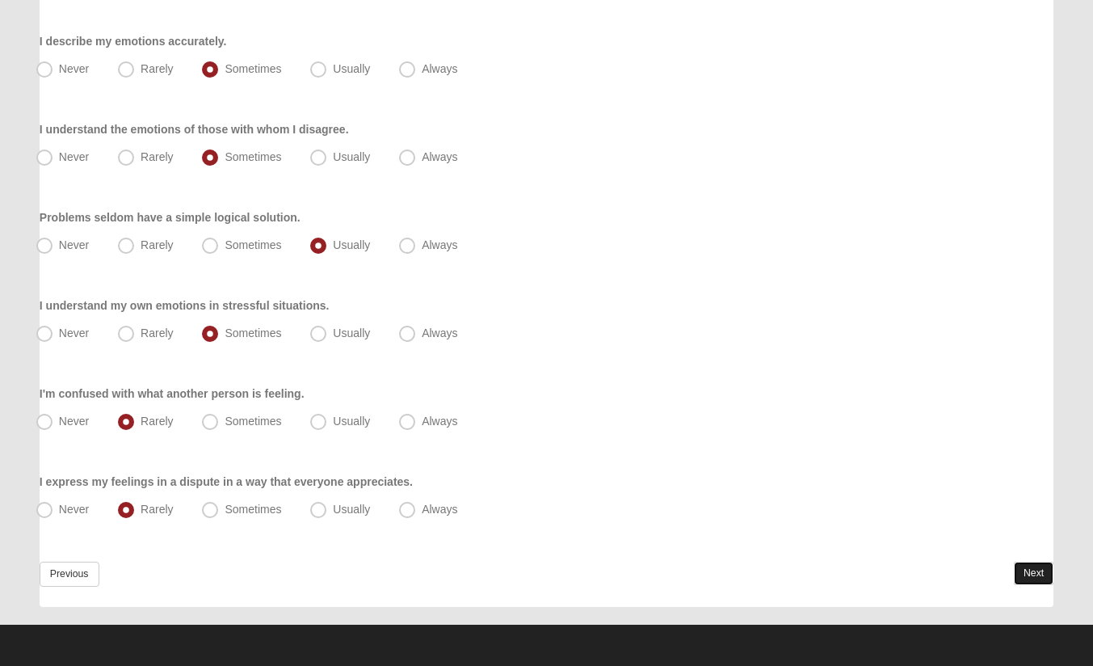
click at [1030, 571] on link "Next" at bounding box center [1034, 572] width 40 height 23
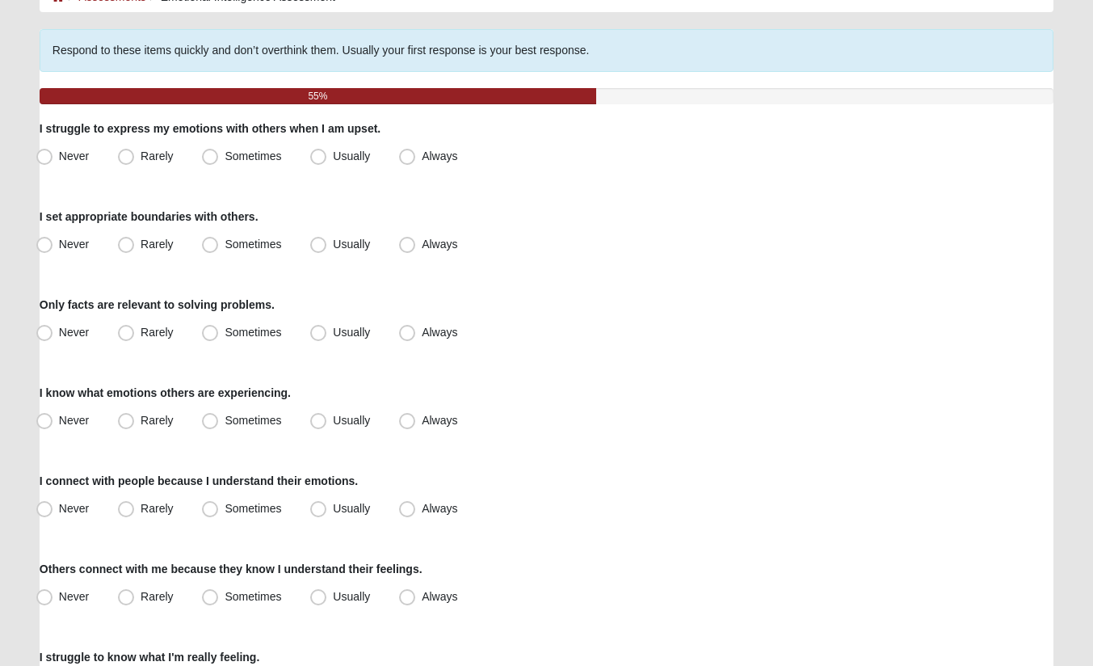
scroll to position [162, 0]
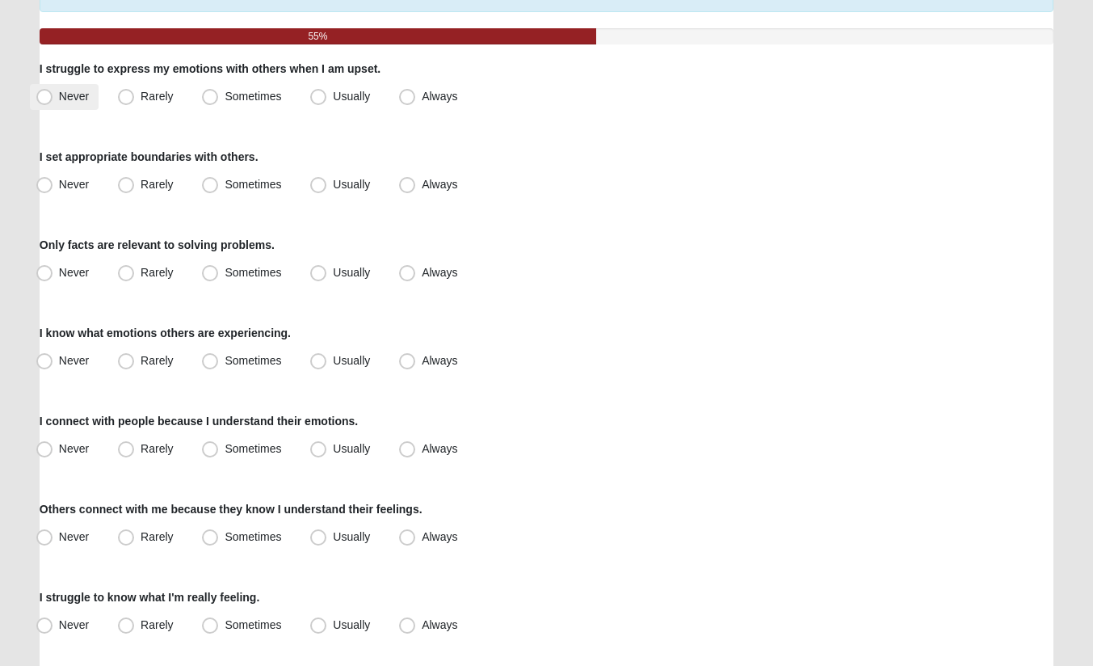
click at [59, 99] on span "Never" at bounding box center [74, 96] width 30 height 13
click at [47, 99] on input "Never" at bounding box center [48, 96] width 11 height 11
radio input "true"
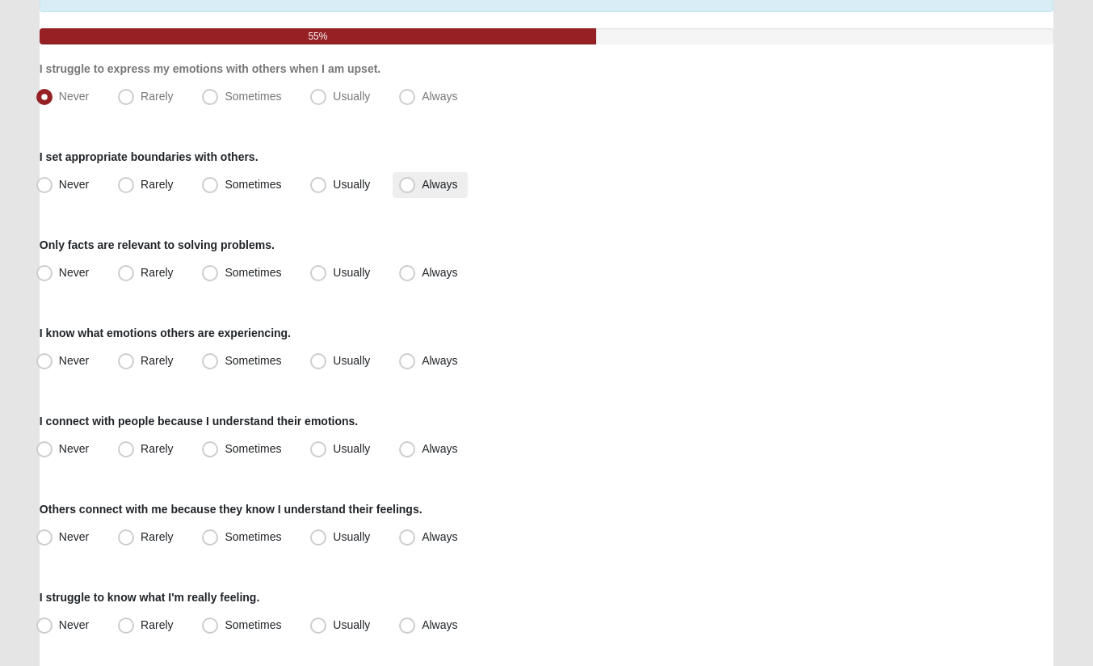
click at [422, 185] on span "Always" at bounding box center [440, 184] width 36 height 13
click at [409, 185] on input "Always" at bounding box center [411, 184] width 11 height 11
radio input "true"
click at [225, 272] on span "Sometimes" at bounding box center [253, 272] width 57 height 13
click at [212, 272] on input "Sometimes" at bounding box center [213, 272] width 11 height 11
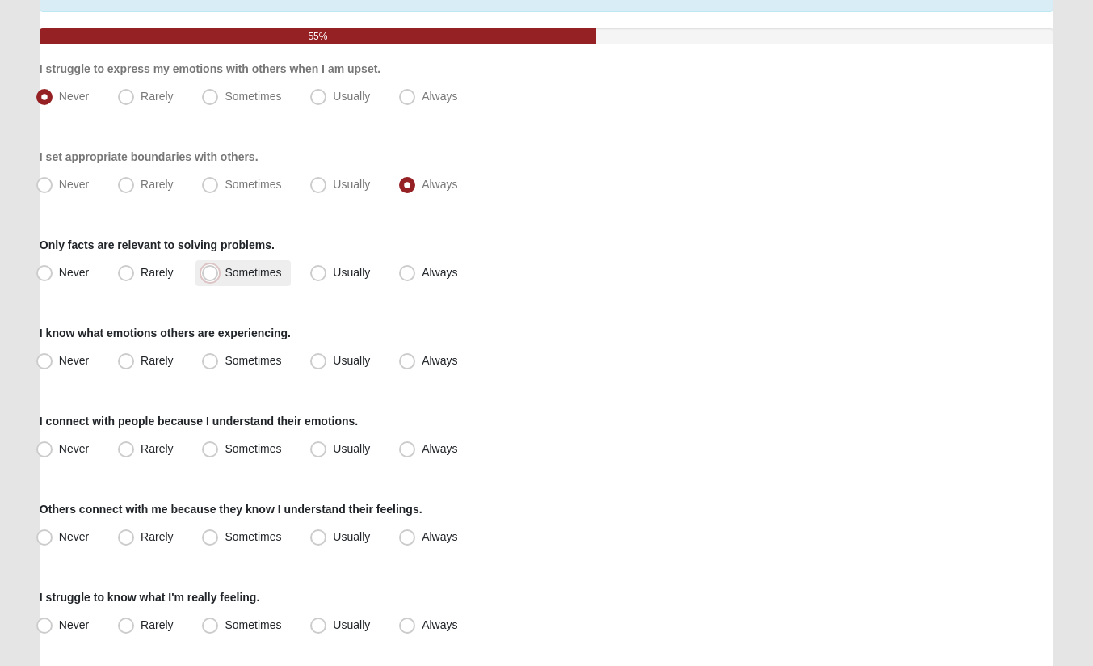
radio input "true"
click at [333, 362] on span "Usually" at bounding box center [351, 360] width 37 height 13
click at [321, 362] on input "Usually" at bounding box center [322, 360] width 11 height 11
radio input "true"
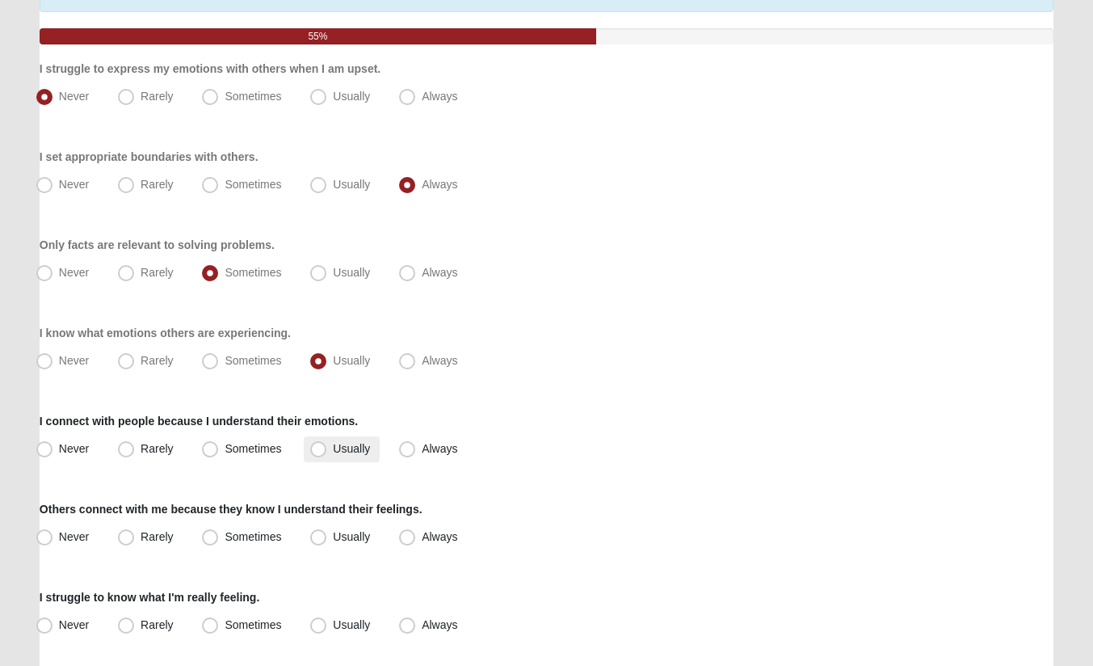
click at [333, 450] on span "Usually" at bounding box center [351, 448] width 37 height 13
click at [318, 450] on input "Usually" at bounding box center [322, 449] width 11 height 11
radio input "true"
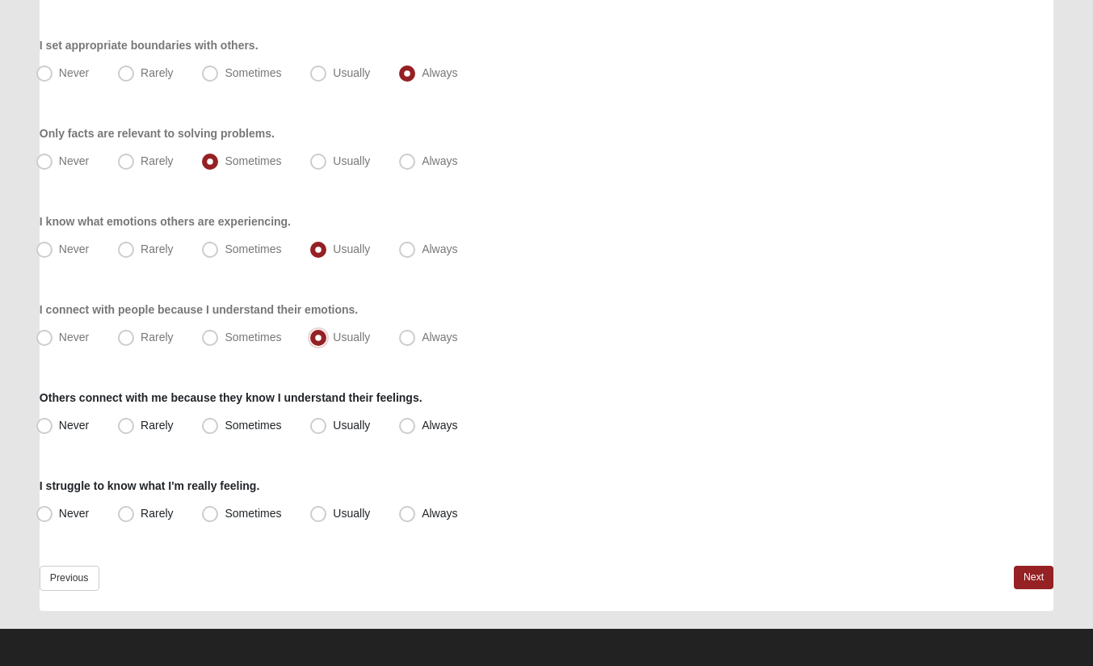
scroll to position [277, 0]
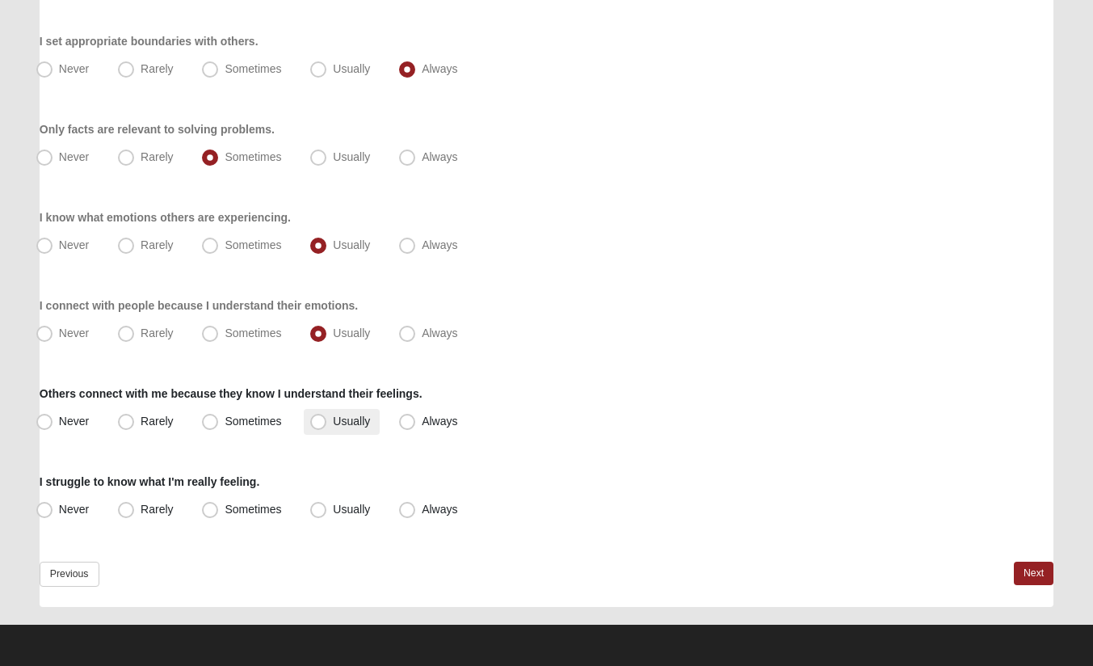
click at [333, 420] on span "Usually" at bounding box center [351, 420] width 37 height 13
click at [317, 420] on input "Usually" at bounding box center [322, 421] width 11 height 11
radio input "true"
click at [141, 512] on span "Rarely" at bounding box center [157, 509] width 32 height 13
click at [126, 512] on input "Rarely" at bounding box center [129, 509] width 11 height 11
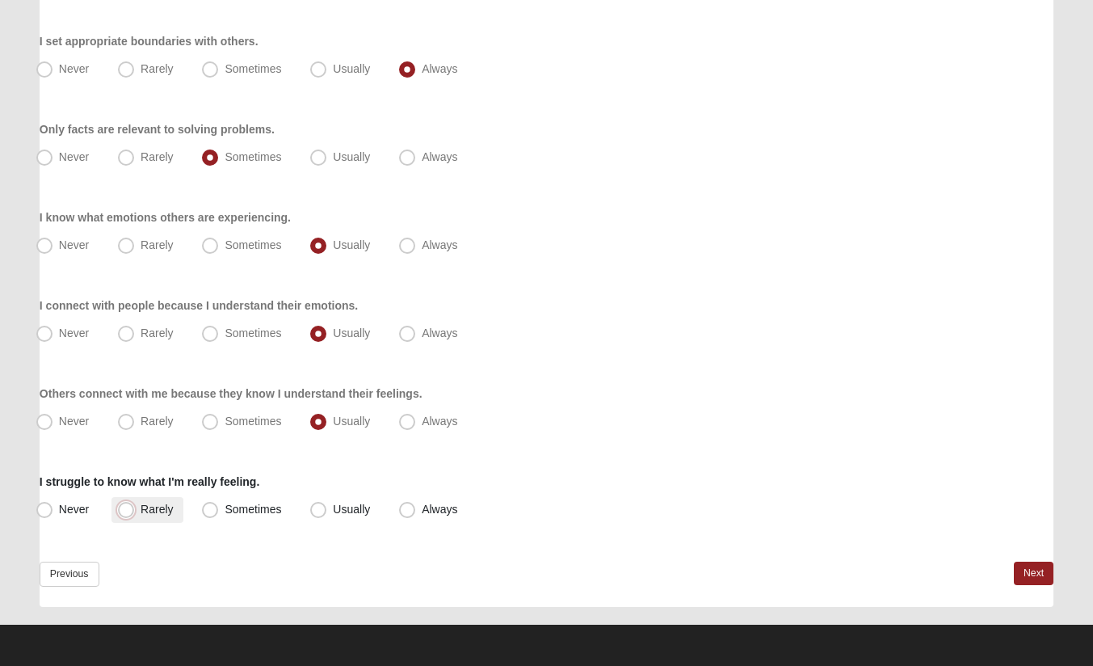
radio input "true"
click at [1036, 575] on link "Next" at bounding box center [1034, 572] width 40 height 23
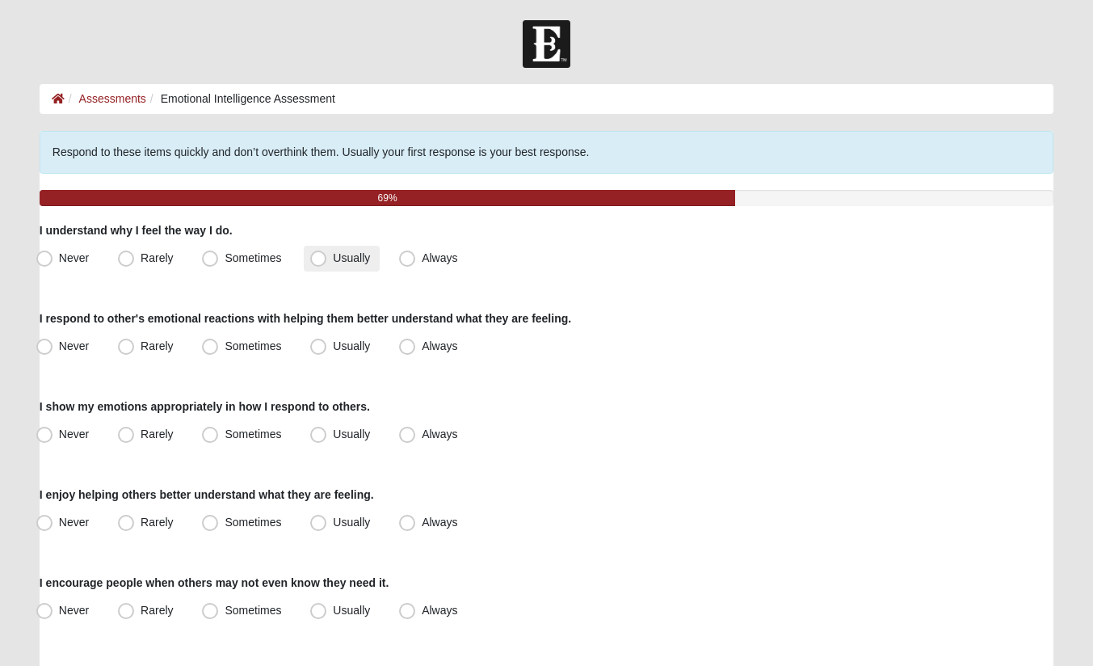
click at [333, 258] on span "Usually" at bounding box center [351, 257] width 37 height 13
click at [317, 258] on input "Usually" at bounding box center [322, 258] width 11 height 11
radio input "true"
drag, startPoint x: 128, startPoint y: 340, endPoint x: 135, endPoint y: 351, distance: 13.0
click at [141, 345] on span "Rarely" at bounding box center [157, 345] width 32 height 13
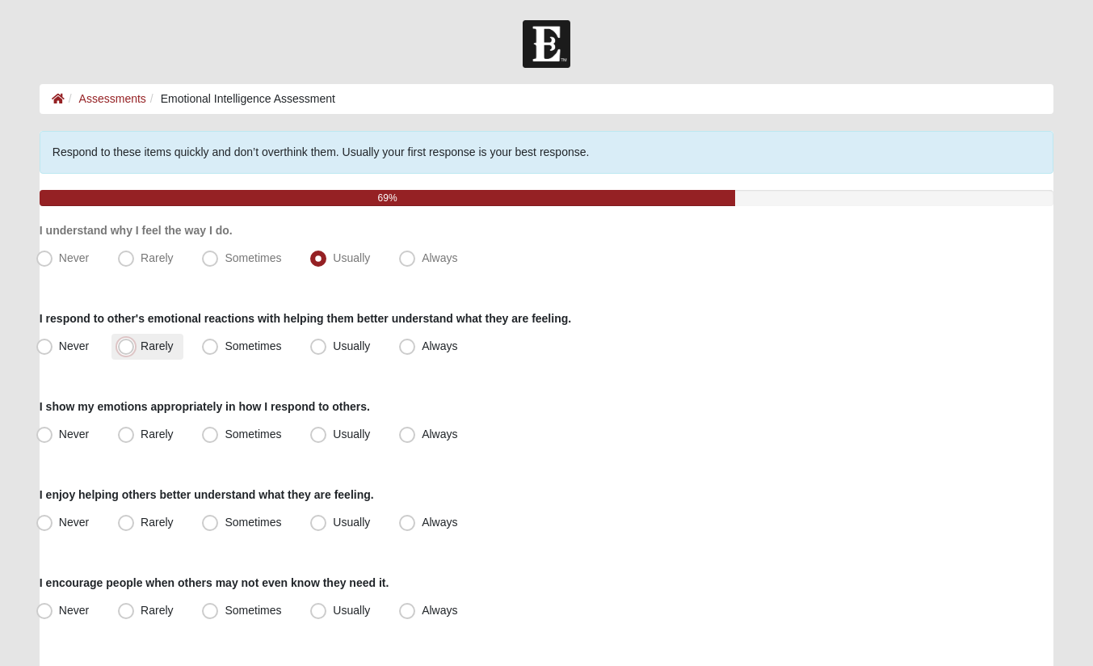
click at [130, 345] on input "Rarely" at bounding box center [129, 346] width 11 height 11
radio input "true"
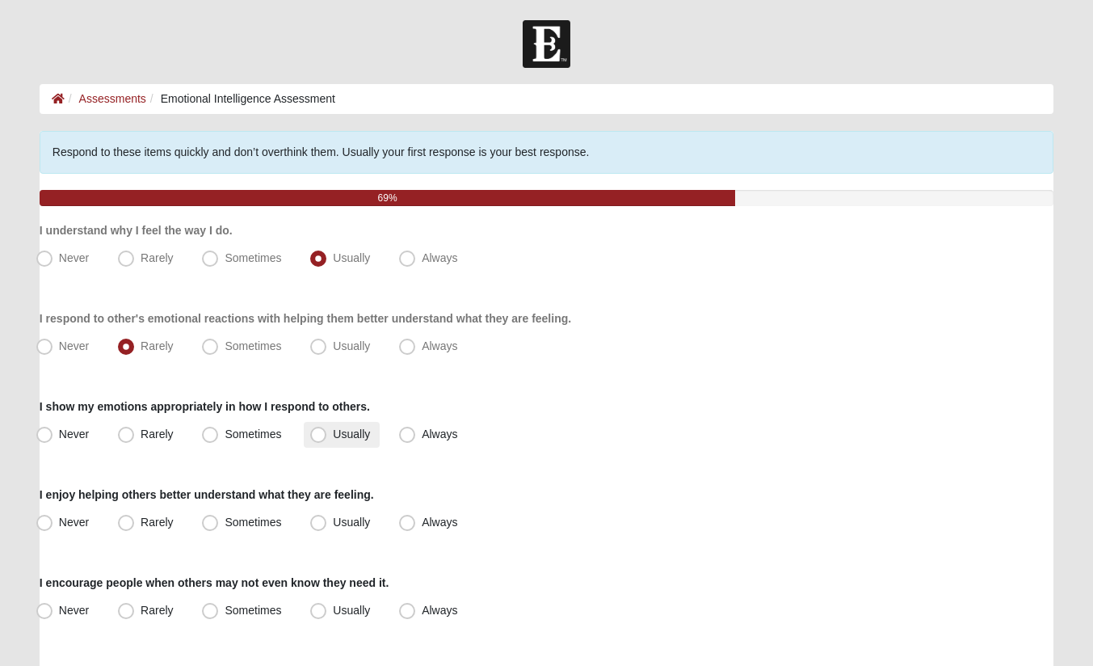
click at [333, 432] on span "Usually" at bounding box center [351, 433] width 37 height 13
click at [322, 432] on input "Usually" at bounding box center [322, 434] width 11 height 11
radio input "true"
drag, startPoint x: 214, startPoint y: 515, endPoint x: 212, endPoint y: 524, distance: 9.0
click at [225, 517] on span "Sometimes" at bounding box center [253, 521] width 57 height 13
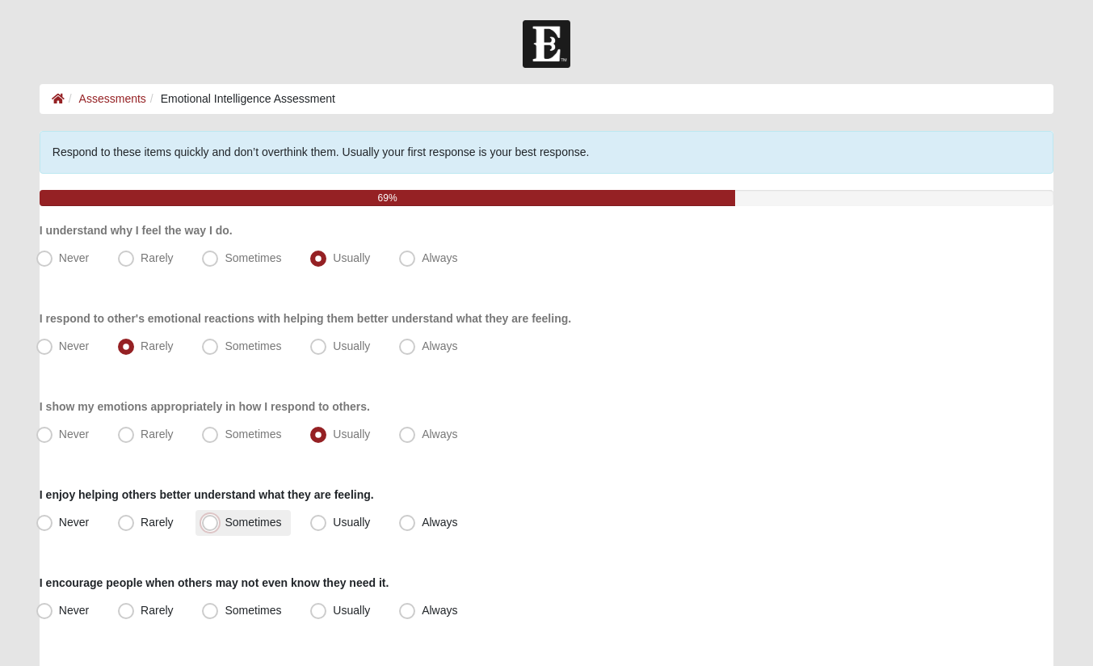
click at [213, 517] on input "Sometimes" at bounding box center [213, 522] width 11 height 11
radio input "true"
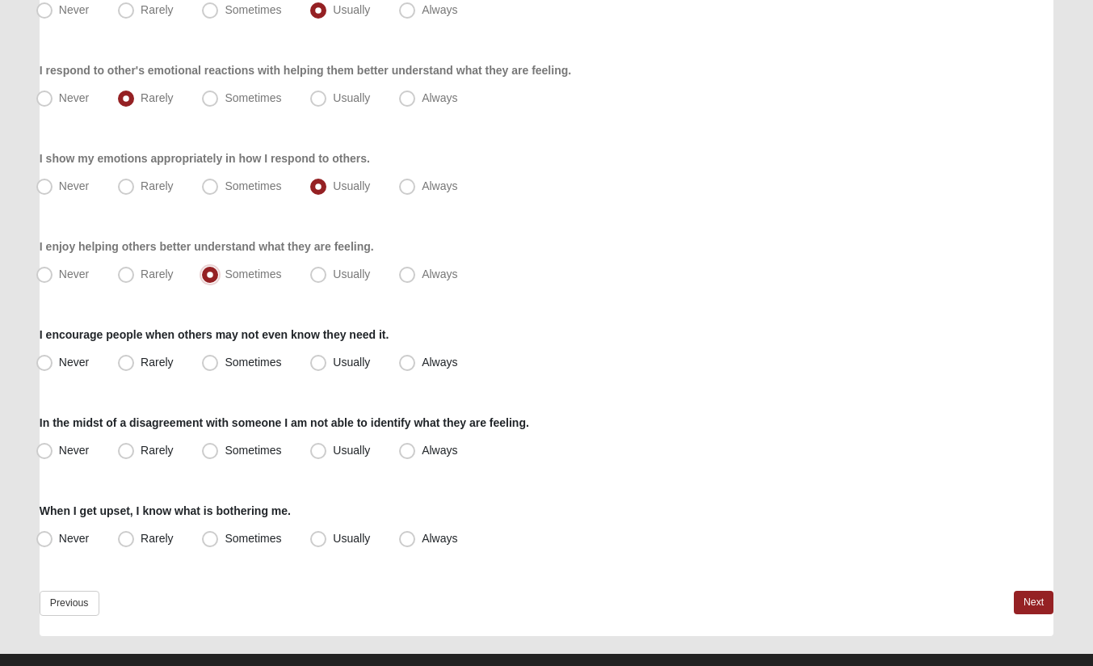
scroll to position [277, 0]
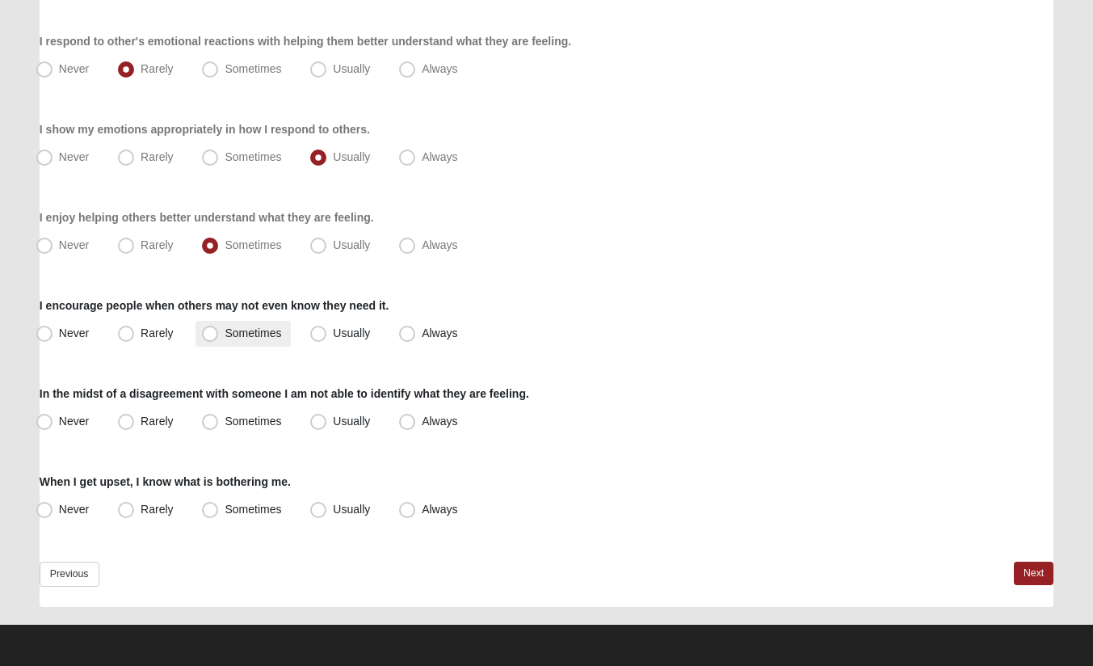
drag, startPoint x: 209, startPoint y: 330, endPoint x: 204, endPoint y: 337, distance: 8.7
click at [225, 336] on span "Sometimes" at bounding box center [253, 332] width 57 height 13
click at [208, 336] on input "Sometimes" at bounding box center [213, 333] width 11 height 11
radio input "true"
click at [141, 420] on span "Rarely" at bounding box center [157, 420] width 32 height 13
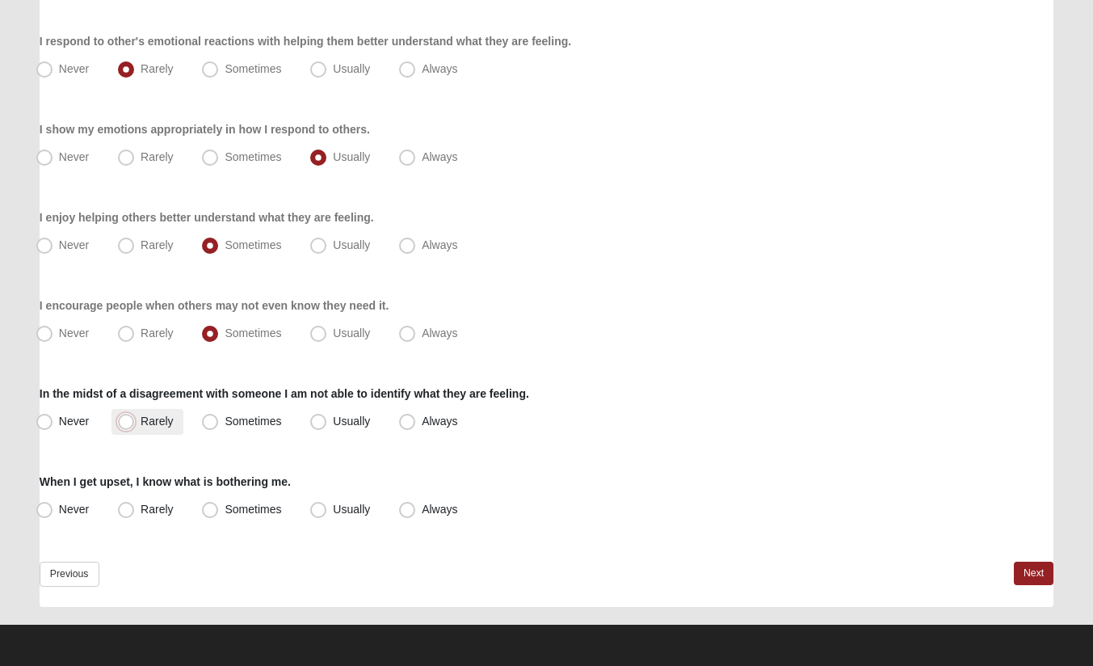
click at [129, 420] on input "Rarely" at bounding box center [129, 421] width 11 height 11
radio input "true"
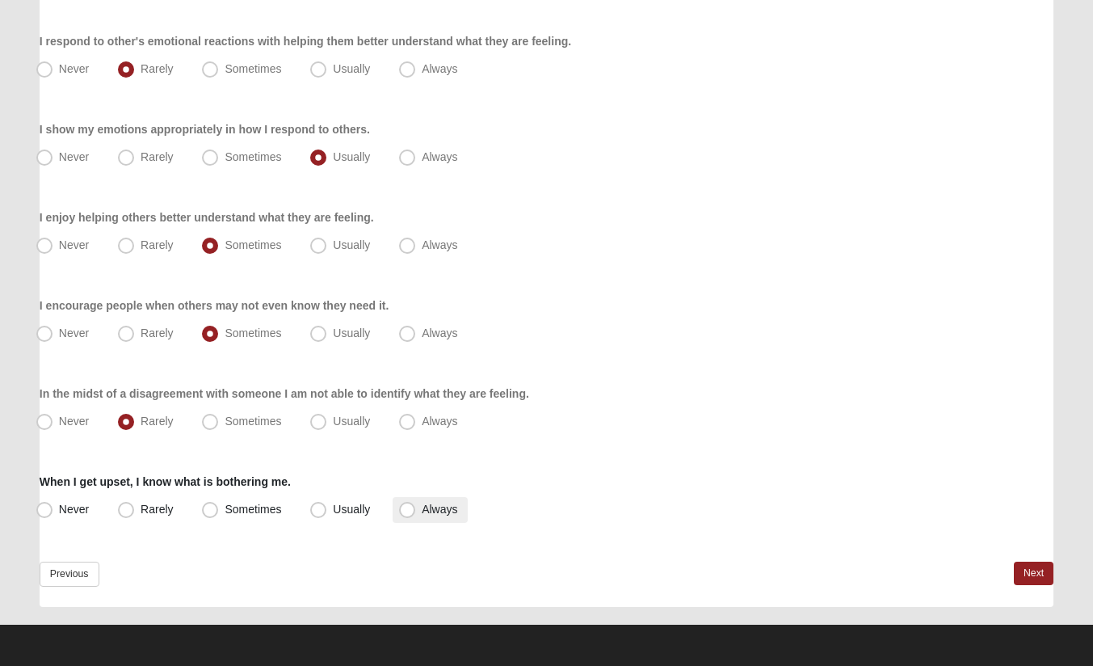
click at [422, 508] on span "Always" at bounding box center [440, 509] width 36 height 13
click at [408, 508] on input "Always" at bounding box center [411, 509] width 11 height 11
radio input "true"
click at [1028, 572] on link "Next" at bounding box center [1034, 572] width 40 height 23
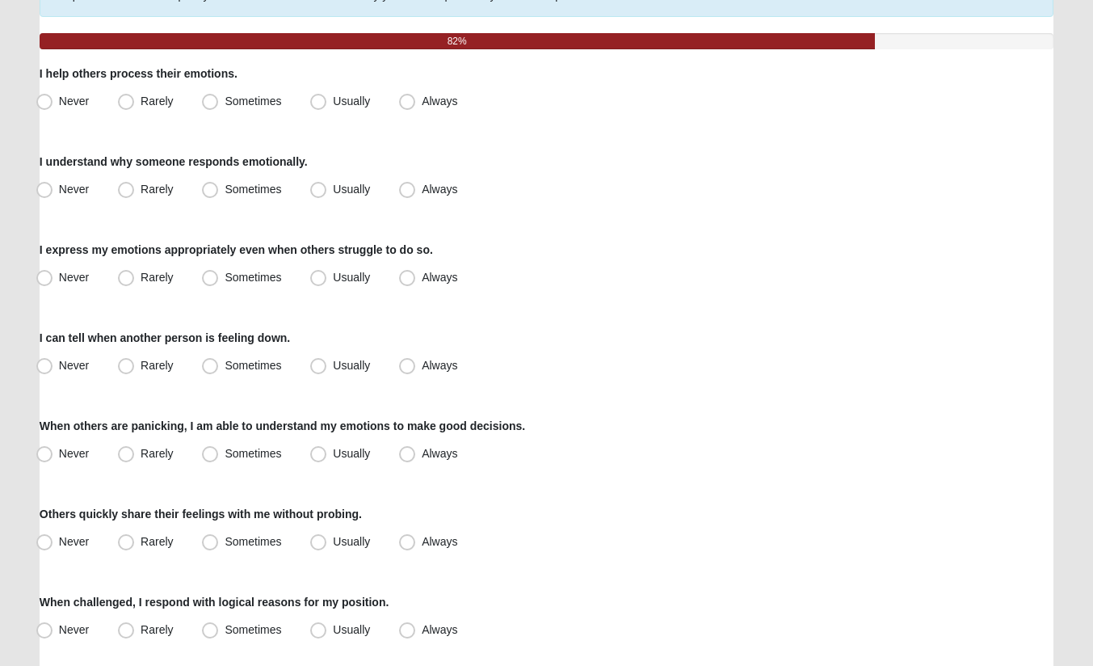
scroll to position [162, 0]
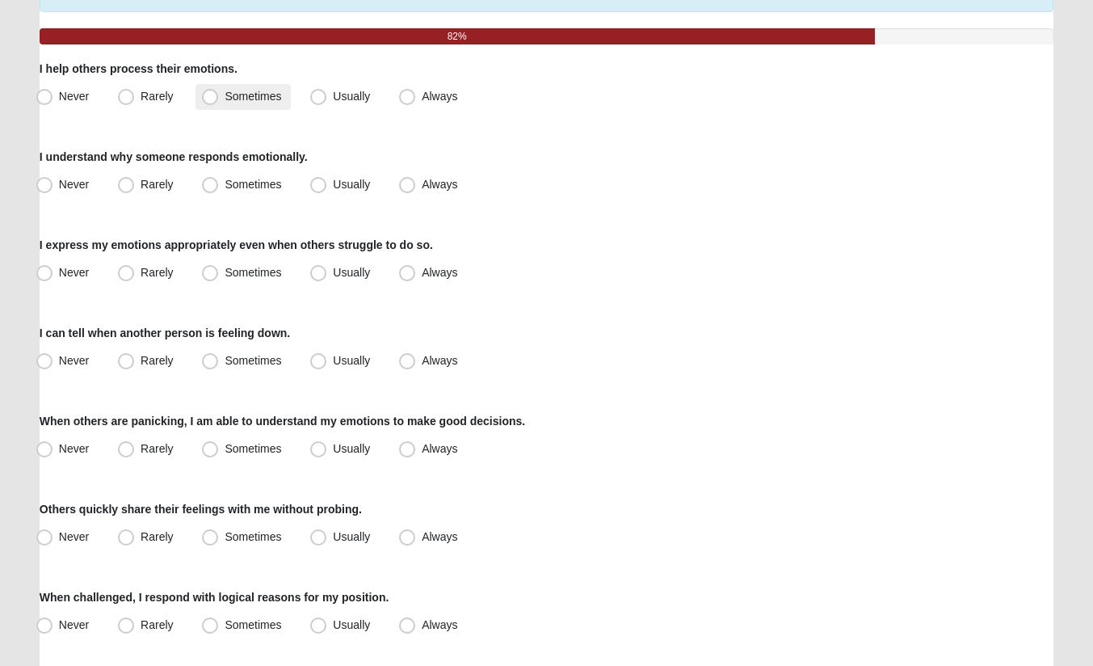
click at [225, 96] on span "Sometimes" at bounding box center [253, 96] width 57 height 13
click at [212, 96] on input "Sometimes" at bounding box center [213, 96] width 11 height 11
radio input "true"
click at [333, 184] on span "Usually" at bounding box center [351, 184] width 37 height 13
click at [322, 184] on input "Usually" at bounding box center [322, 184] width 11 height 11
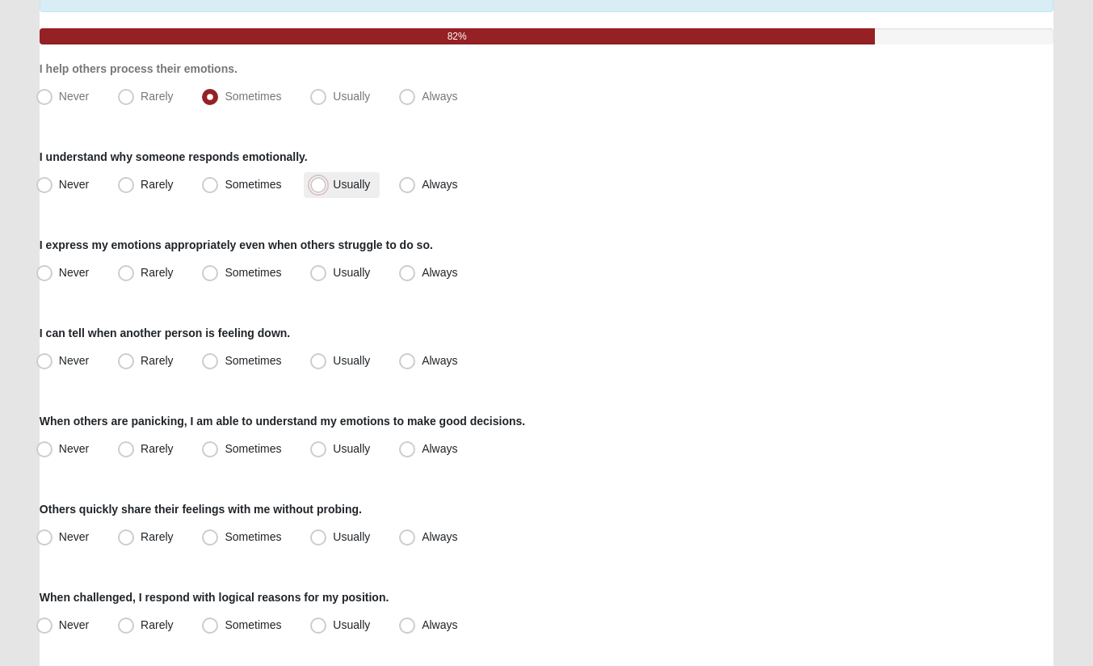
radio input "true"
click at [225, 272] on span "Sometimes" at bounding box center [253, 272] width 57 height 13
click at [212, 272] on input "Sometimes" at bounding box center [213, 272] width 11 height 11
radio input "true"
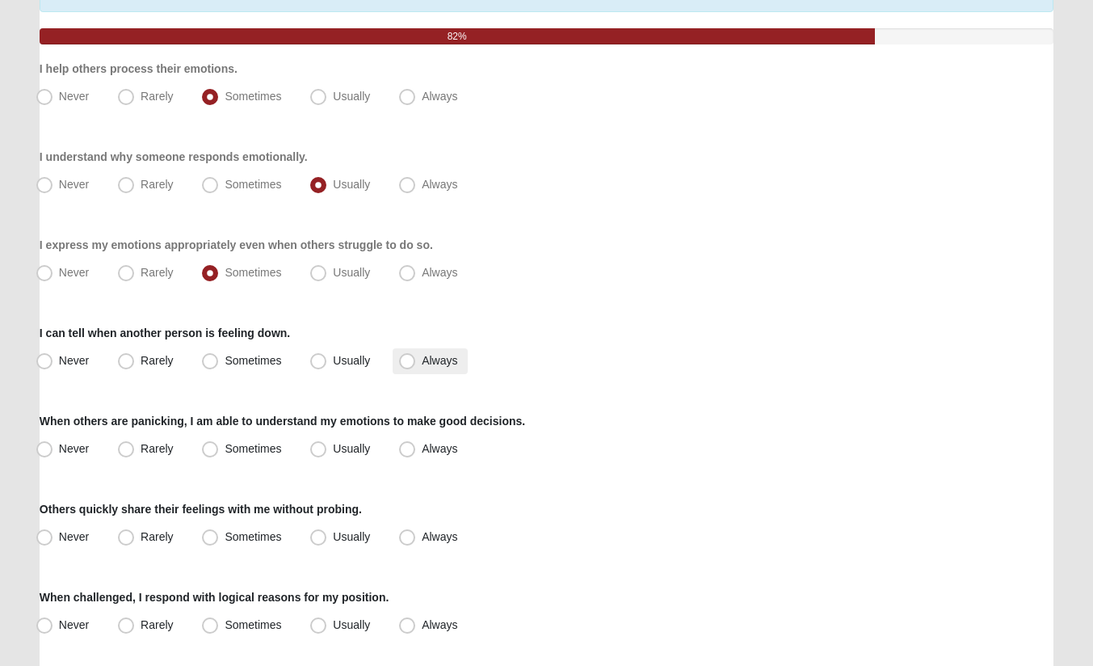
click at [422, 362] on span "Always" at bounding box center [440, 360] width 36 height 13
click at [406, 362] on input "Always" at bounding box center [411, 360] width 11 height 11
radio input "true"
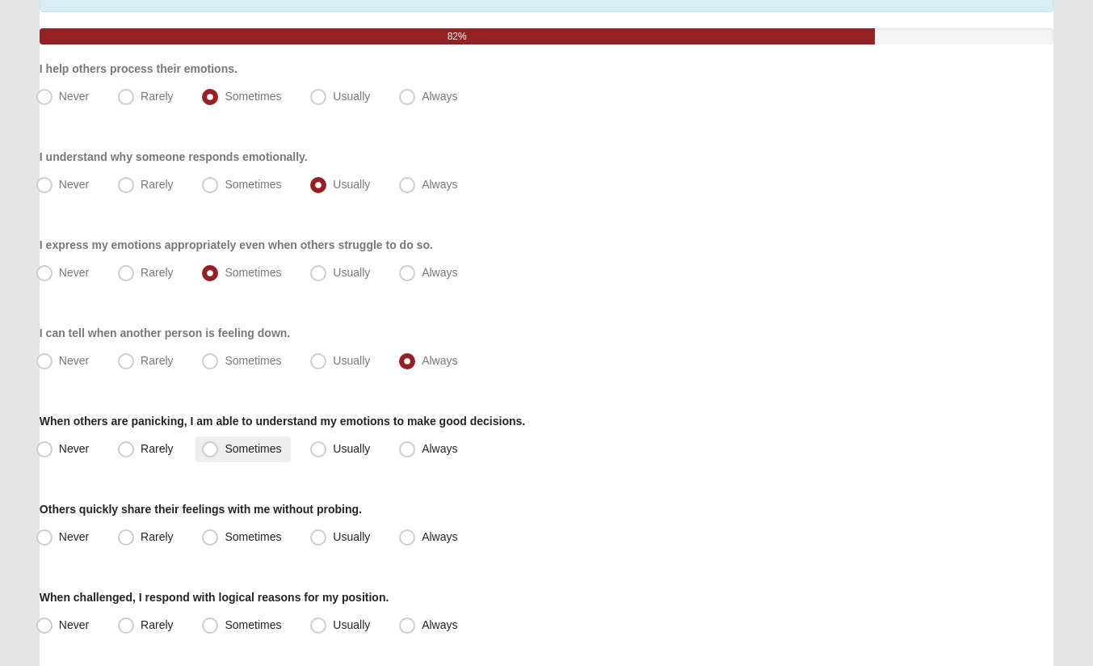
click at [225, 445] on span "Sometimes" at bounding box center [253, 448] width 57 height 13
click at [214, 445] on input "Sometimes" at bounding box center [213, 449] width 11 height 11
radio input "true"
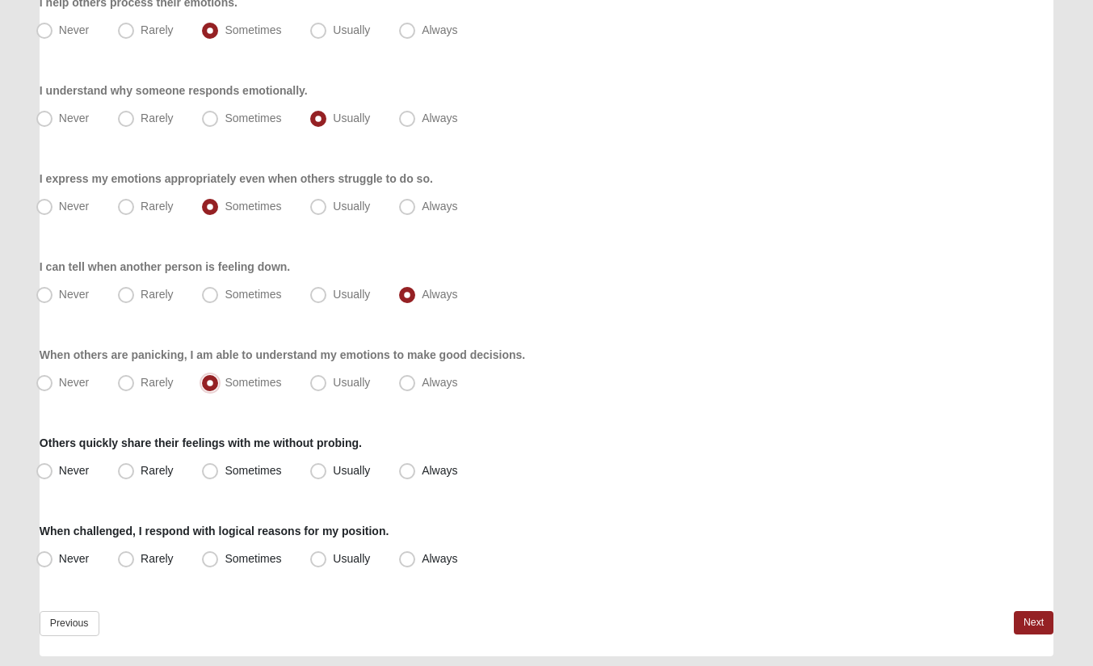
scroll to position [277, 0]
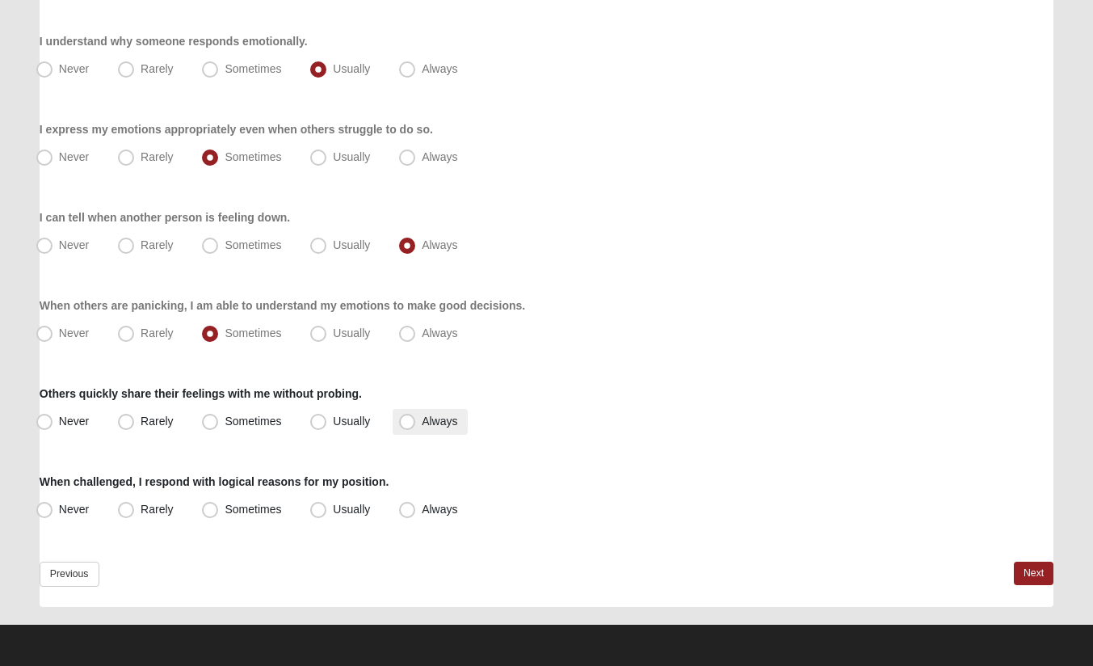
click at [422, 420] on span "Always" at bounding box center [440, 420] width 36 height 13
click at [410, 420] on input "Always" at bounding box center [411, 421] width 11 height 11
radio input "true"
click at [225, 509] on span "Sometimes" at bounding box center [253, 509] width 57 height 13
click at [211, 509] on input "Sometimes" at bounding box center [213, 509] width 11 height 11
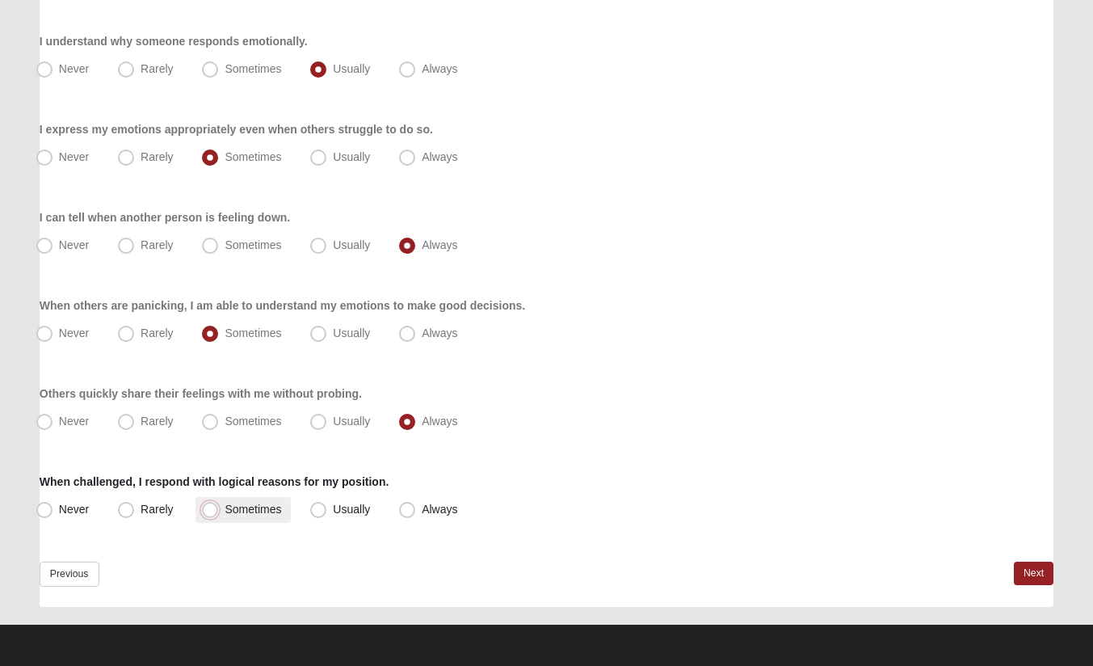
radio input "true"
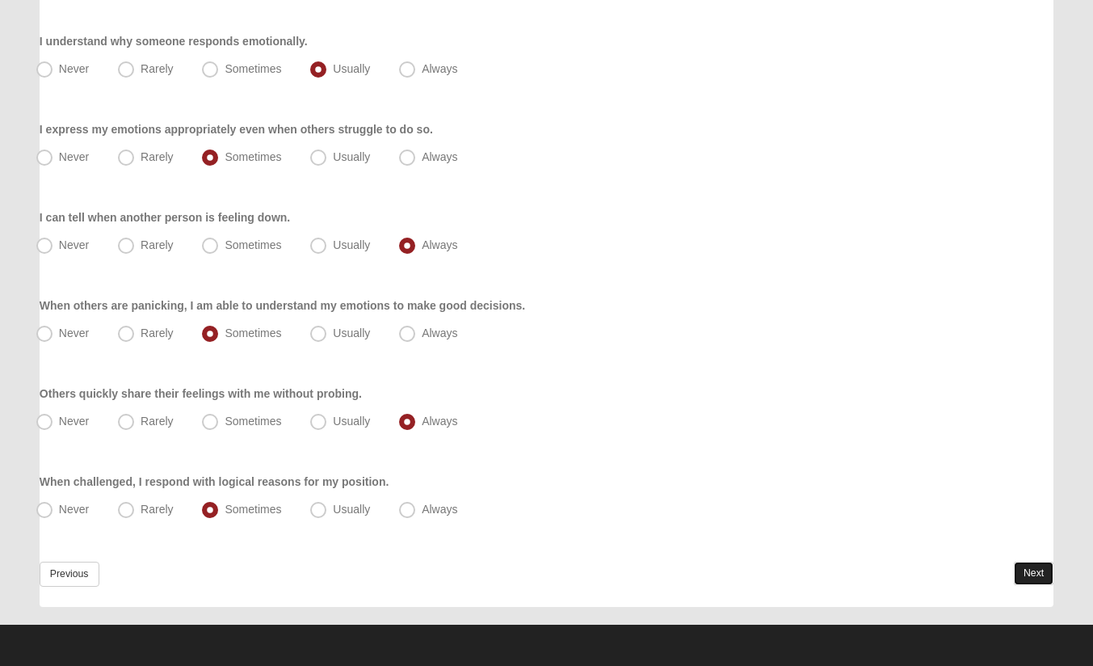
click at [1028, 569] on link "Next" at bounding box center [1034, 572] width 40 height 23
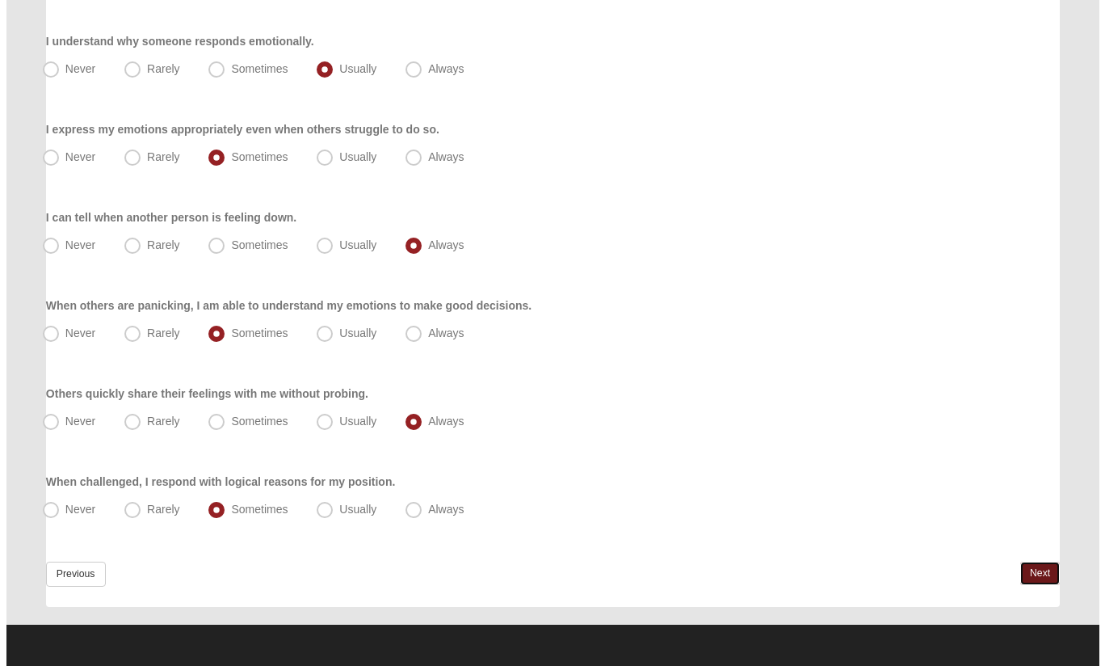
scroll to position [0, 0]
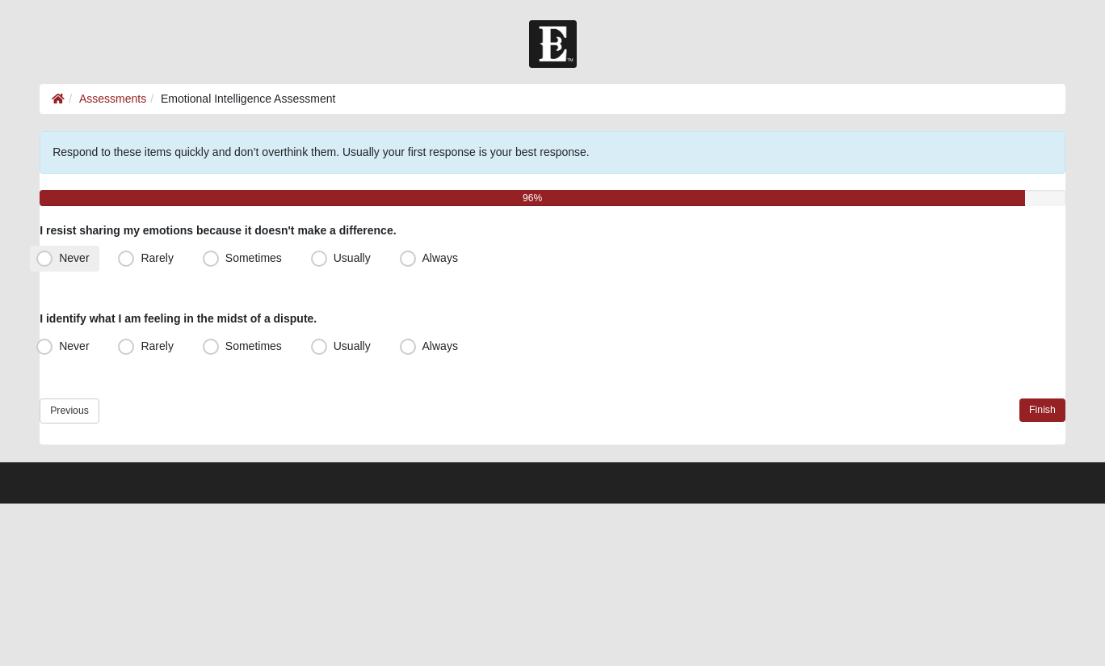
click at [59, 255] on span "Never" at bounding box center [74, 257] width 30 height 13
click at [45, 255] on input "Never" at bounding box center [48, 258] width 11 height 11
radio input "true"
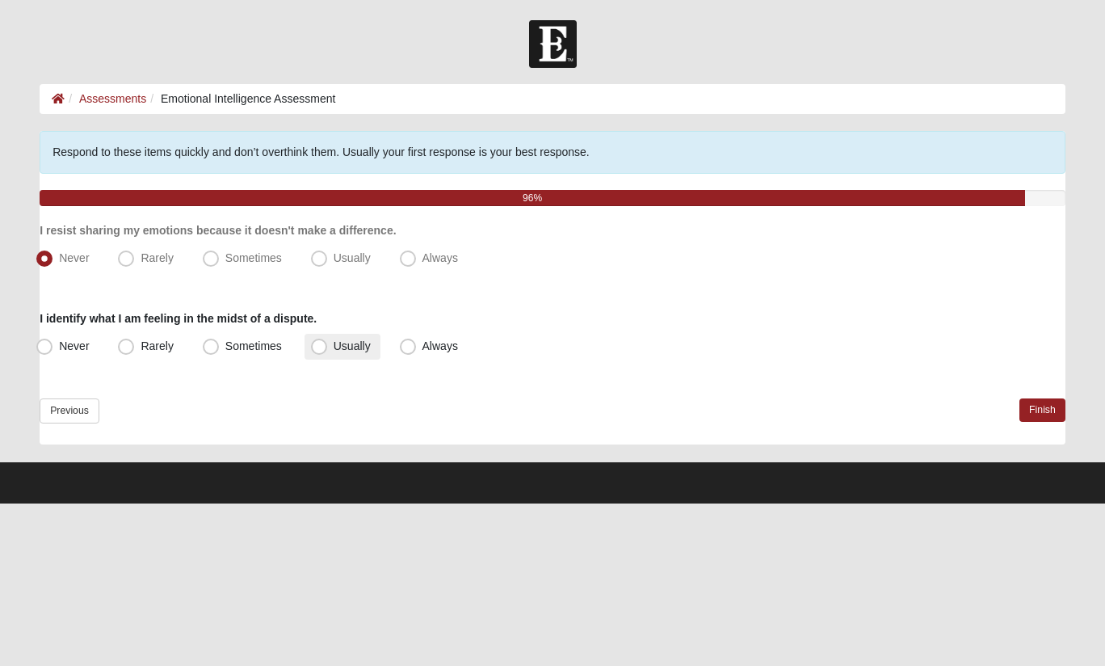
click at [334, 343] on span "Usually" at bounding box center [352, 345] width 37 height 13
click at [318, 343] on input "Usually" at bounding box center [322, 346] width 11 height 11
radio input "true"
click at [1036, 406] on link "Finish" at bounding box center [1043, 409] width 46 height 23
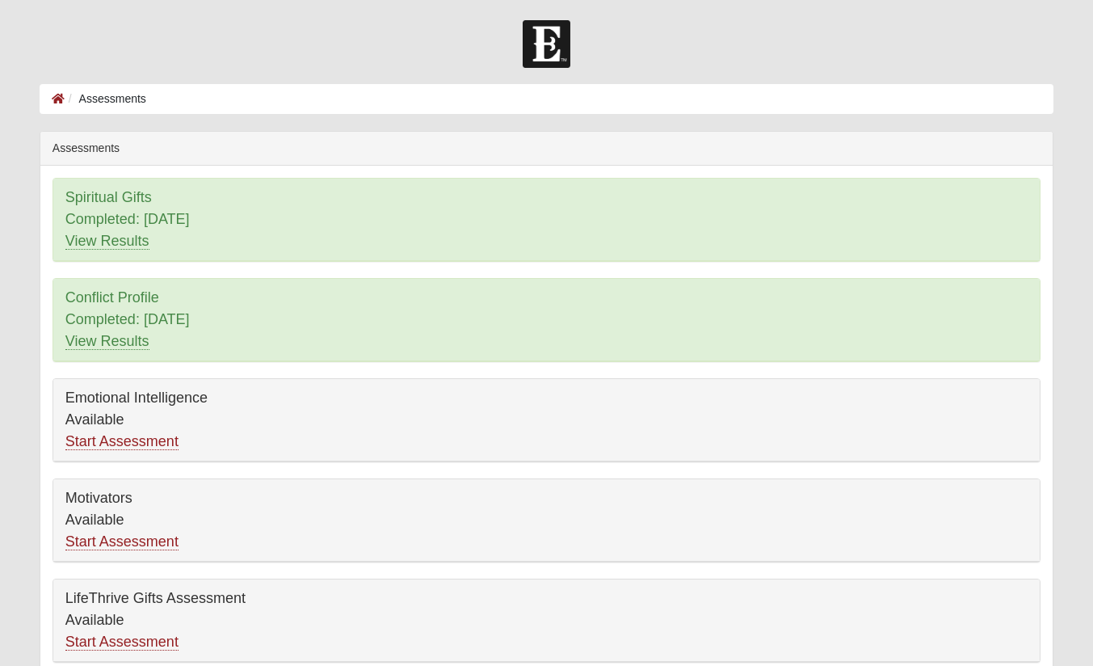
scroll to position [81, 0]
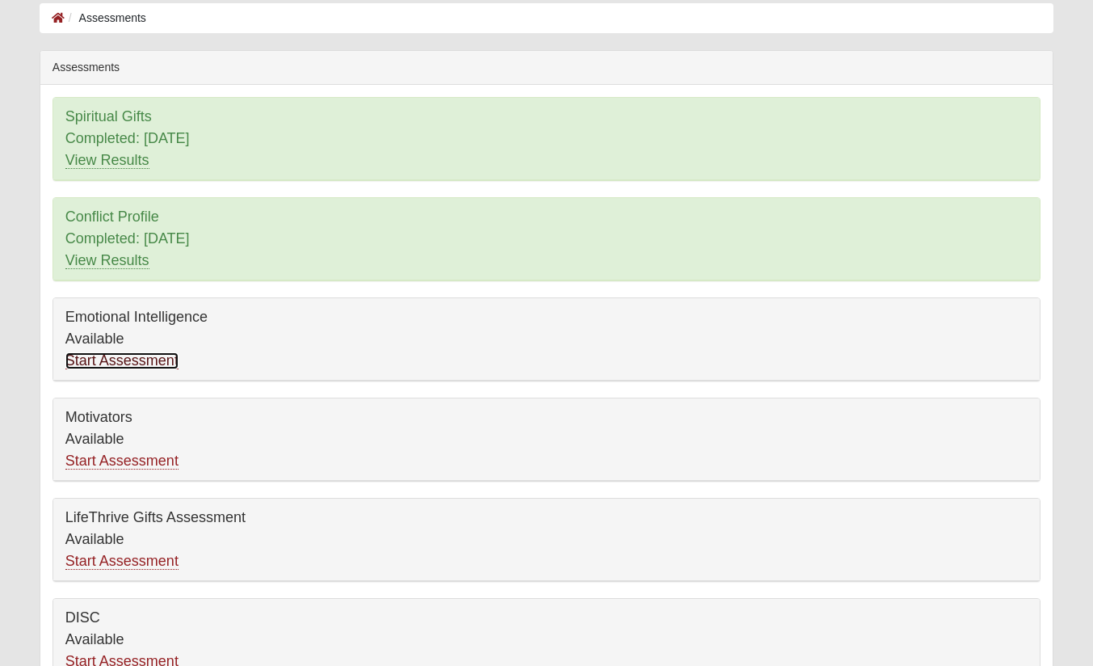
click at [128, 362] on link "Start Assessment" at bounding box center [121, 360] width 113 height 17
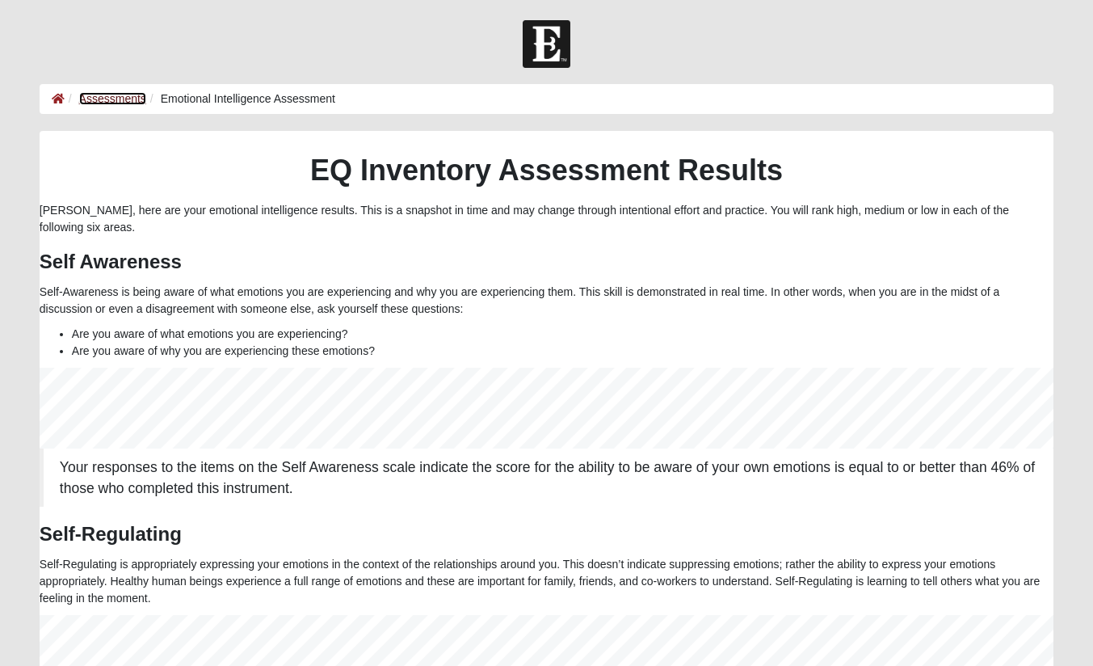
click at [106, 100] on link "Assessments" at bounding box center [112, 98] width 67 height 13
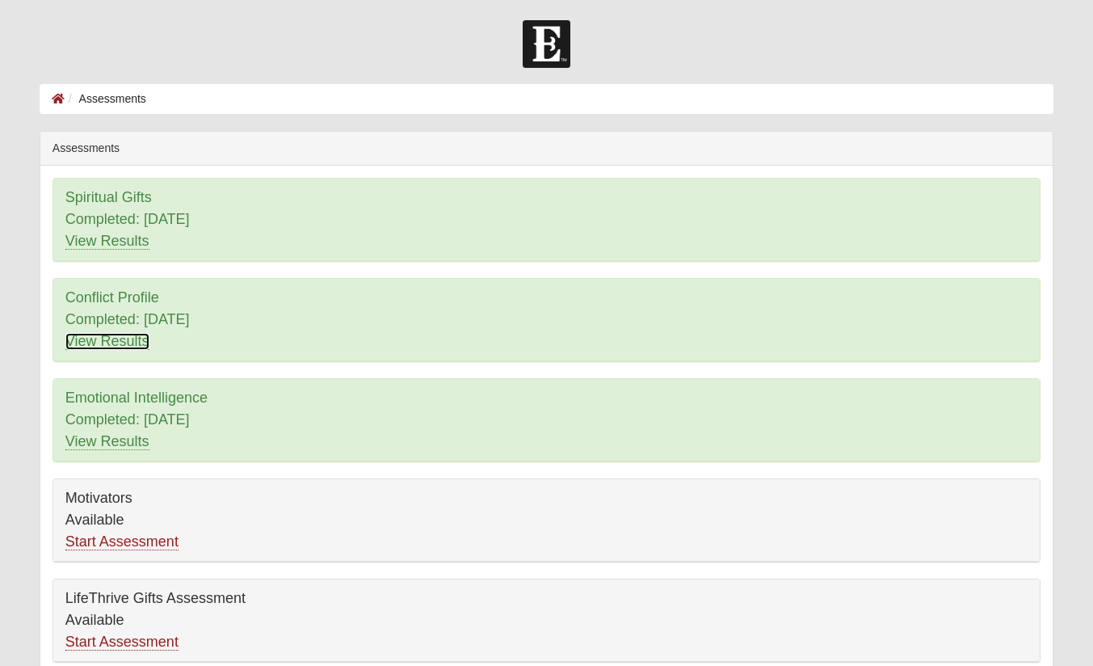
click at [118, 340] on link "View Results" at bounding box center [107, 341] width 84 height 17
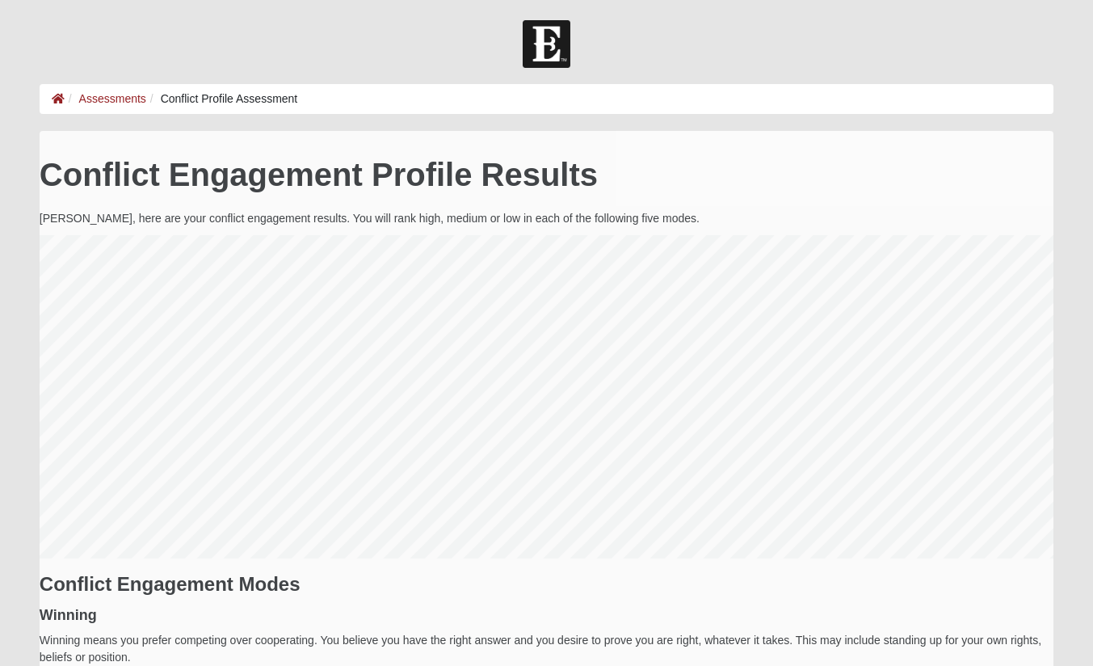
scroll to position [323, 1014]
